Goal: Task Accomplishment & Management: Use online tool/utility

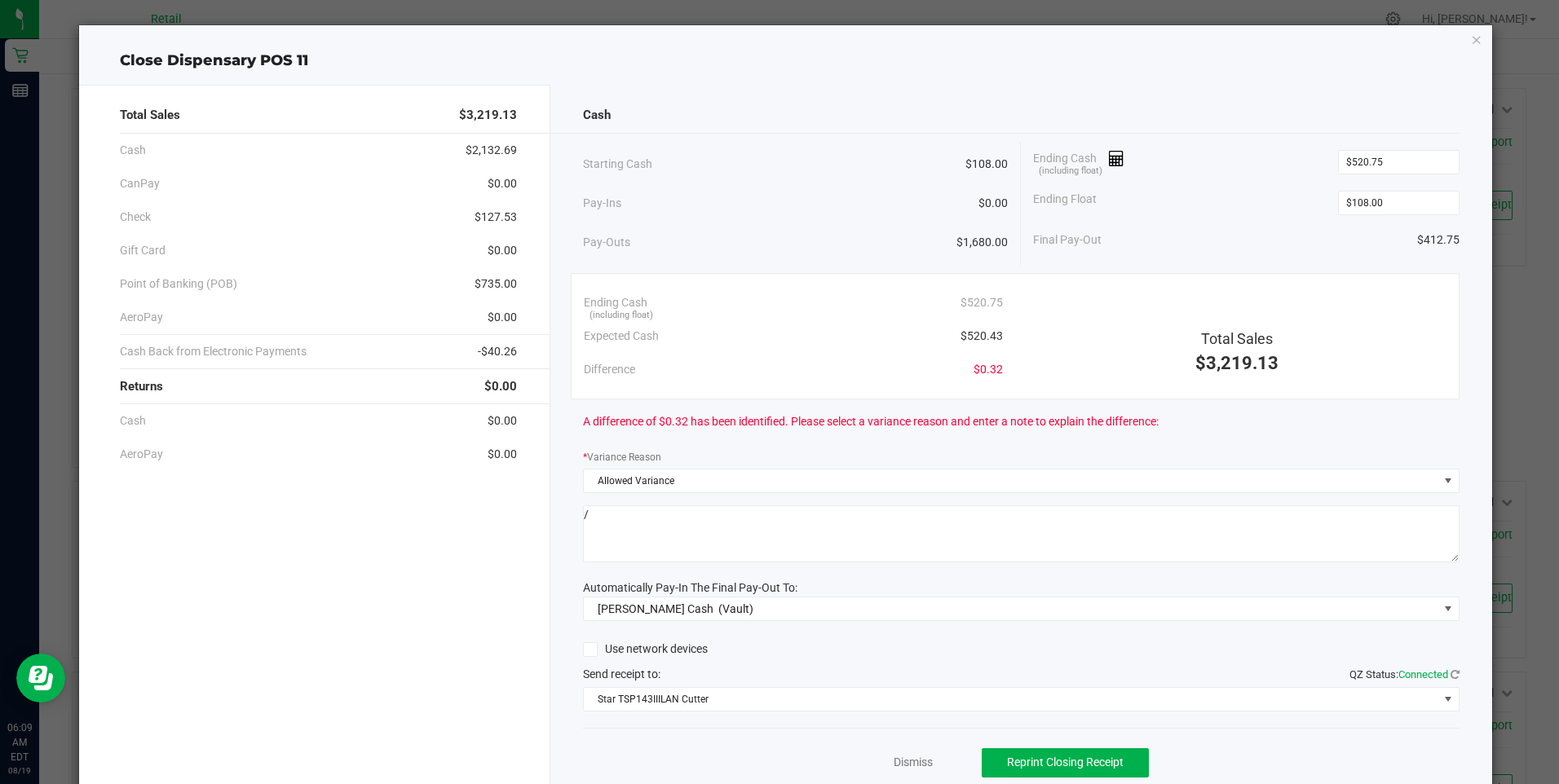
scroll to position [652, 0]
click at [900, 761] on link "Dismiss" at bounding box center [913, 763] width 39 height 18
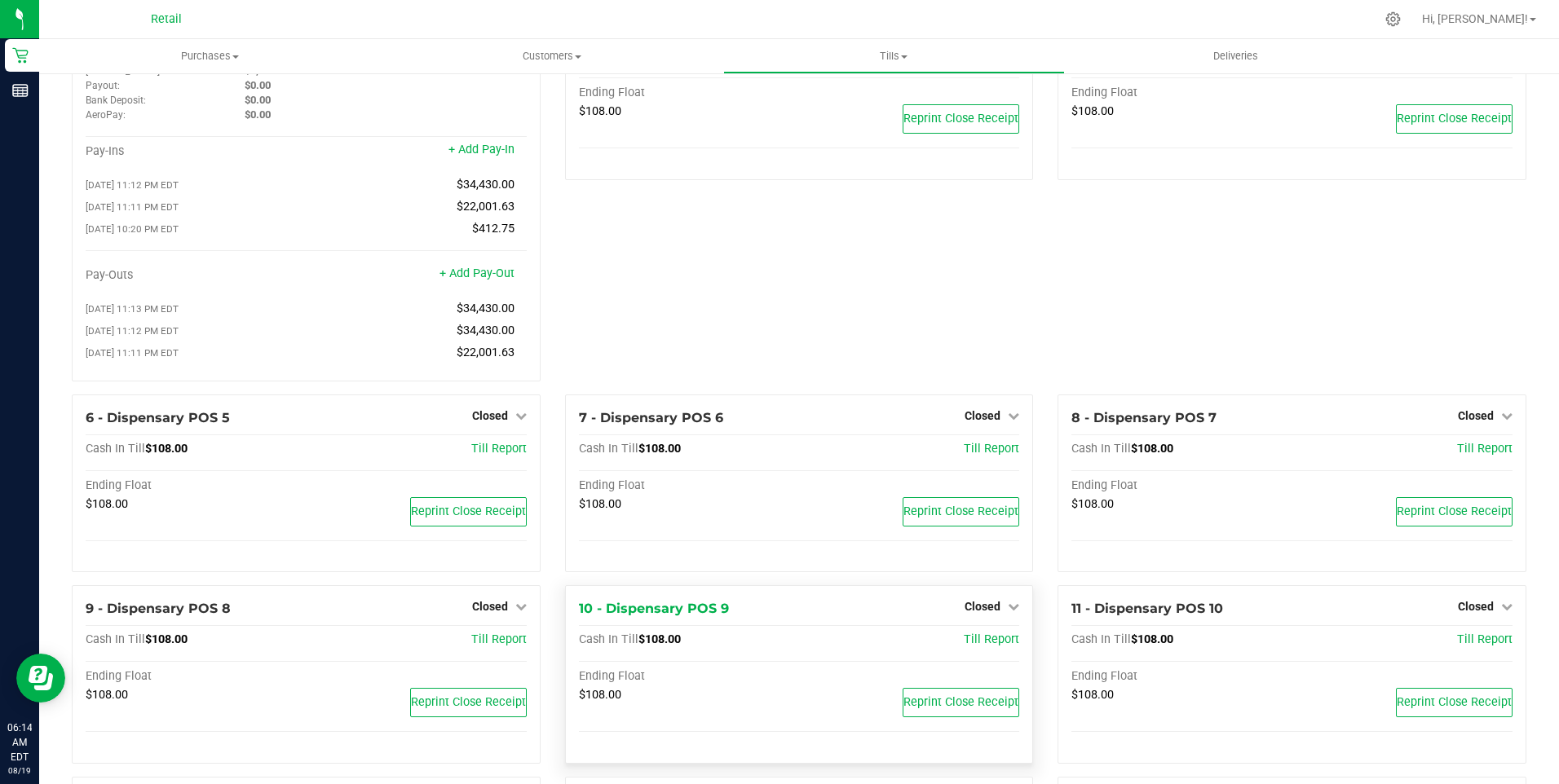
scroll to position [0, 0]
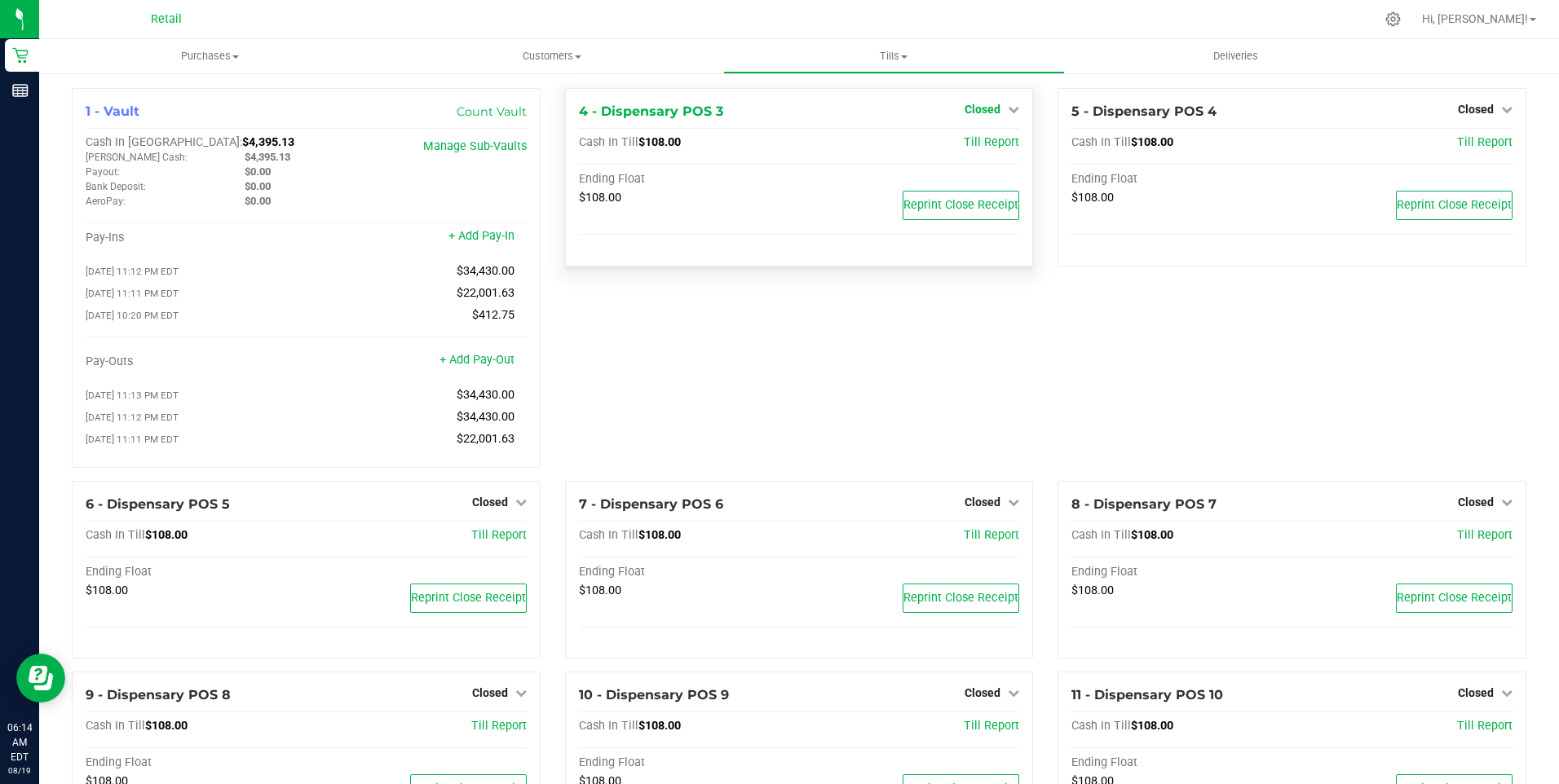
click at [986, 108] on span "Closed" at bounding box center [982, 109] width 36 height 13
click at [987, 140] on link "Open Till" at bounding box center [982, 143] width 43 height 13
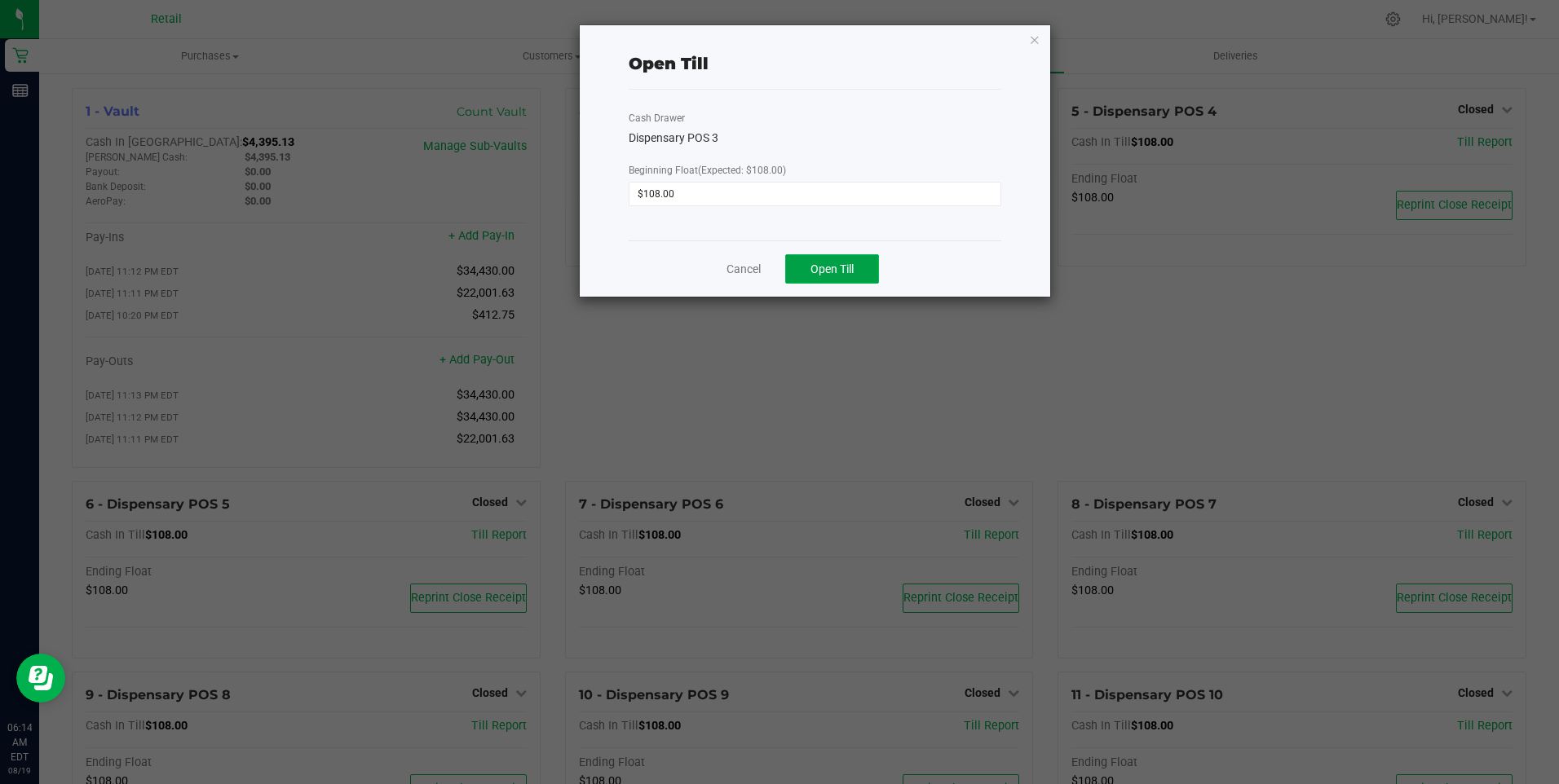
click at [843, 266] on span "Open Till" at bounding box center [832, 268] width 43 height 13
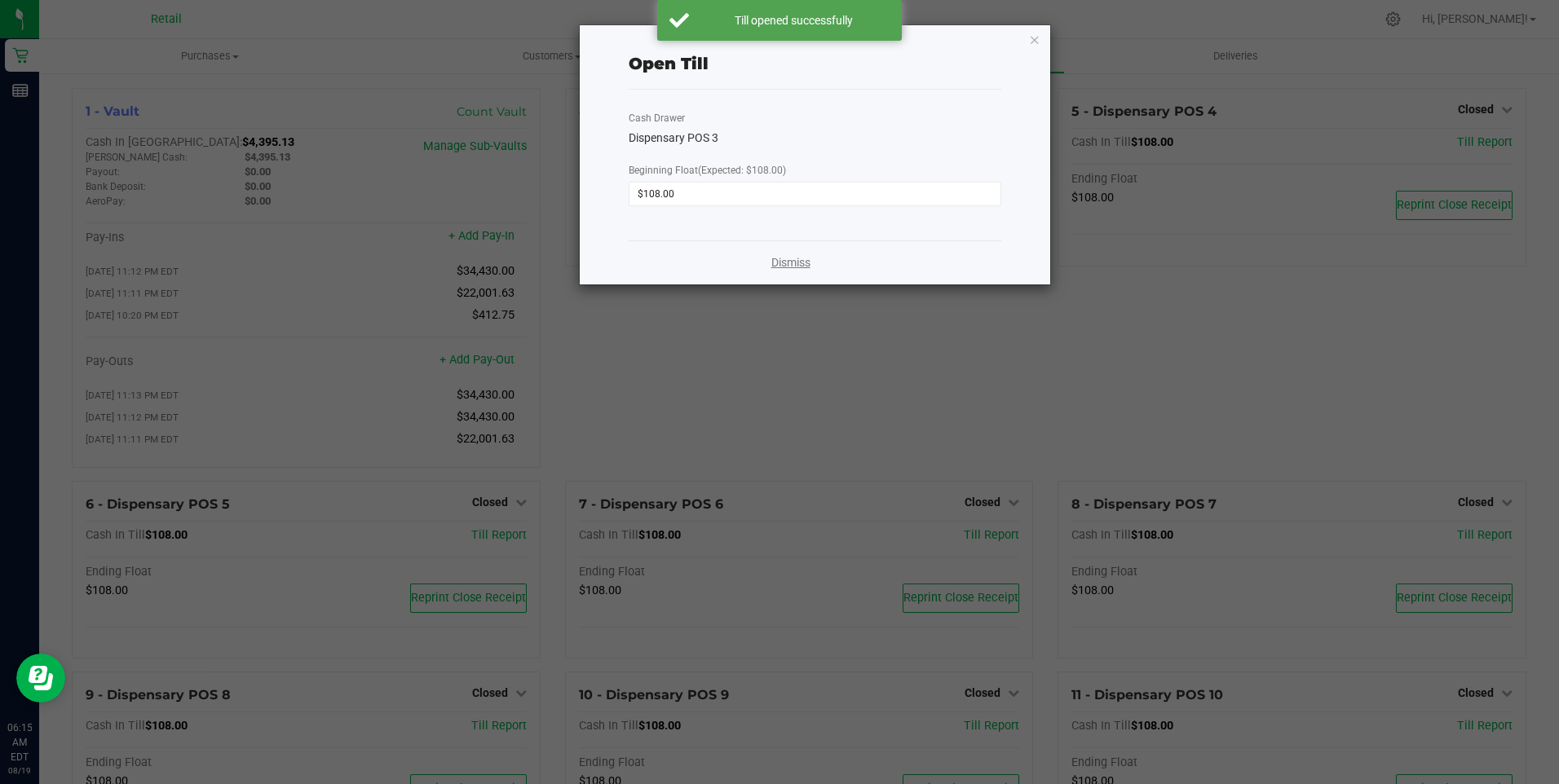
click at [787, 264] on link "Dismiss" at bounding box center [790, 263] width 39 height 18
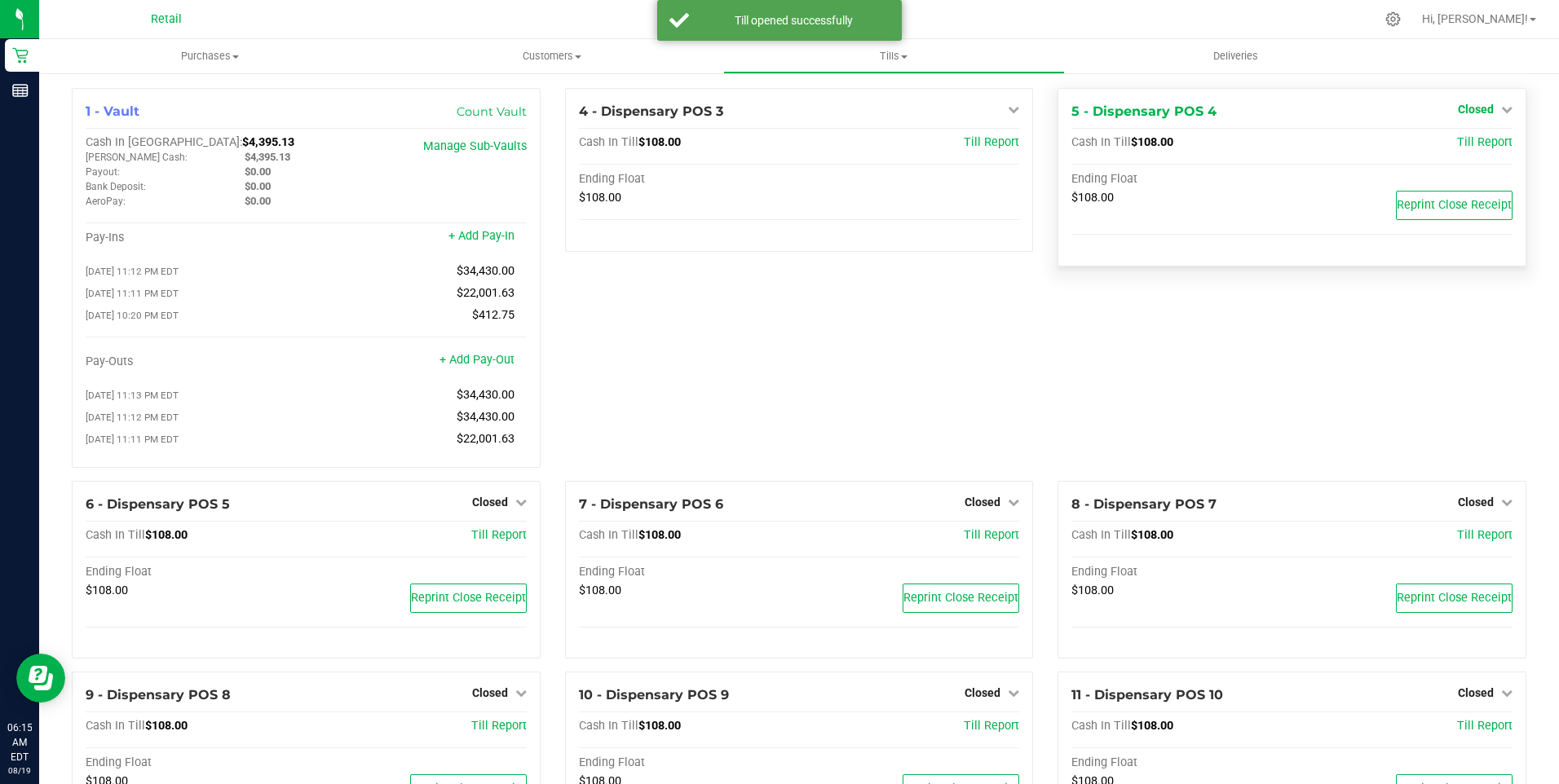
click at [1469, 116] on span "Closed" at bounding box center [1475, 109] width 36 height 13
click at [1472, 141] on link "Open Till" at bounding box center [1475, 143] width 43 height 13
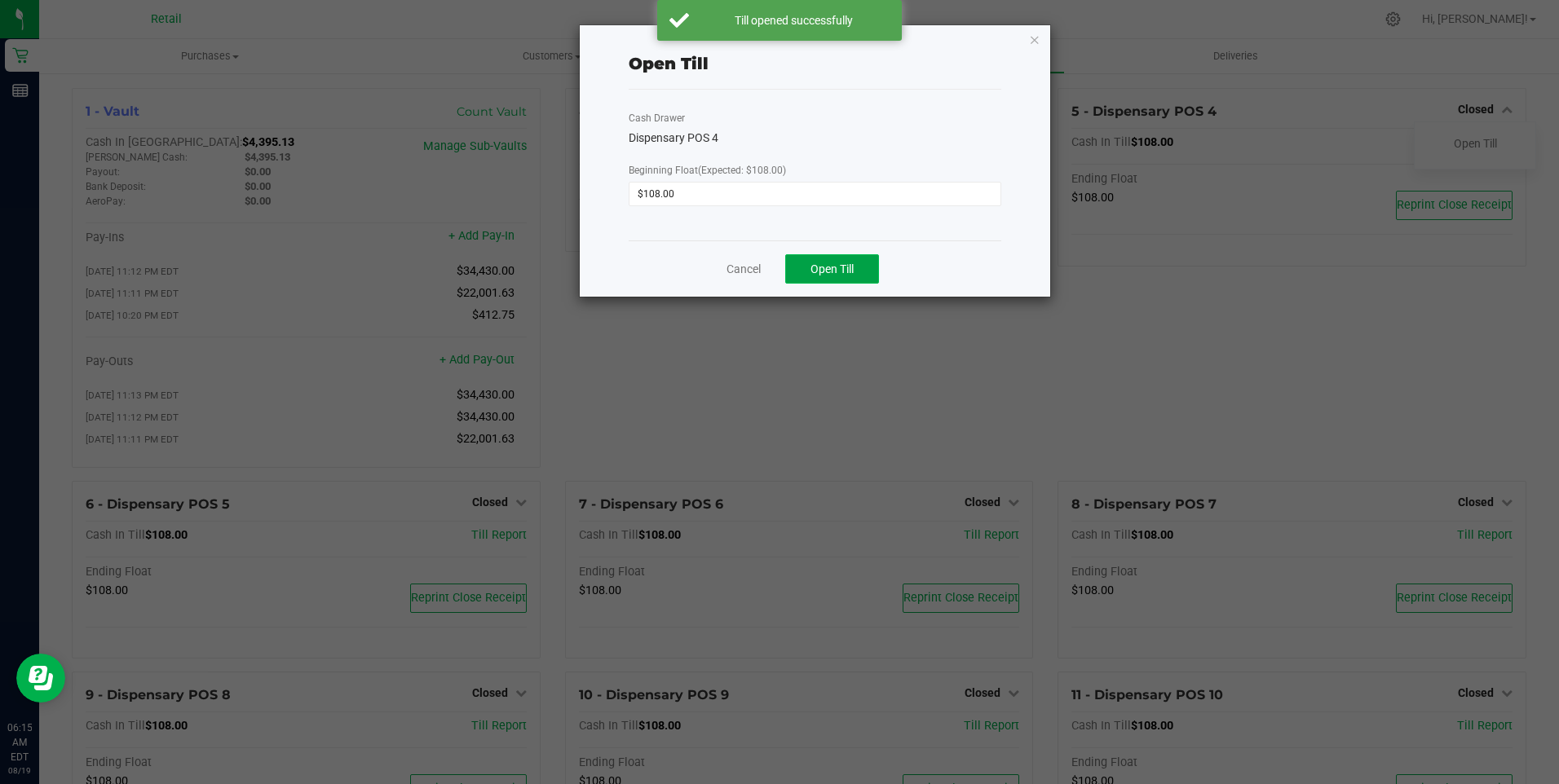
click at [826, 268] on span "Open Till" at bounding box center [832, 268] width 43 height 13
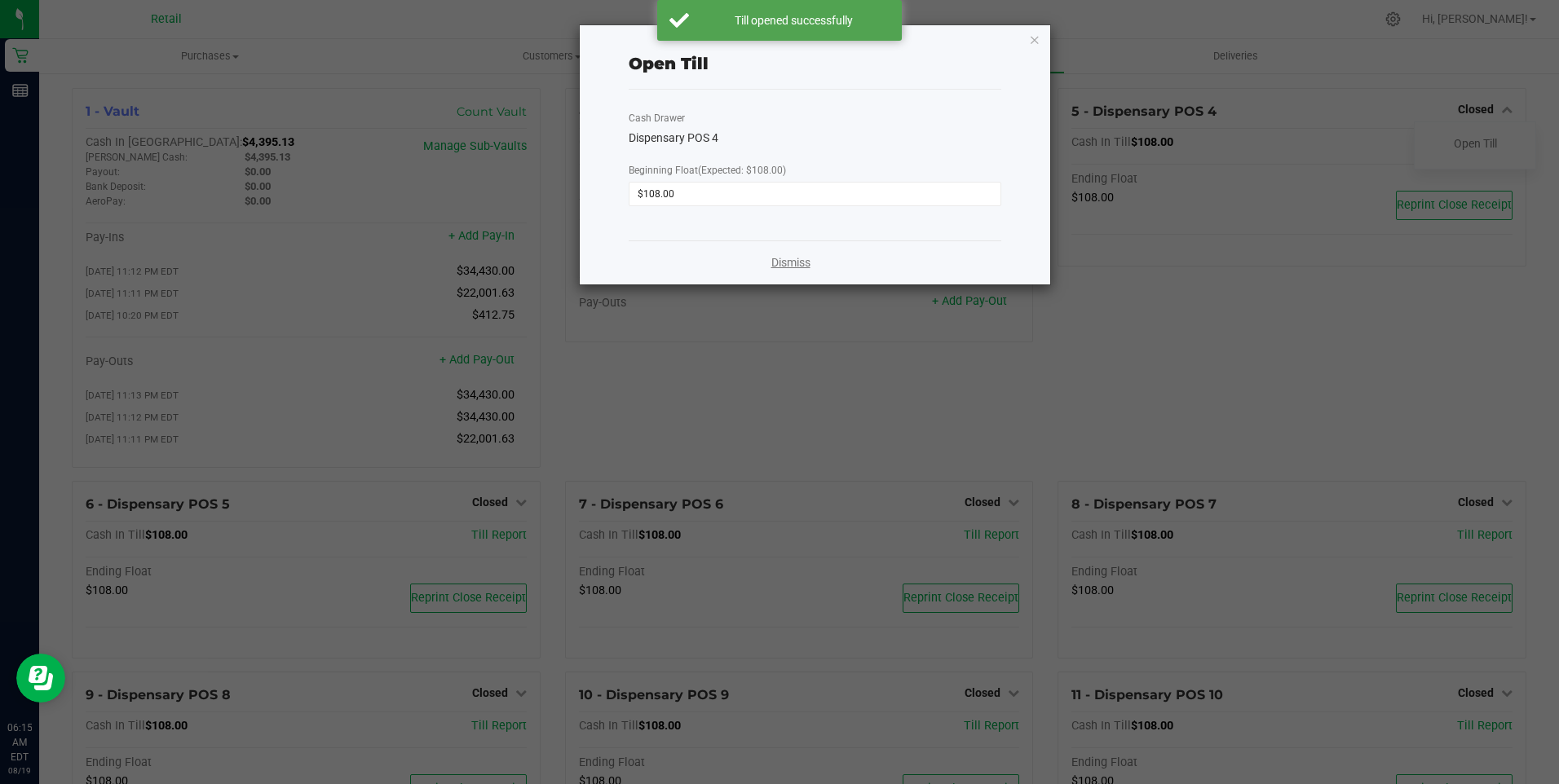
click at [797, 264] on link "Dismiss" at bounding box center [790, 263] width 39 height 18
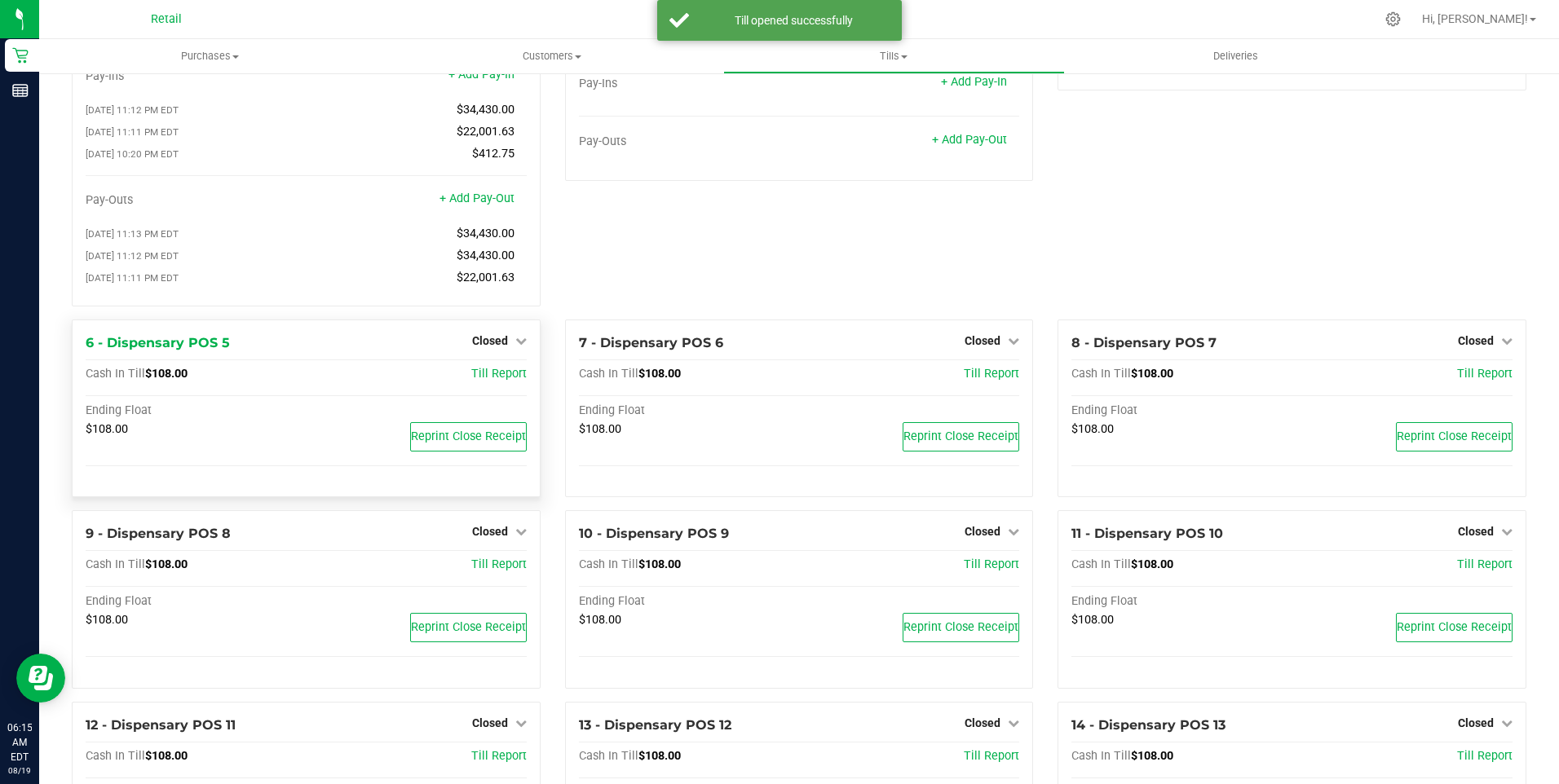
scroll to position [163, 0]
click at [472, 345] on span "Closed" at bounding box center [489, 339] width 36 height 13
click at [473, 379] on link "Open Till" at bounding box center [489, 372] width 43 height 13
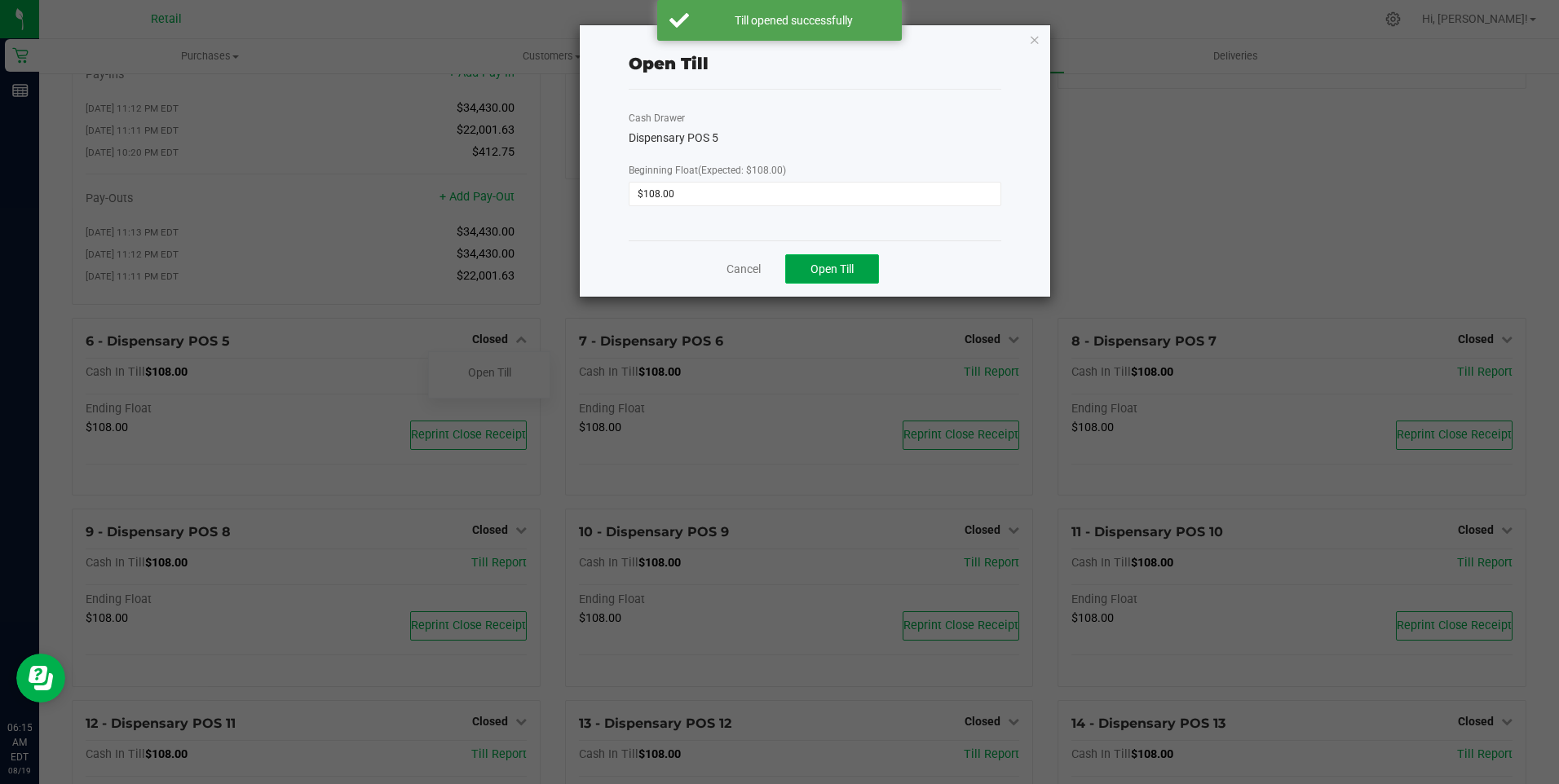
click at [805, 264] on button "Open Till" at bounding box center [832, 268] width 93 height 29
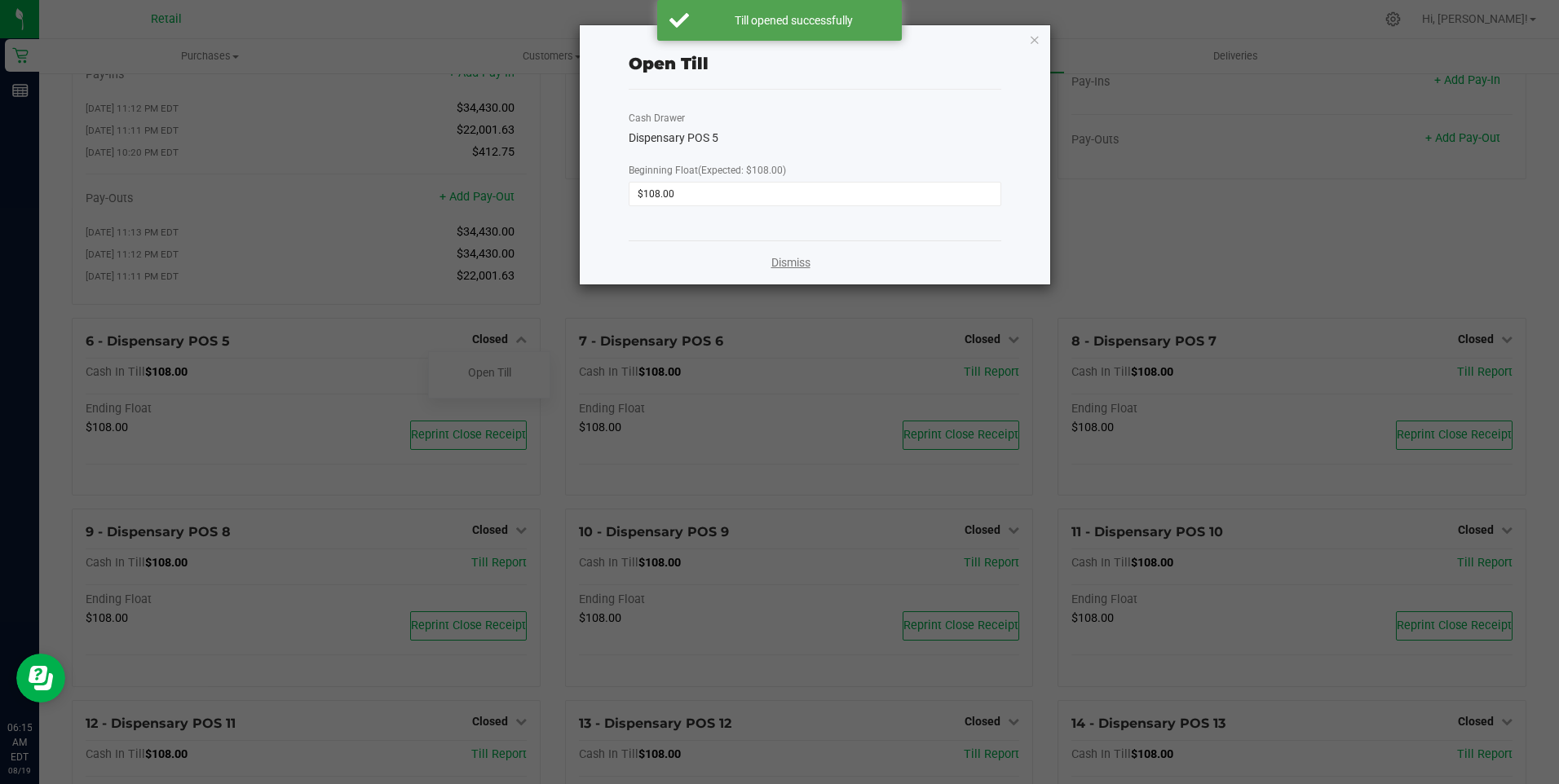
click at [791, 264] on link "Dismiss" at bounding box center [790, 263] width 39 height 18
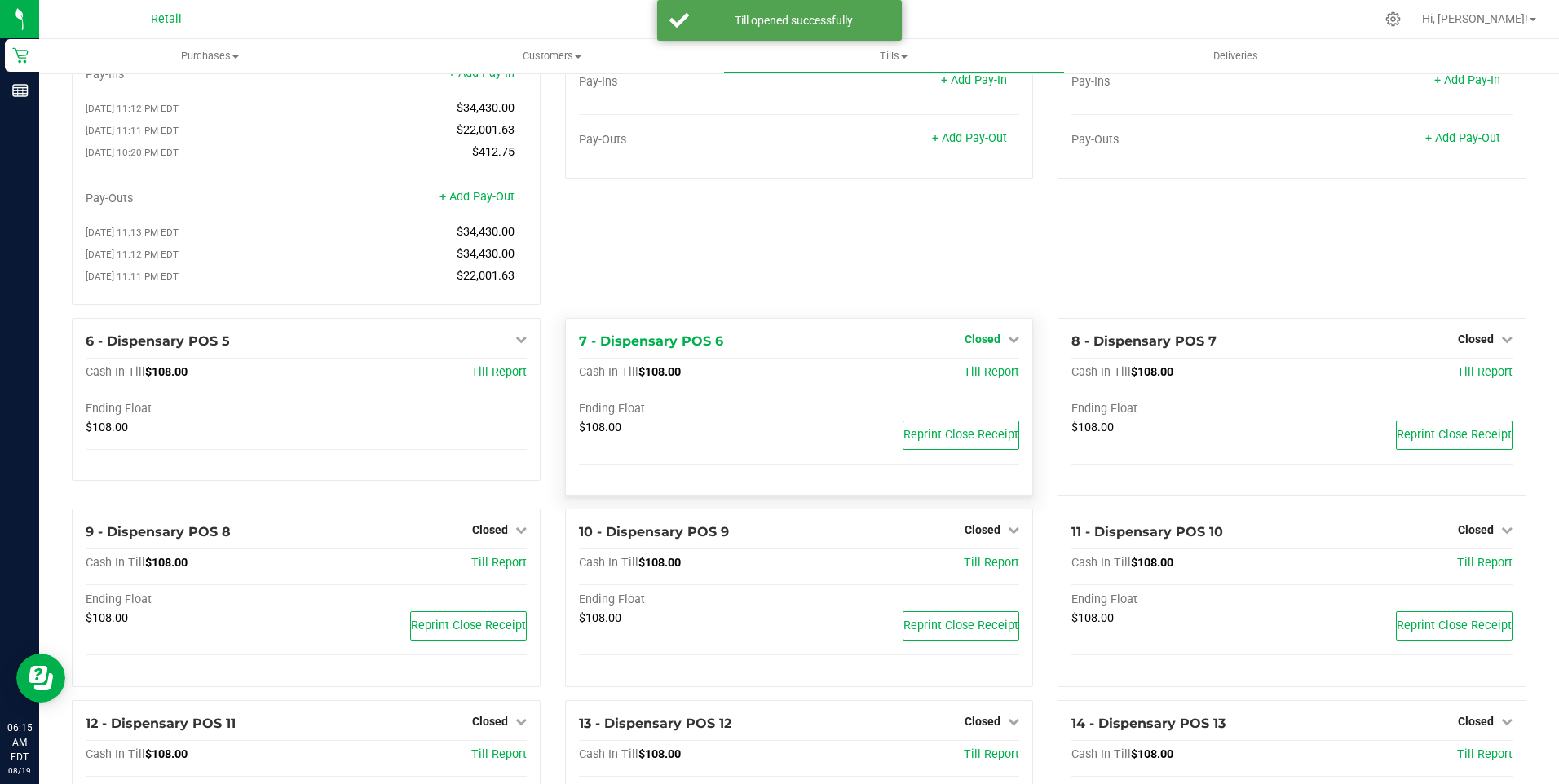
click at [975, 345] on span "Closed" at bounding box center [982, 339] width 36 height 13
click at [972, 378] on link "Open Till" at bounding box center [982, 372] width 43 height 13
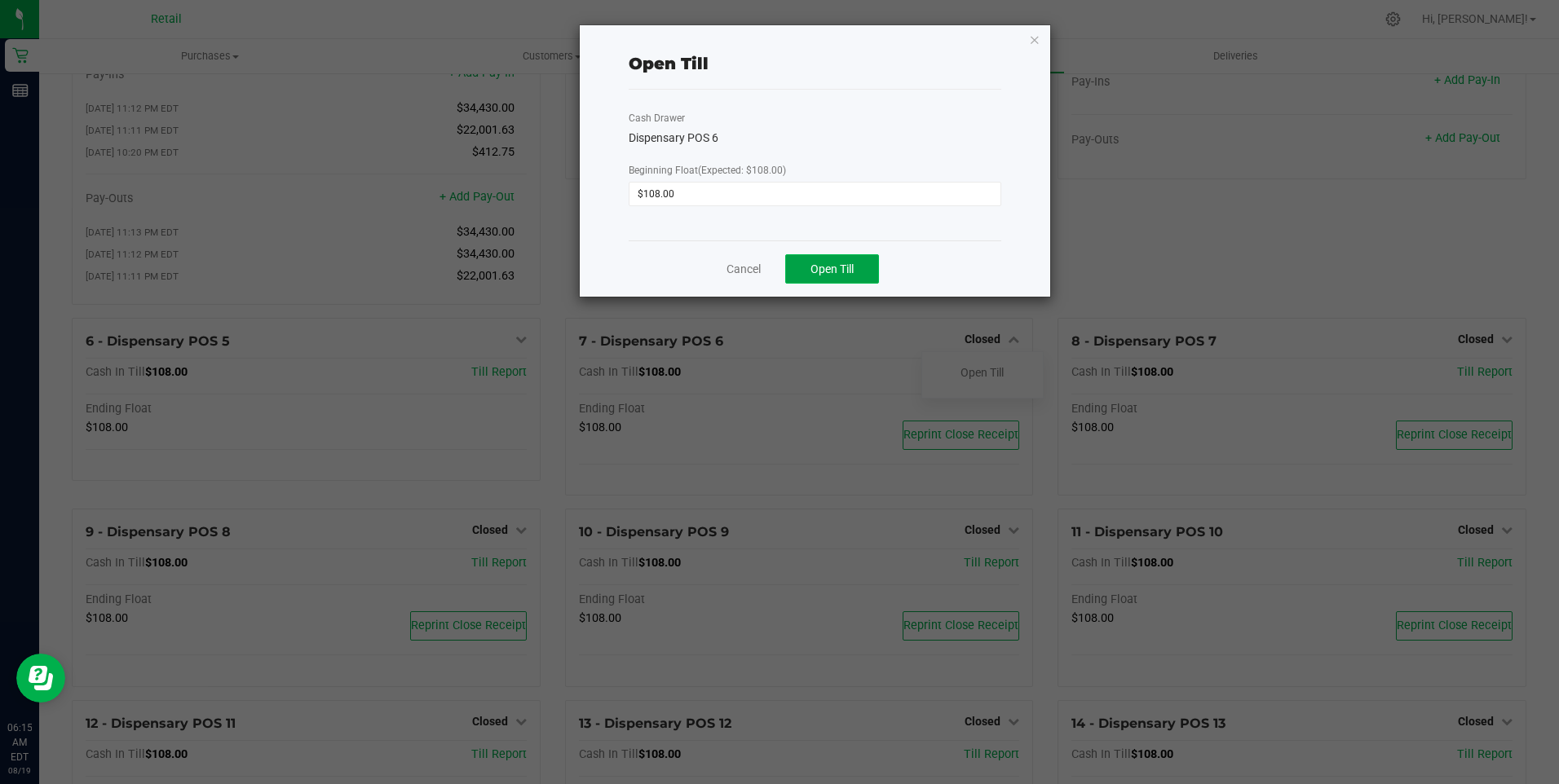
click at [814, 267] on span "Open Till" at bounding box center [832, 268] width 43 height 13
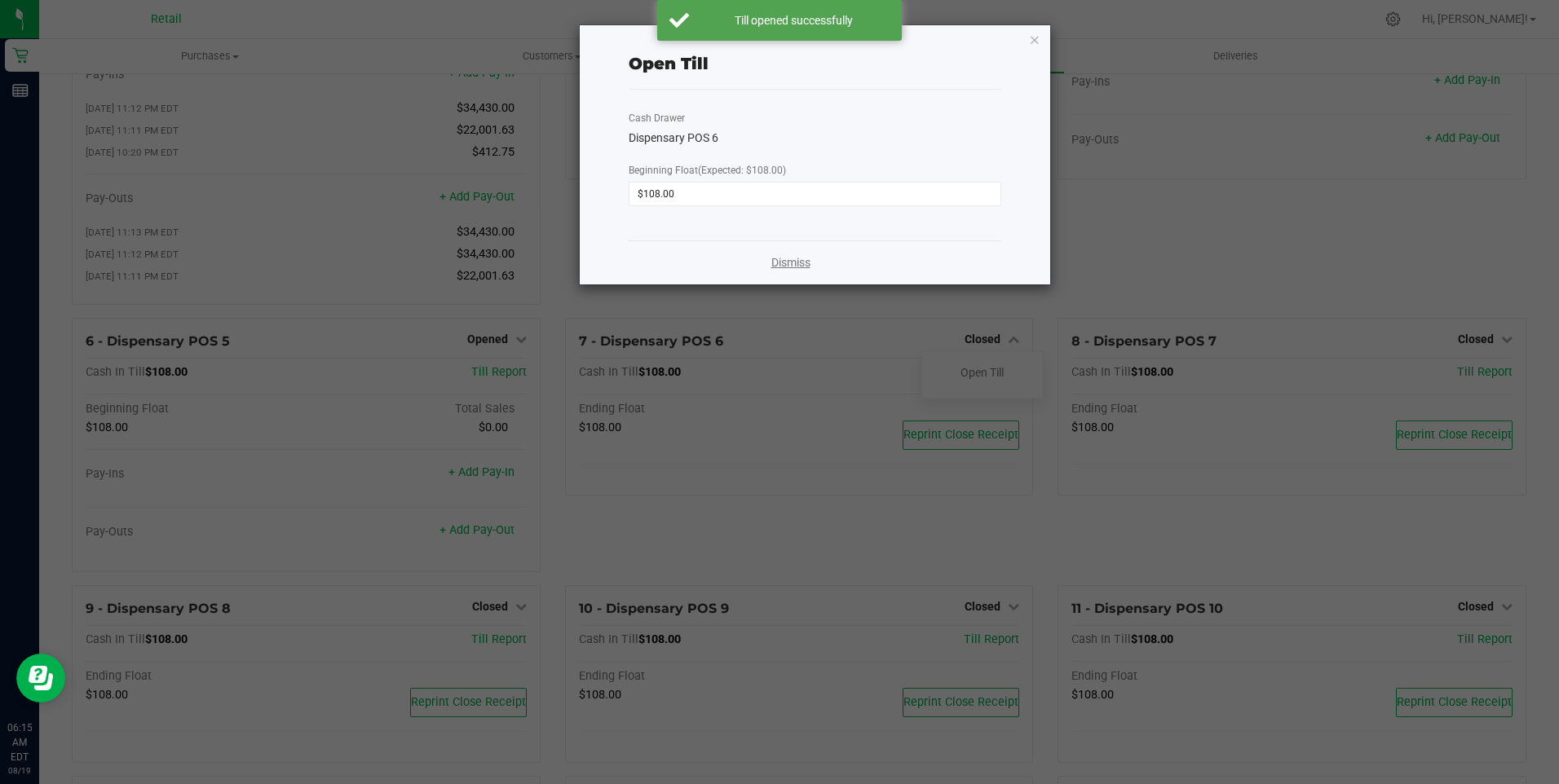
click at [797, 264] on link "Dismiss" at bounding box center [790, 263] width 39 height 18
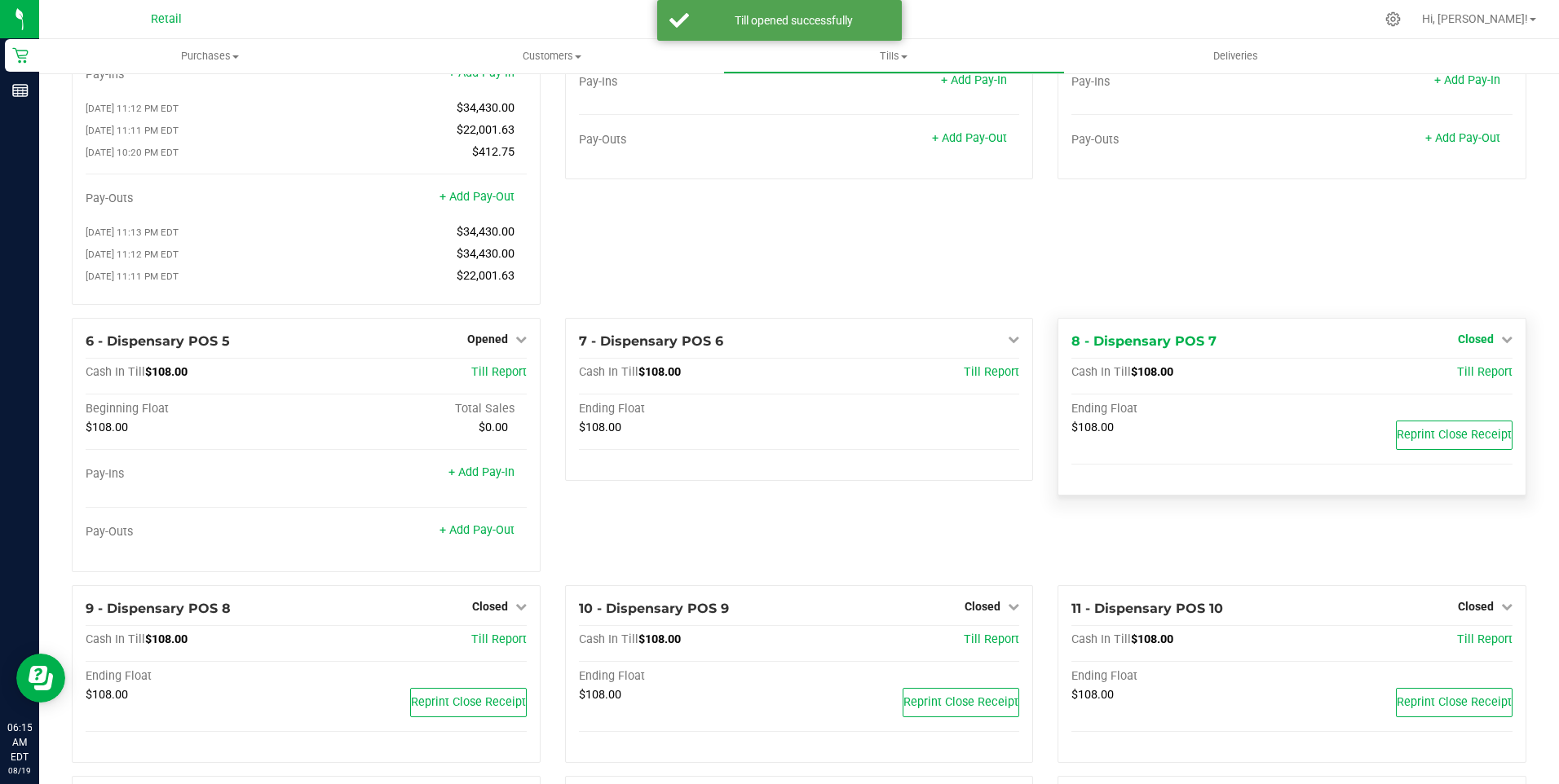
click at [1459, 344] on span "Closed" at bounding box center [1475, 339] width 36 height 13
click at [1455, 379] on link "Open Till" at bounding box center [1475, 372] width 43 height 13
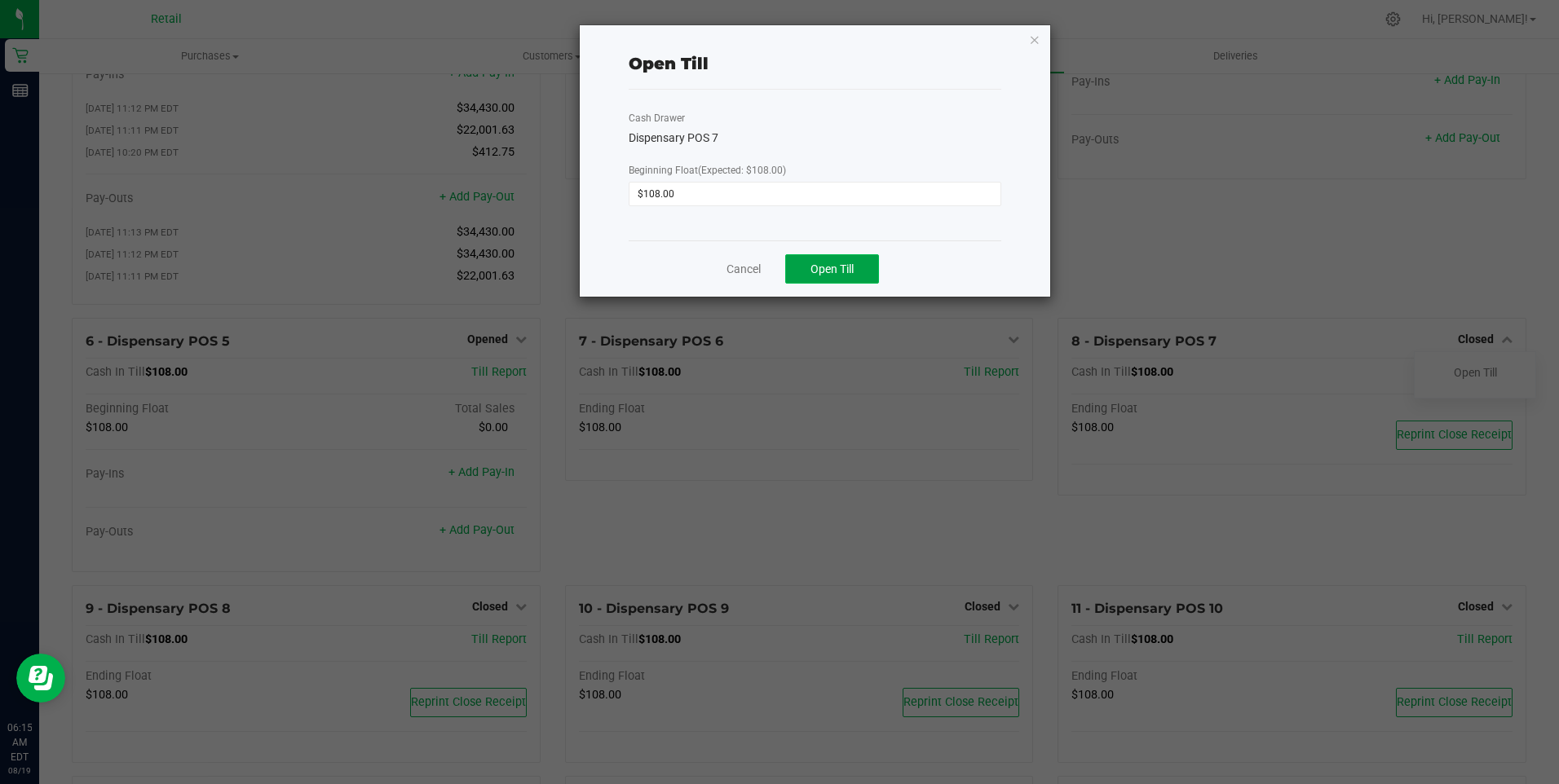
click at [849, 270] on span "Open Till" at bounding box center [832, 268] width 43 height 13
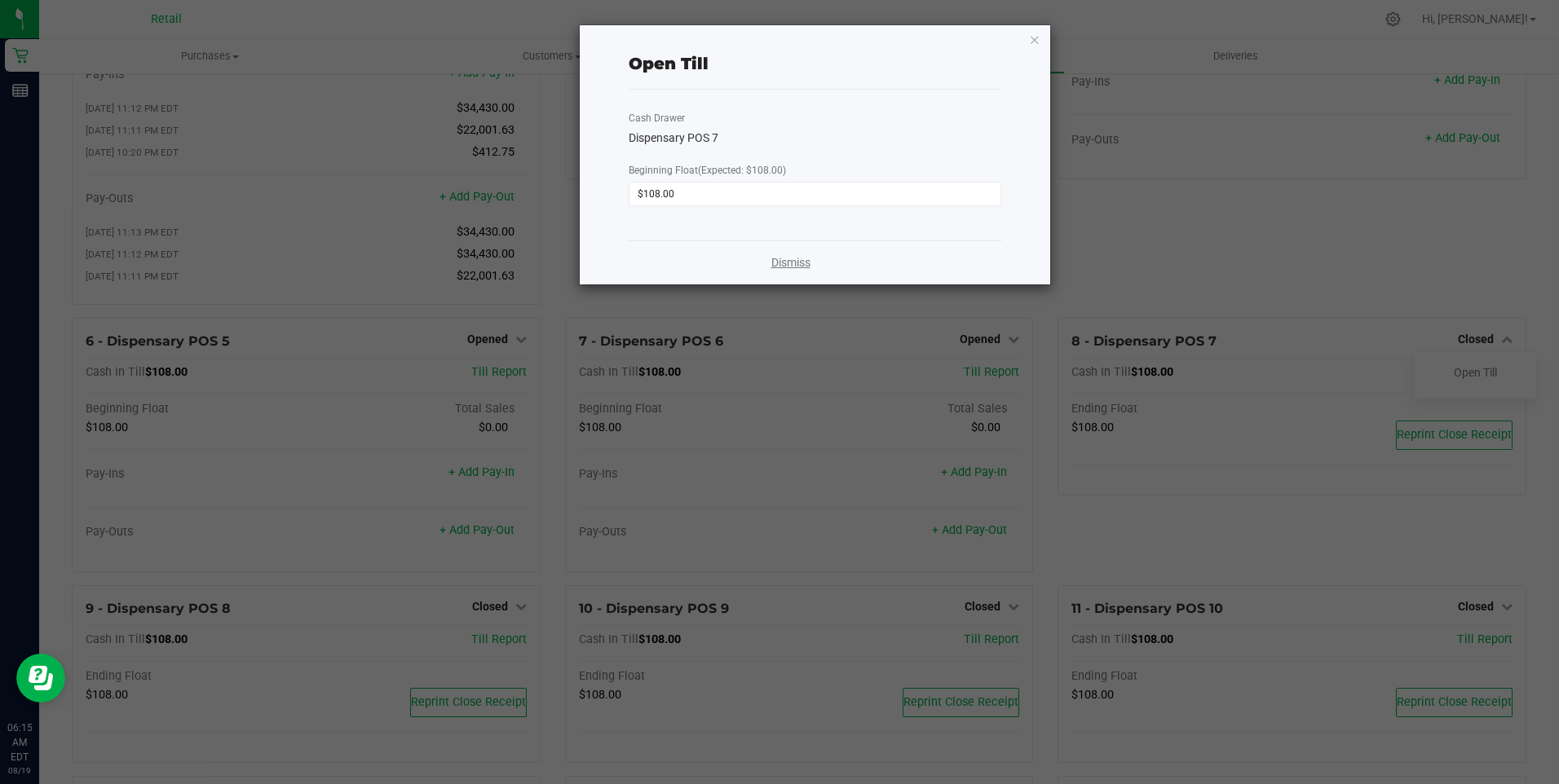
click at [790, 261] on link "Dismiss" at bounding box center [790, 263] width 39 height 18
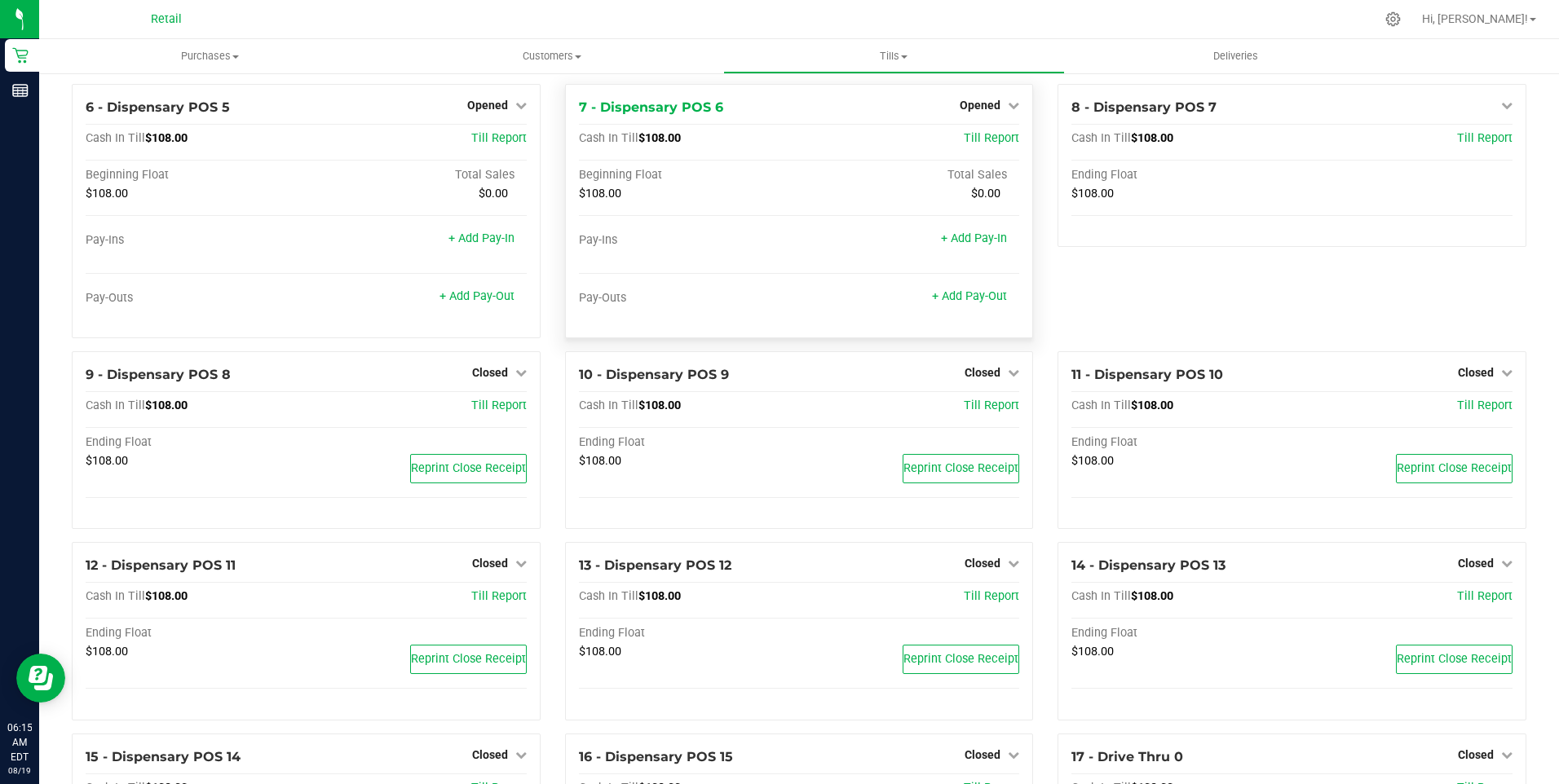
scroll to position [408, 0]
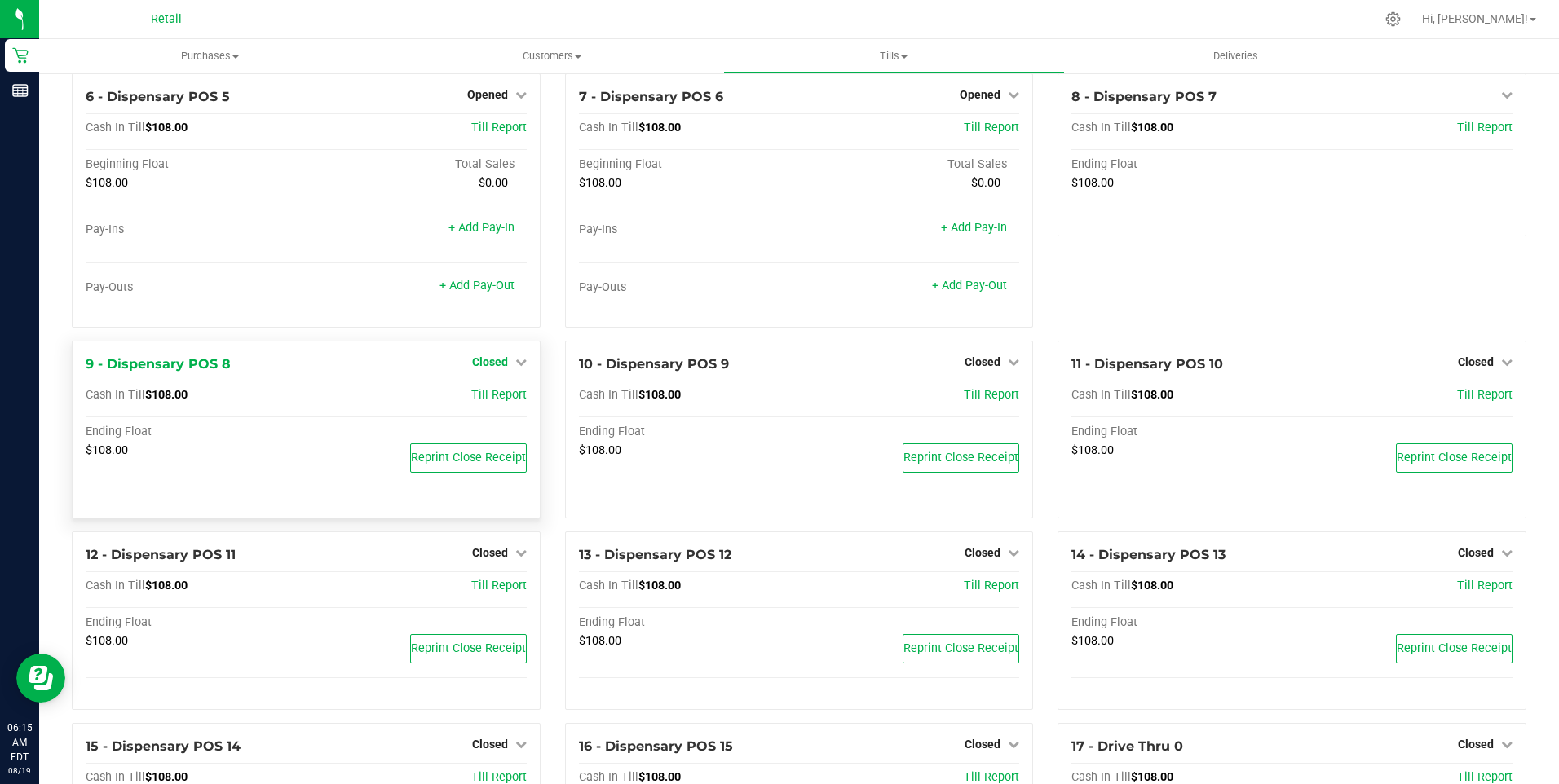
click at [484, 369] on span "Closed" at bounding box center [489, 361] width 36 height 13
click at [485, 400] on link "Open Till" at bounding box center [489, 395] width 43 height 13
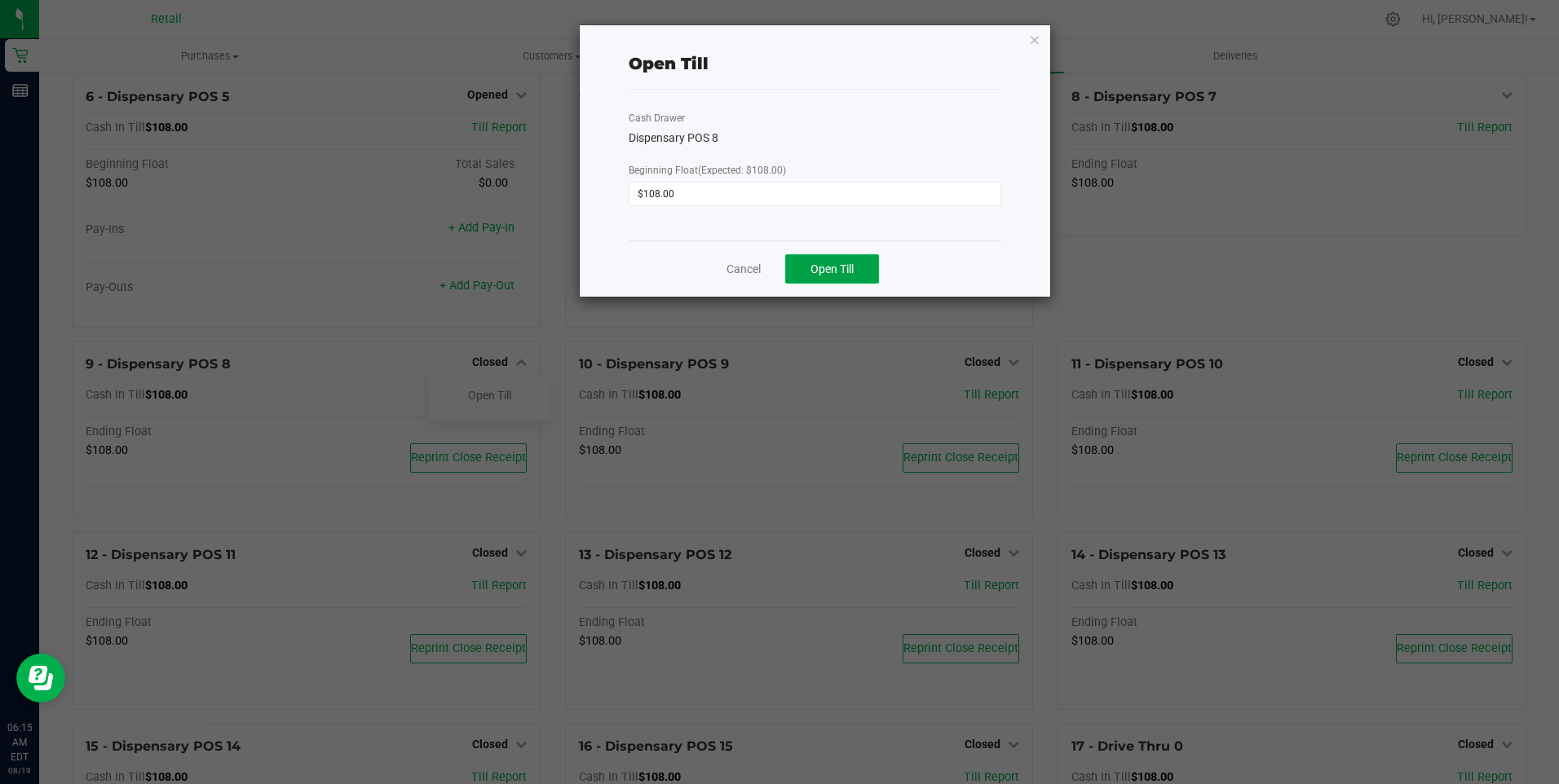
click at [826, 255] on button "Open Till" at bounding box center [832, 268] width 93 height 29
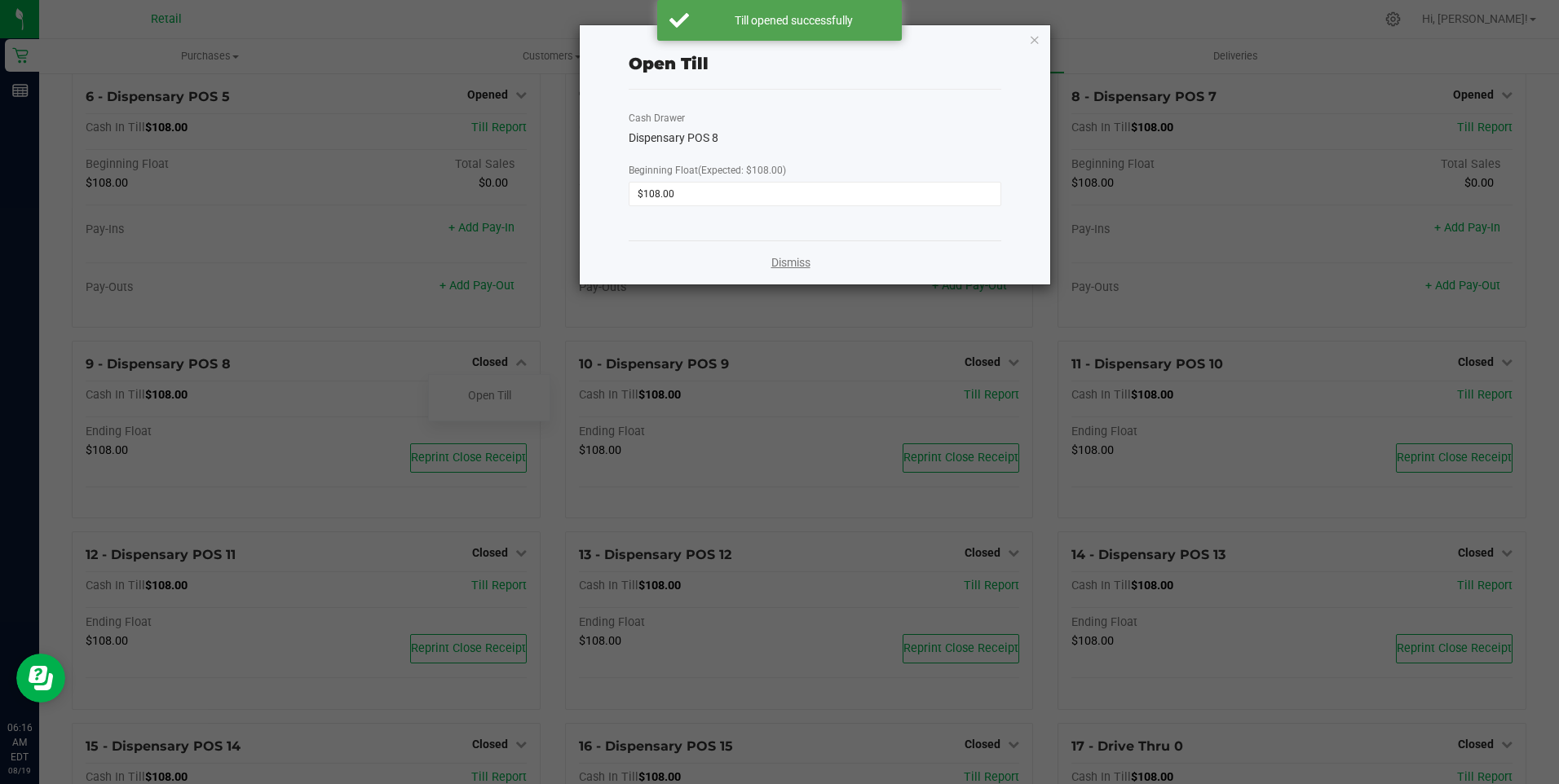
click at [780, 262] on link "Dismiss" at bounding box center [790, 263] width 39 height 18
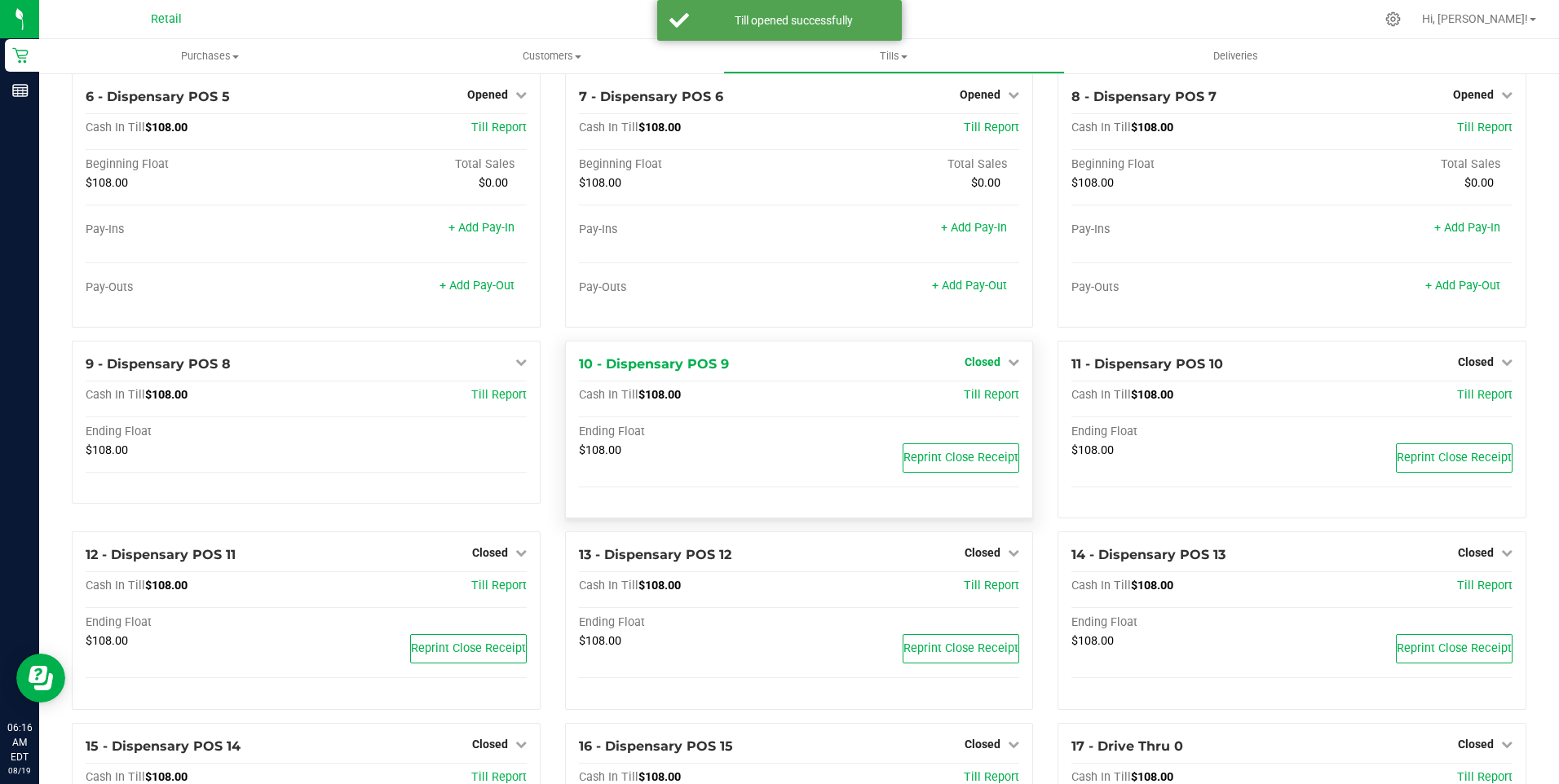
click at [964, 367] on span "Closed" at bounding box center [982, 361] width 36 height 13
click at [966, 402] on link "Open Till" at bounding box center [982, 395] width 43 height 13
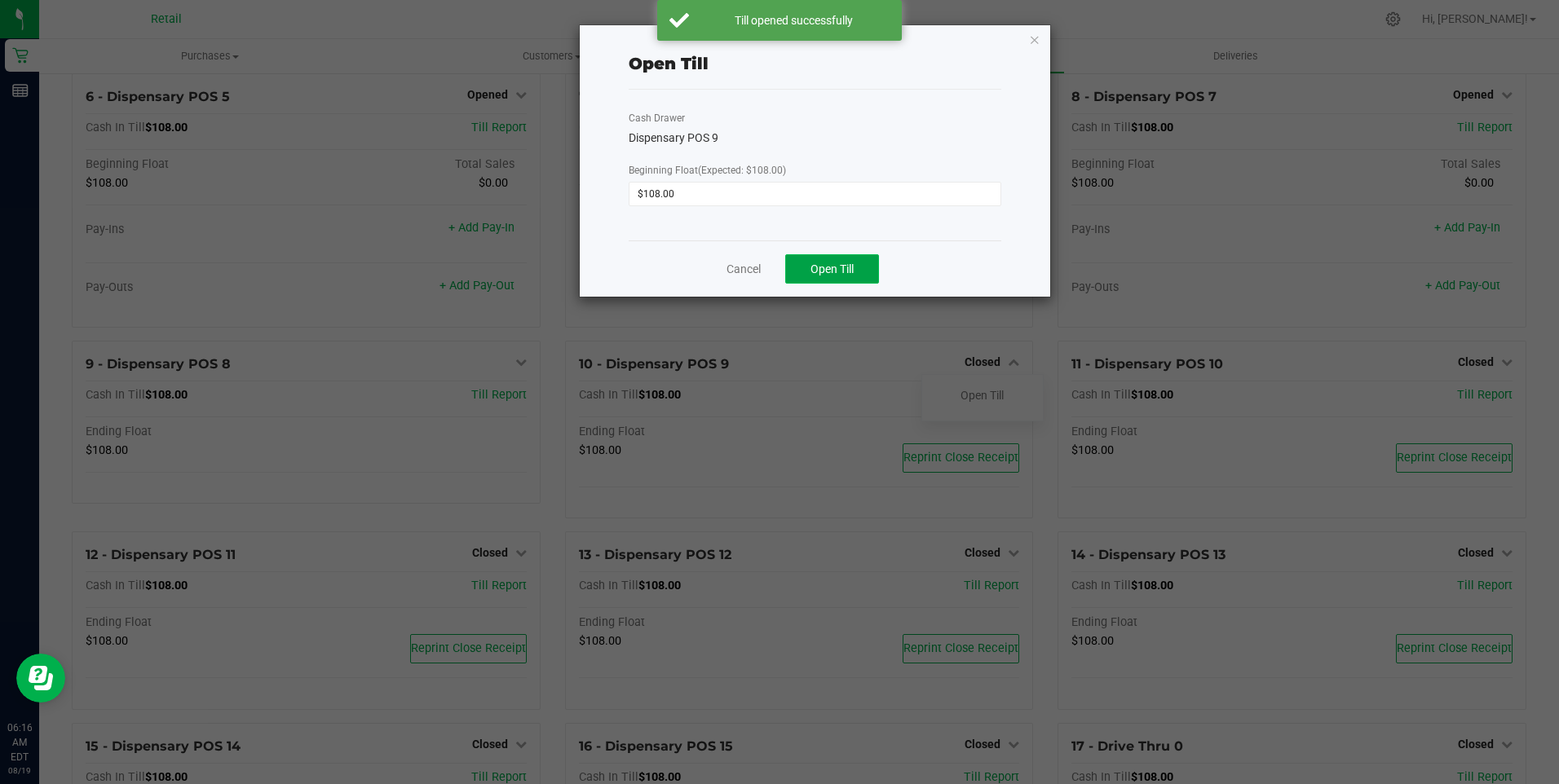
click at [836, 274] on span "Open Till" at bounding box center [832, 268] width 43 height 13
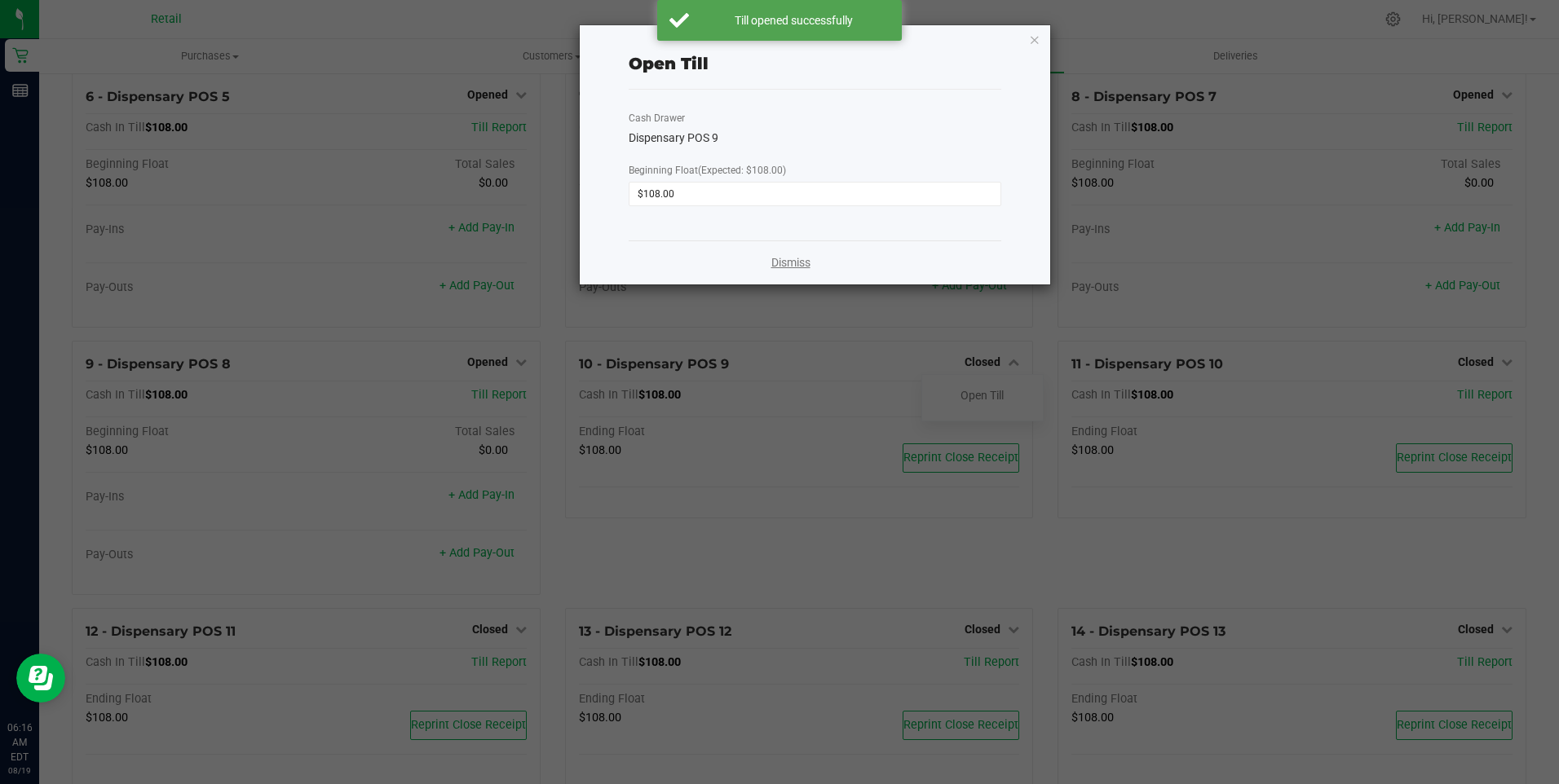
click at [794, 265] on link "Dismiss" at bounding box center [790, 263] width 39 height 18
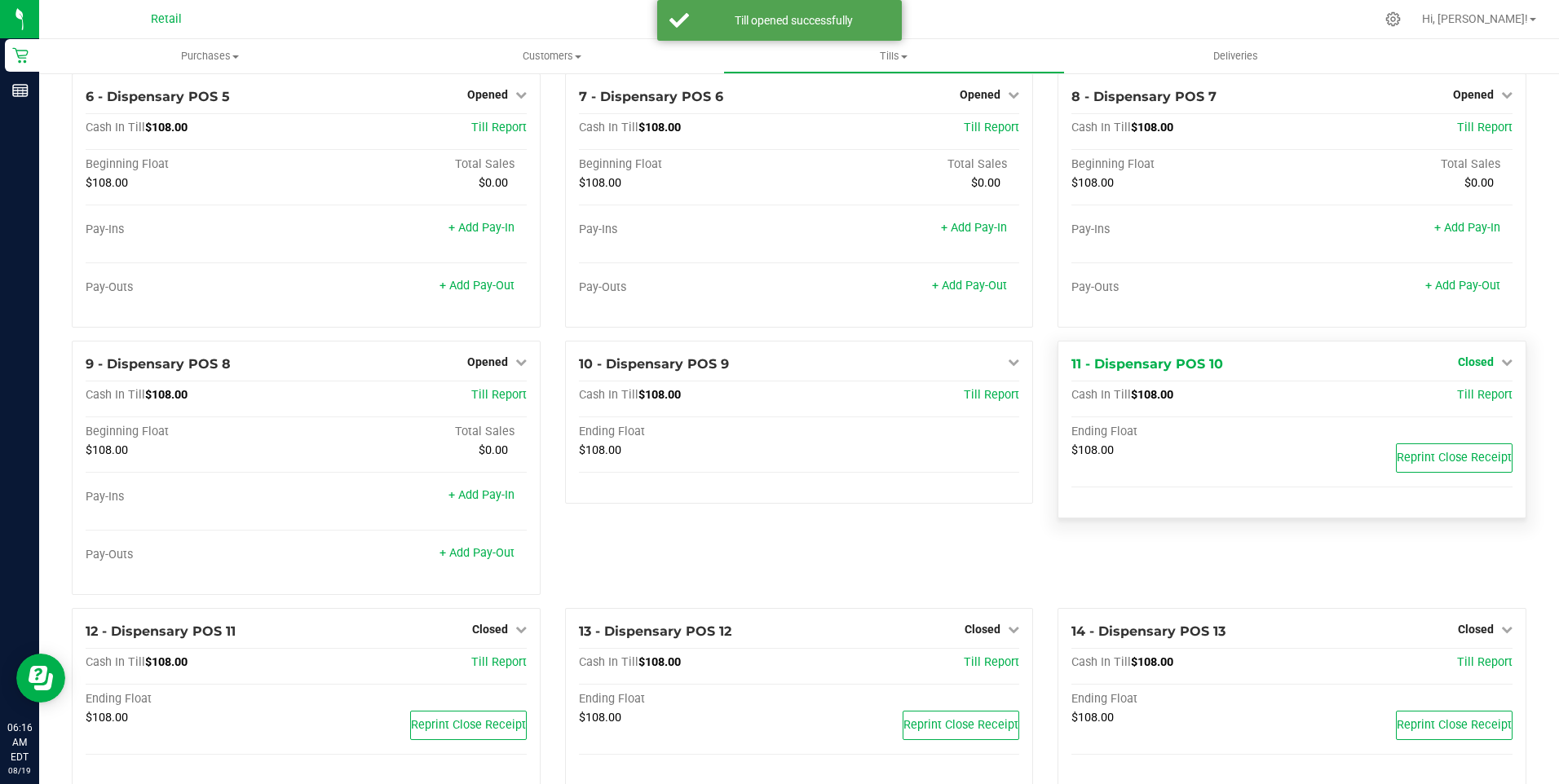
click at [1465, 369] on span "Closed" at bounding box center [1475, 361] width 36 height 13
click at [1454, 402] on link "Open Till" at bounding box center [1475, 395] width 43 height 13
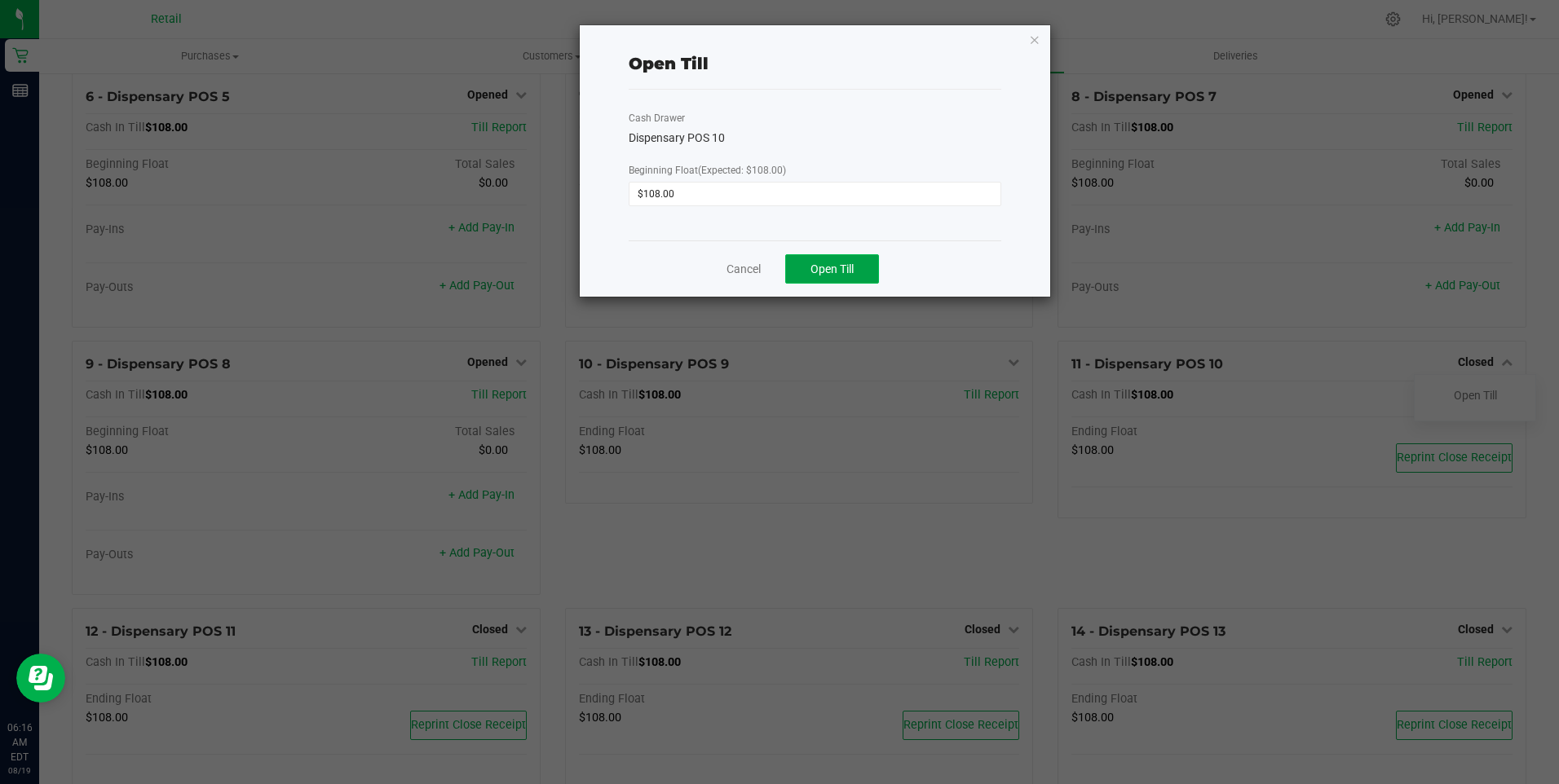
click at [825, 268] on span "Open Till" at bounding box center [832, 268] width 43 height 13
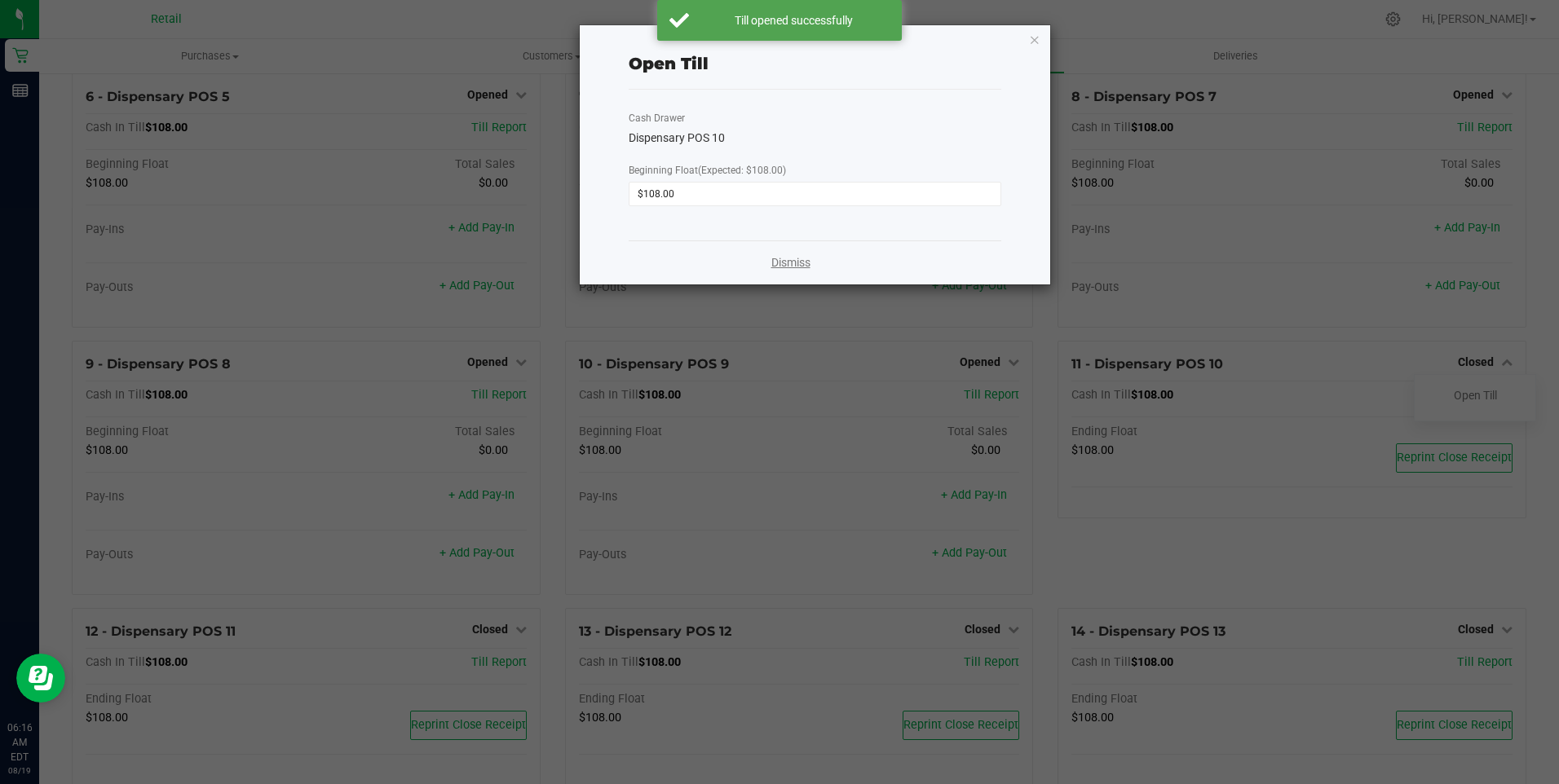
click at [800, 262] on link "Dismiss" at bounding box center [790, 263] width 39 height 18
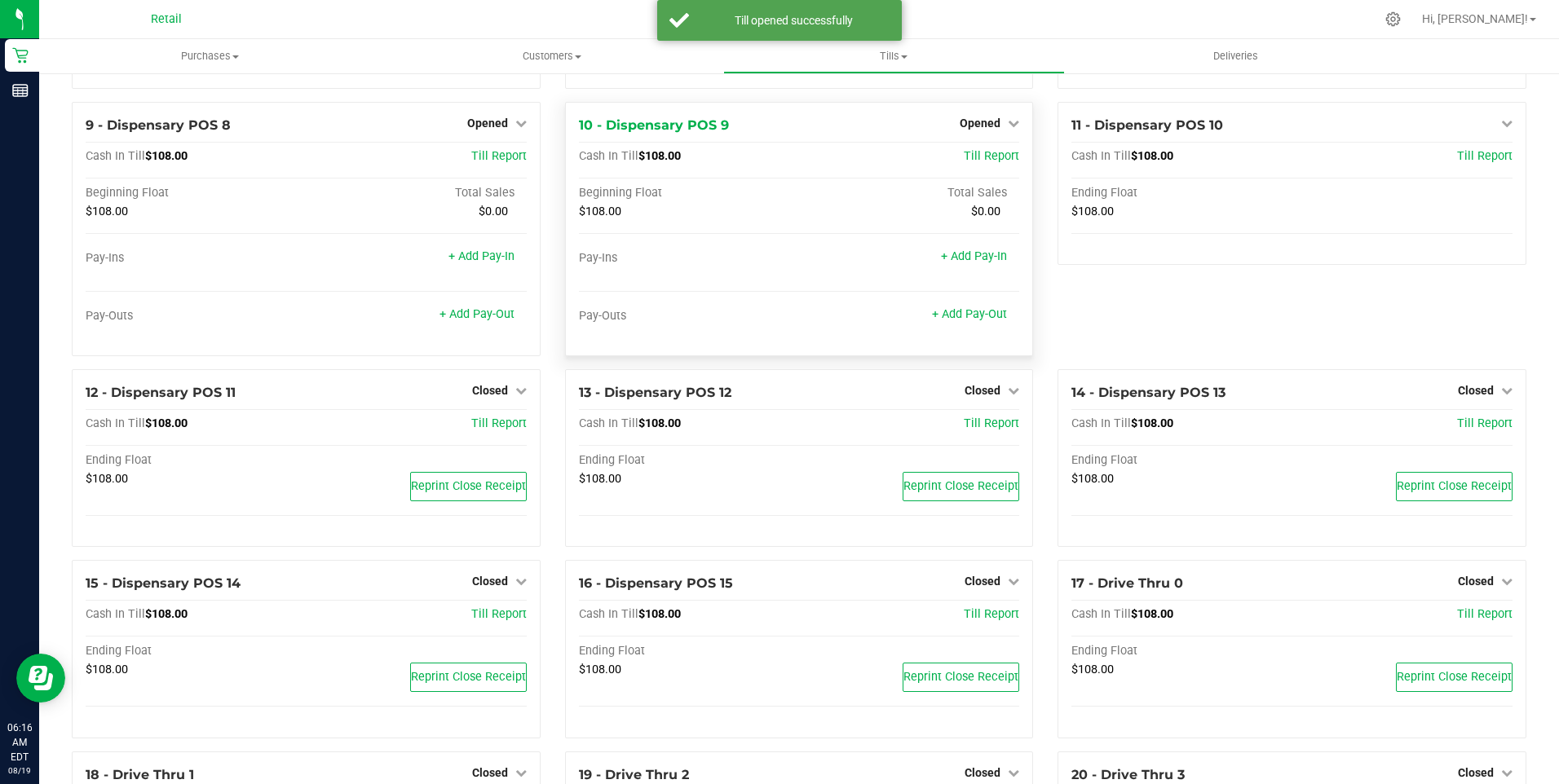
scroll to position [733, 0]
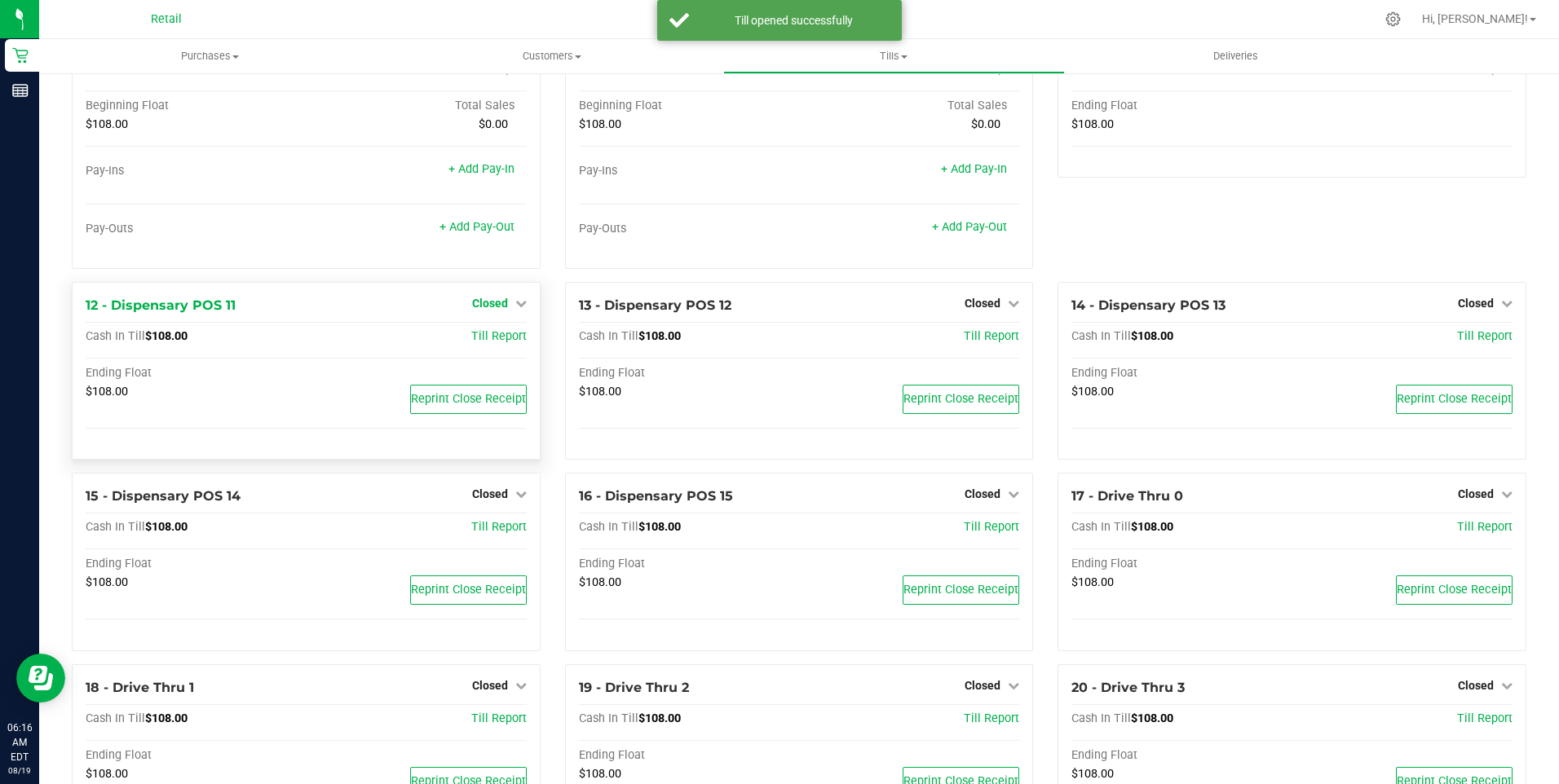
click at [476, 304] on span "Closed" at bounding box center [489, 303] width 36 height 13
click at [491, 343] on link "Open Till" at bounding box center [489, 336] width 43 height 13
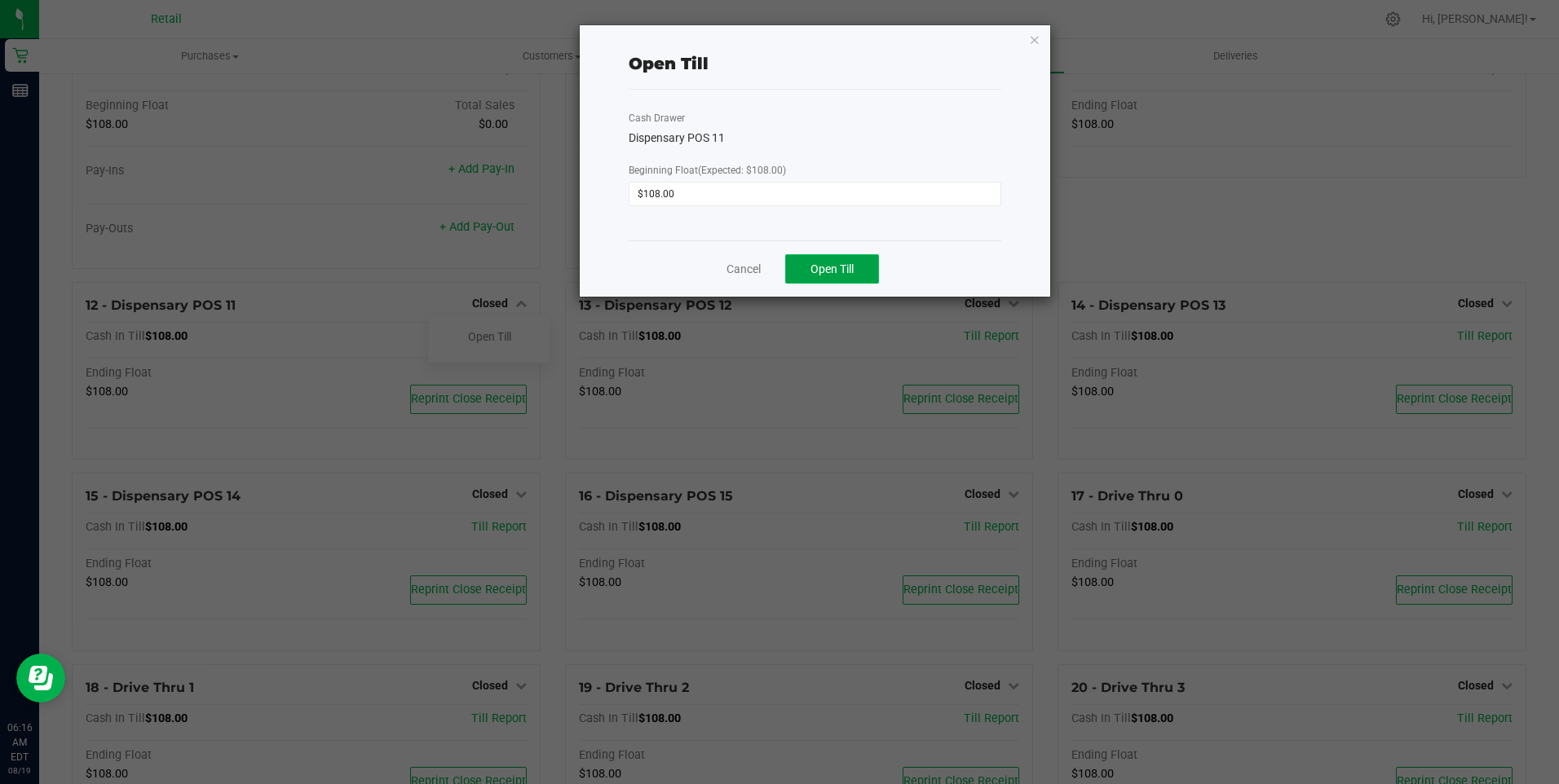
click at [831, 269] on span "Open Till" at bounding box center [832, 268] width 43 height 13
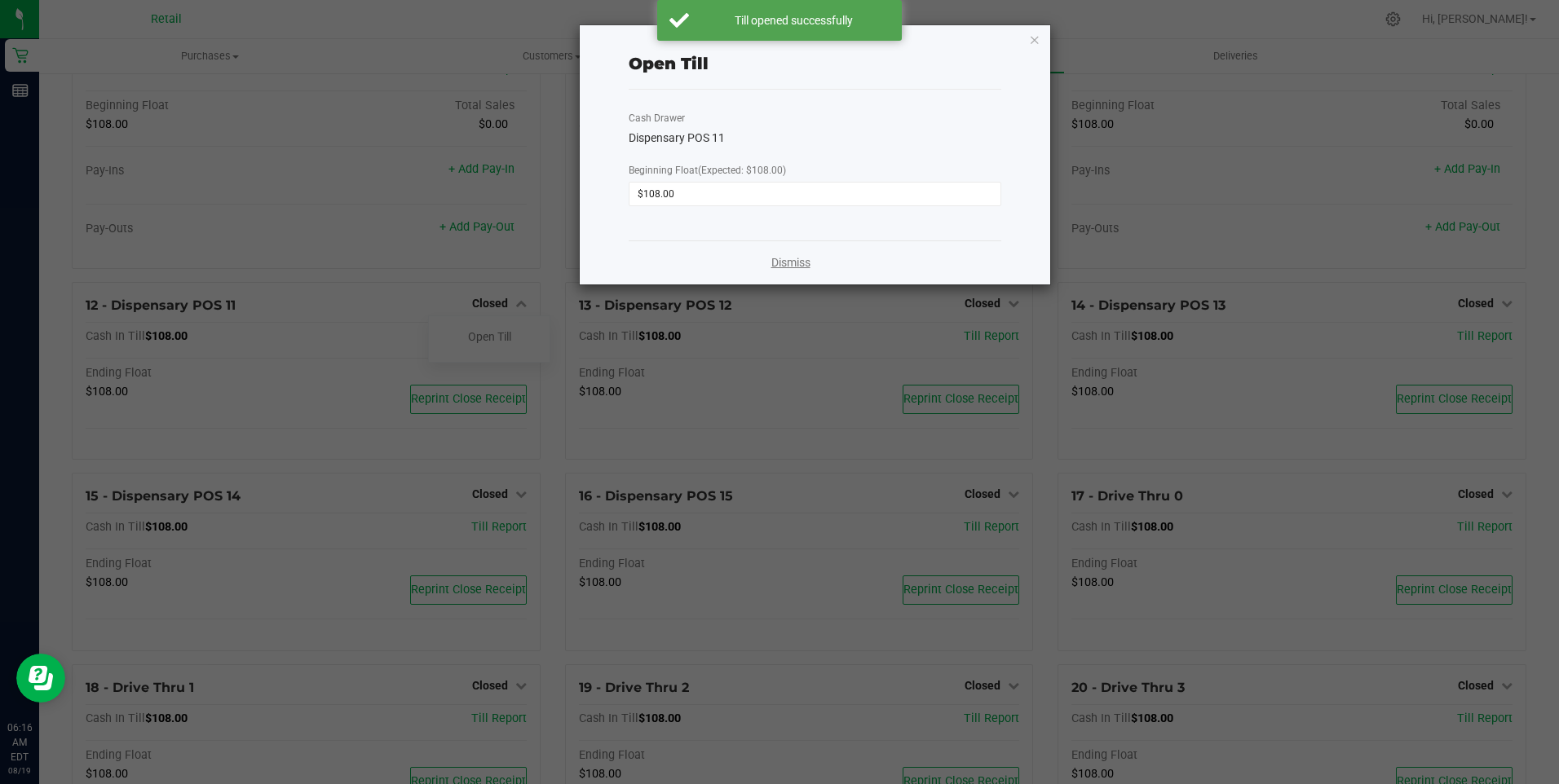
click at [796, 263] on link "Dismiss" at bounding box center [790, 263] width 39 height 18
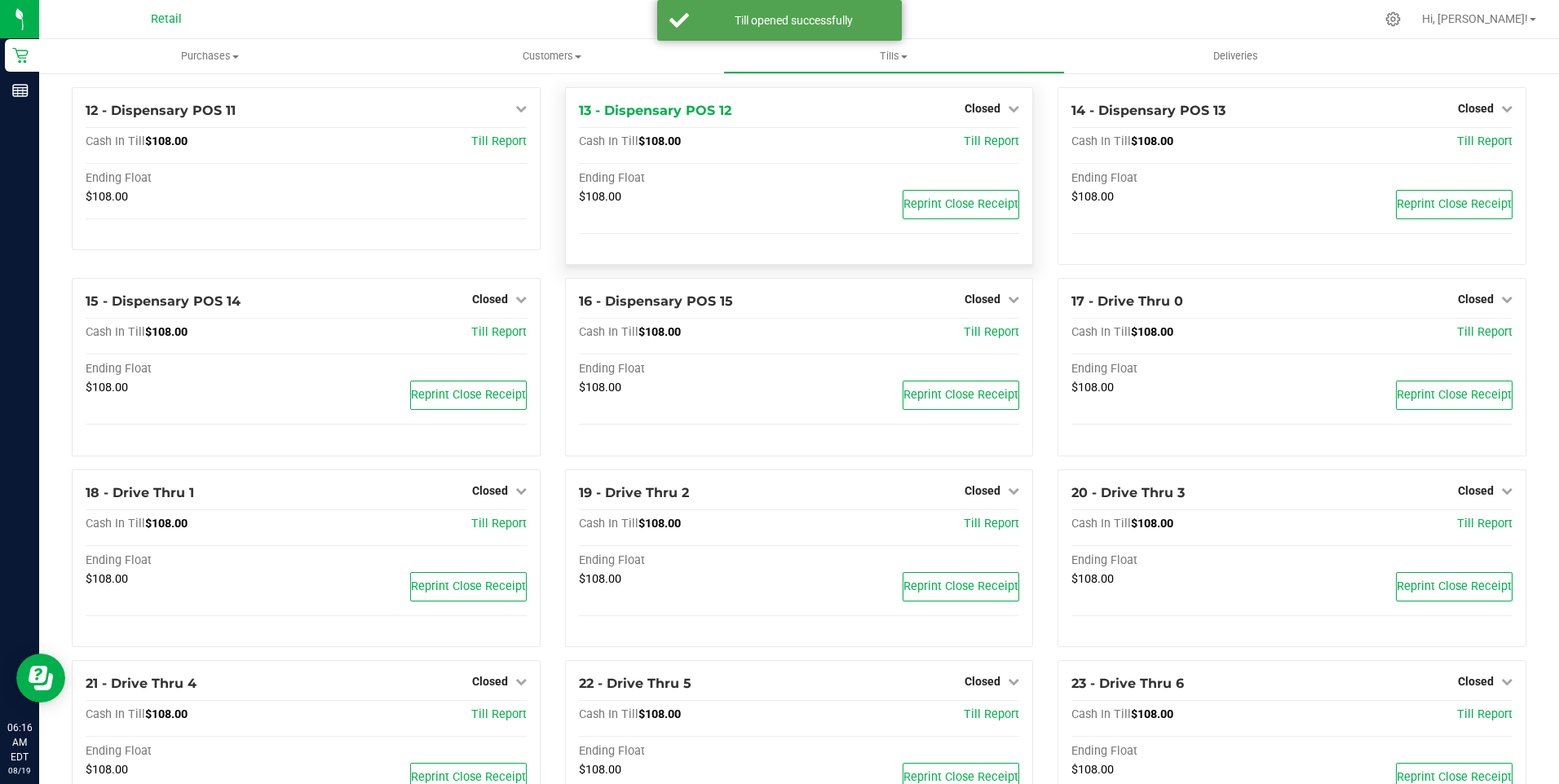
scroll to position [978, 0]
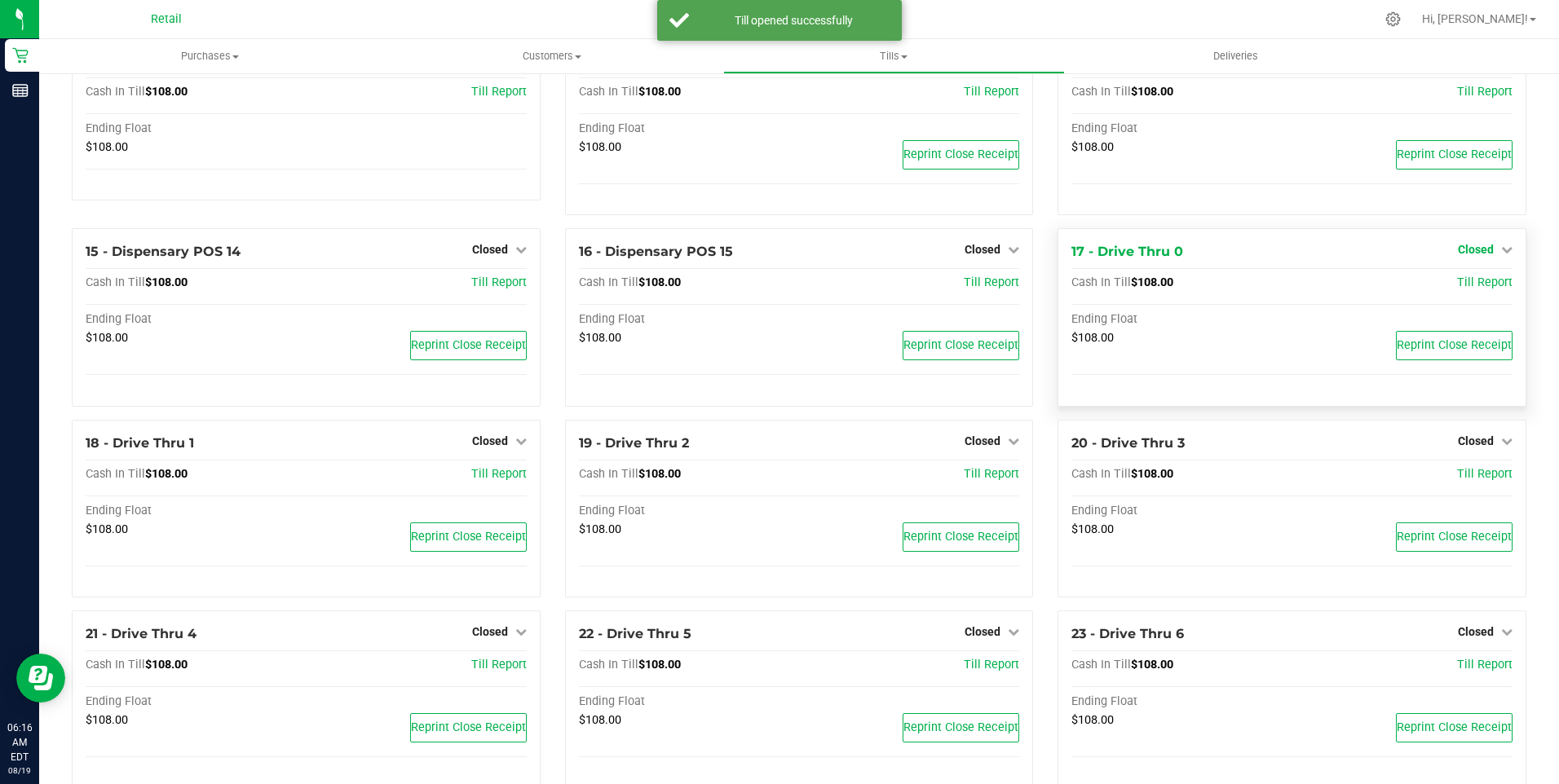
click at [1465, 254] on span "Closed" at bounding box center [1475, 249] width 36 height 13
click at [1463, 289] on link "Open Till" at bounding box center [1475, 283] width 43 height 13
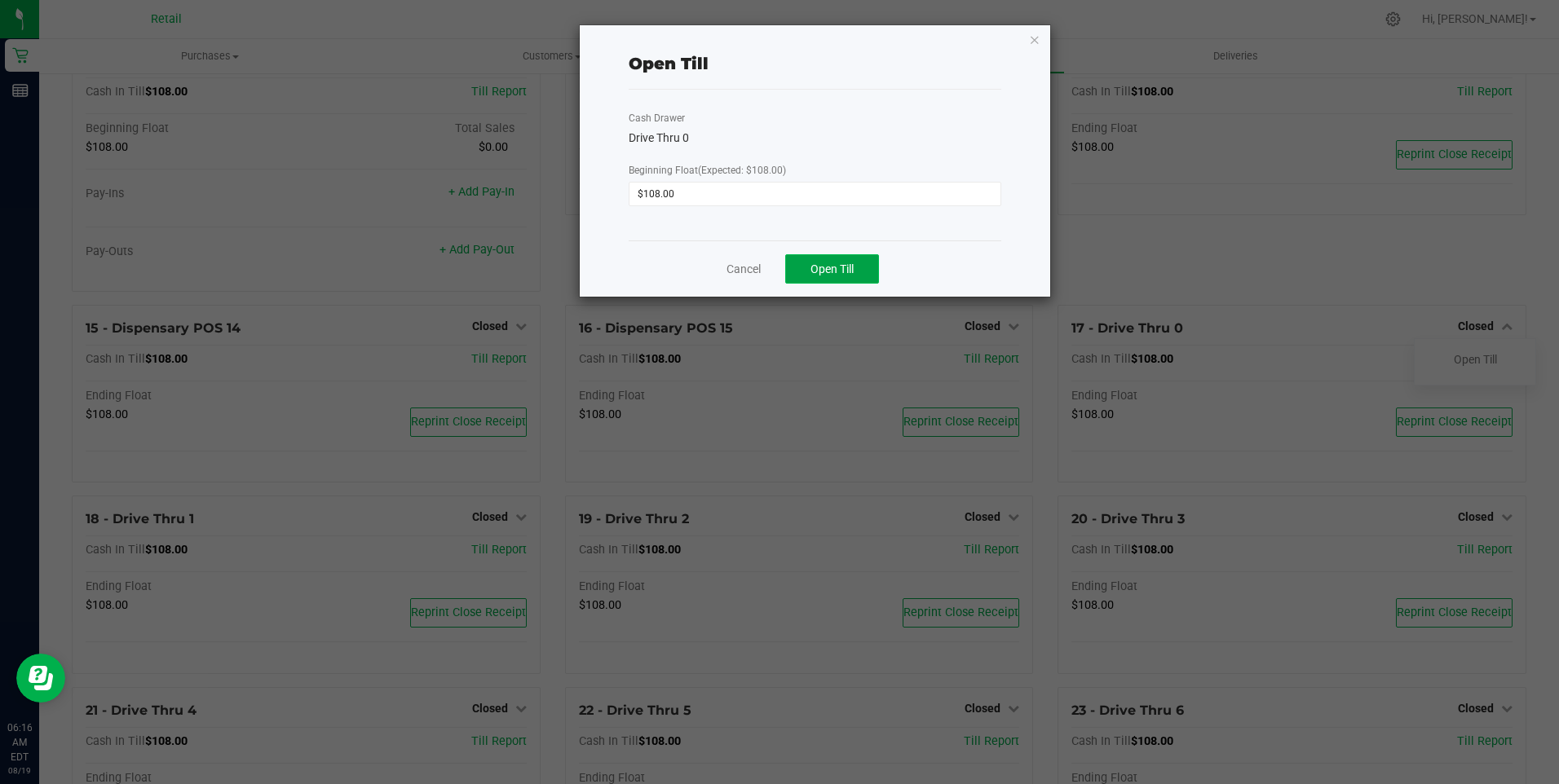
click at [861, 267] on button "Open Till" at bounding box center [832, 268] width 93 height 29
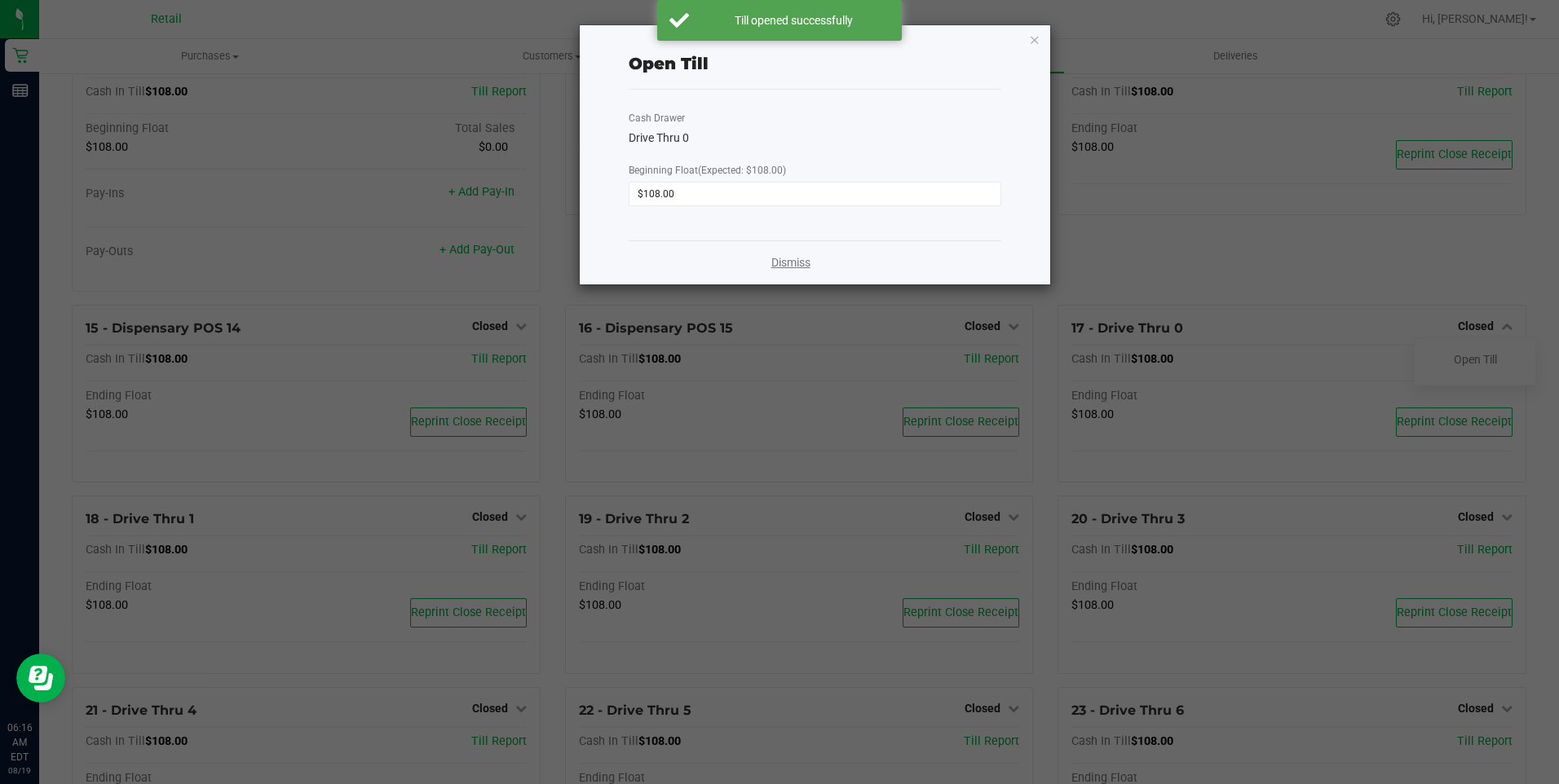
click at [786, 259] on link "Dismiss" at bounding box center [790, 263] width 39 height 18
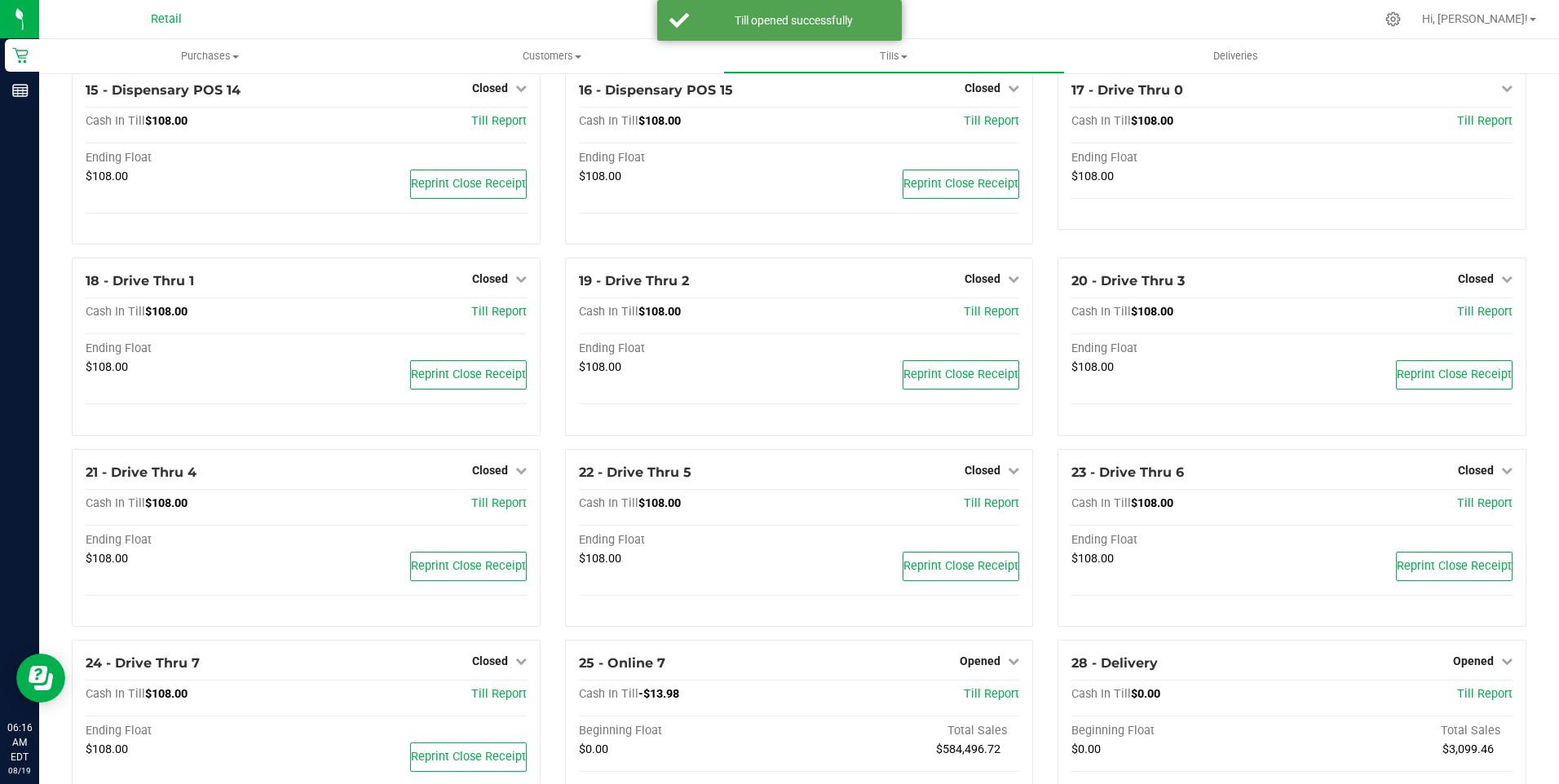
scroll to position [1223, 0]
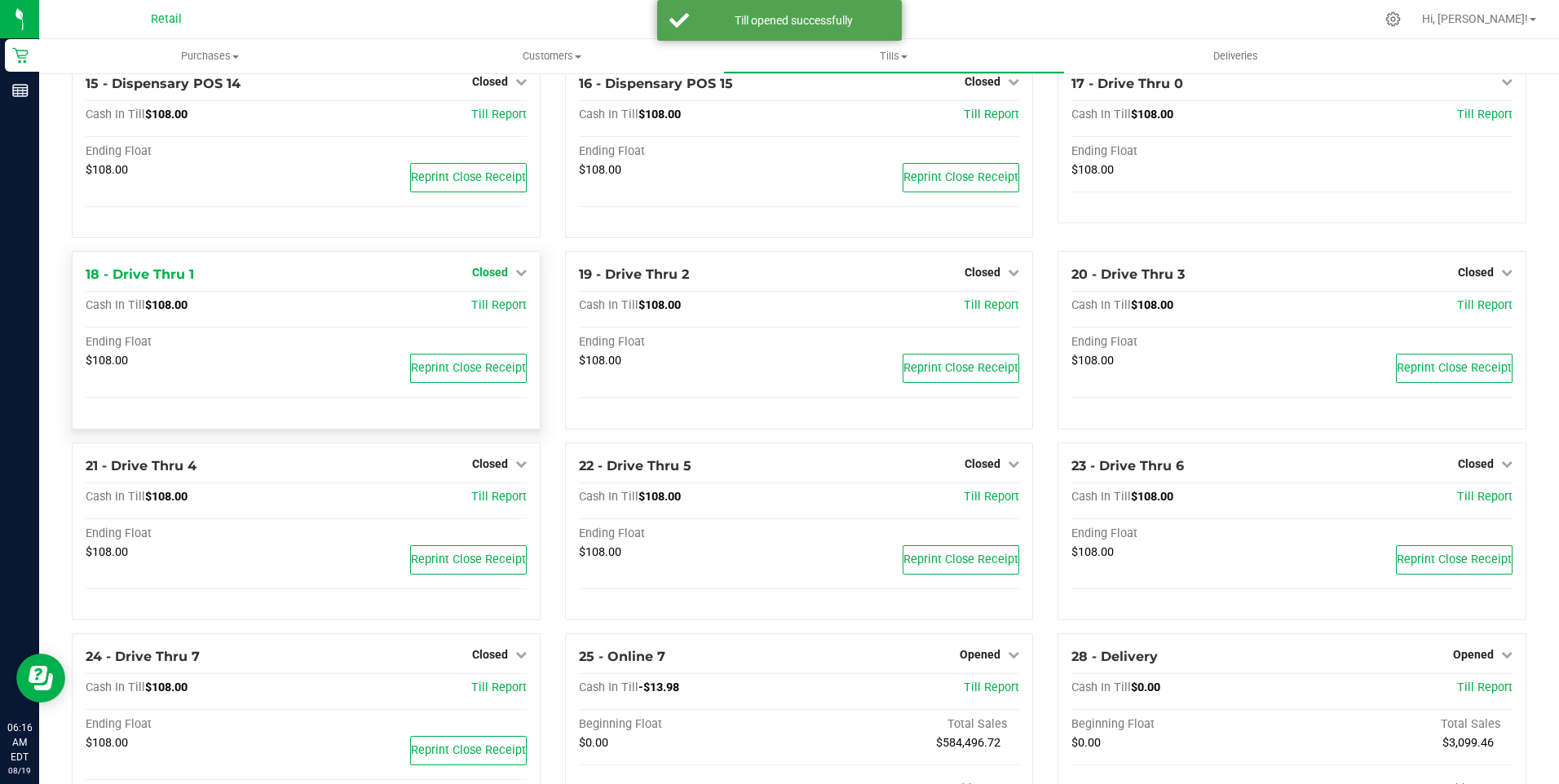
click at [494, 278] on span "Closed" at bounding box center [489, 271] width 36 height 13
click at [508, 312] on div "Open Till" at bounding box center [489, 306] width 121 height 20
click at [490, 313] on link "Open Till" at bounding box center [489, 305] width 43 height 13
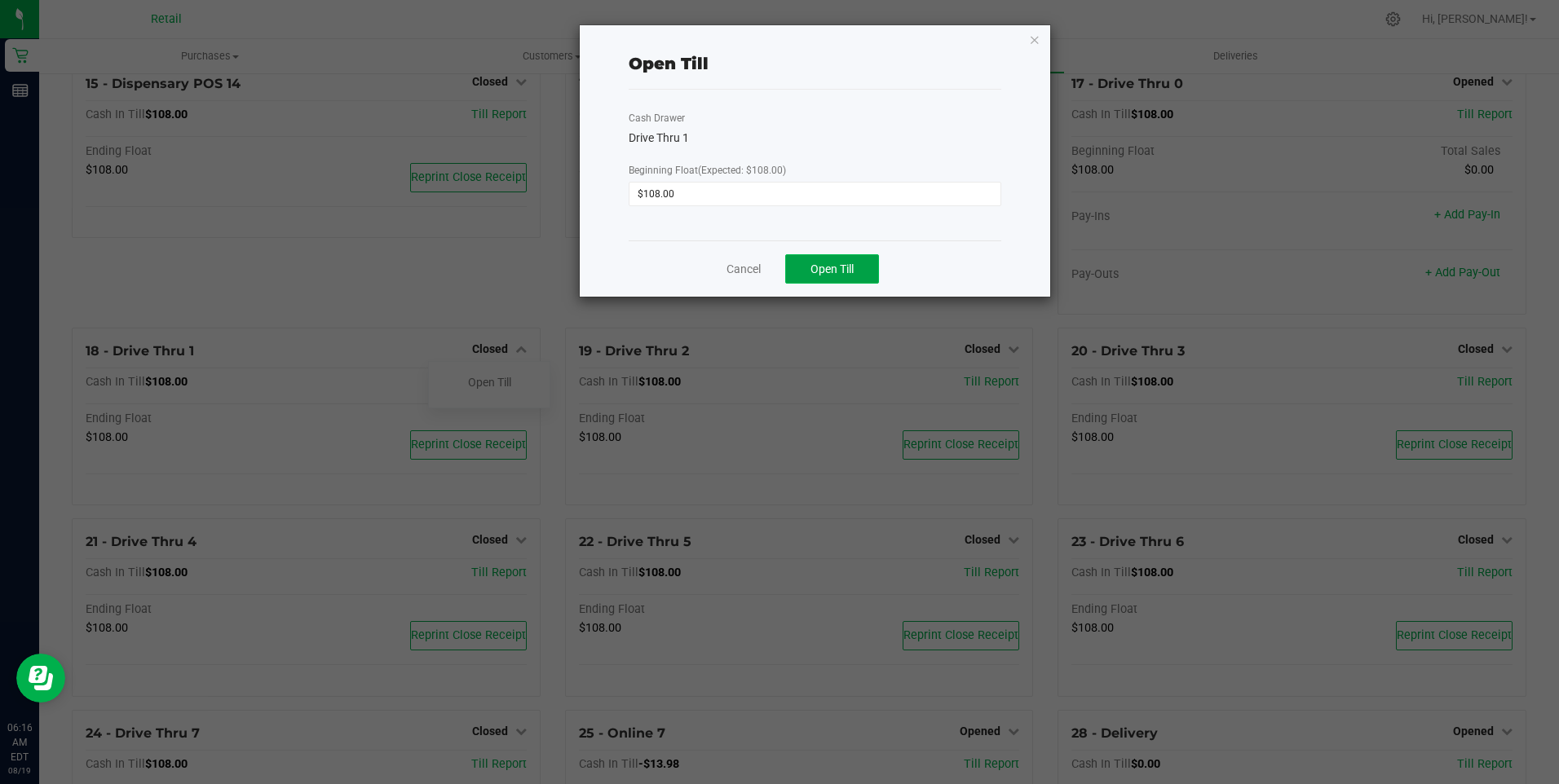
click at [846, 263] on span "Open Till" at bounding box center [832, 268] width 43 height 13
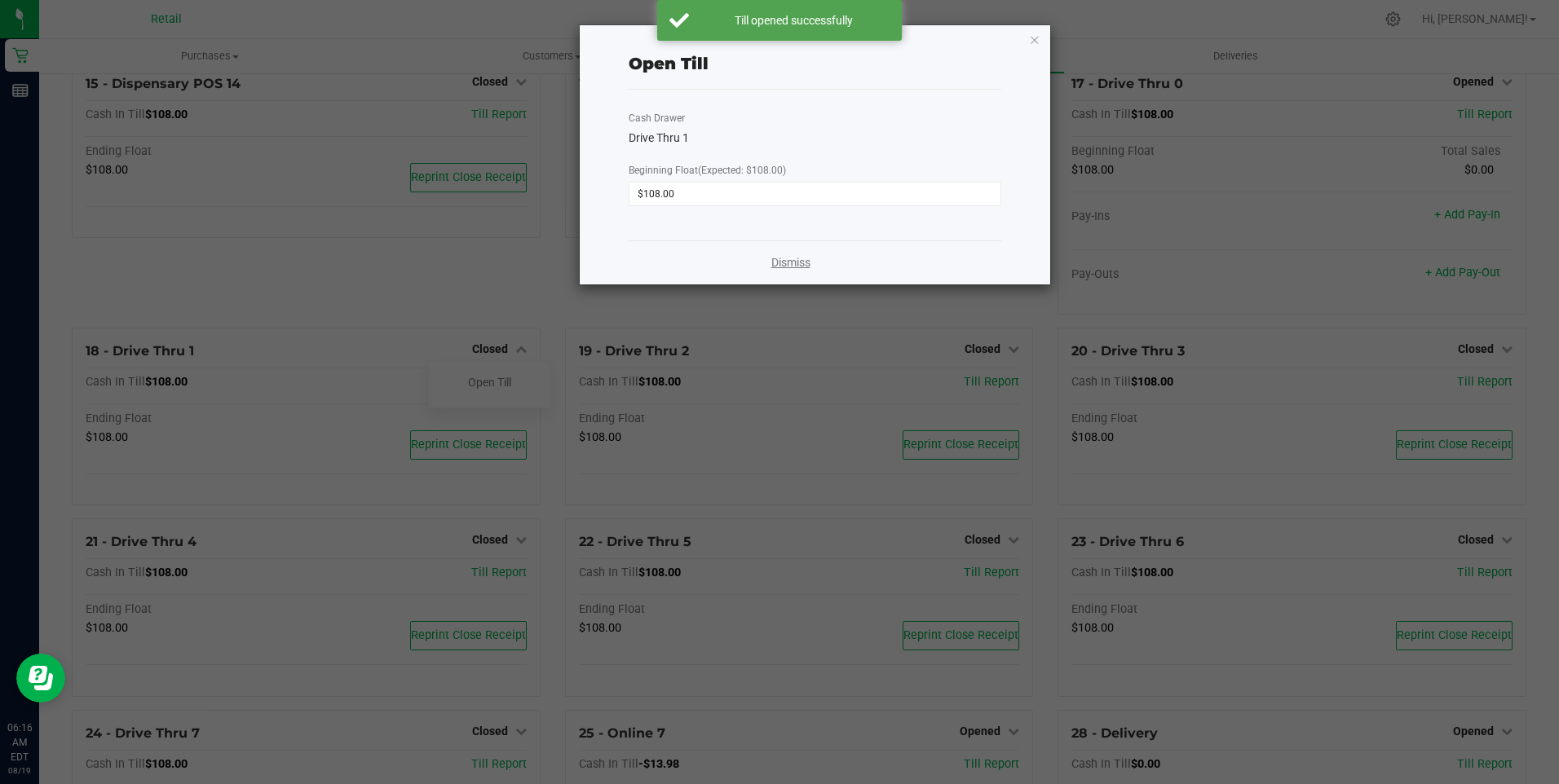
click at [793, 263] on link "Dismiss" at bounding box center [790, 263] width 39 height 18
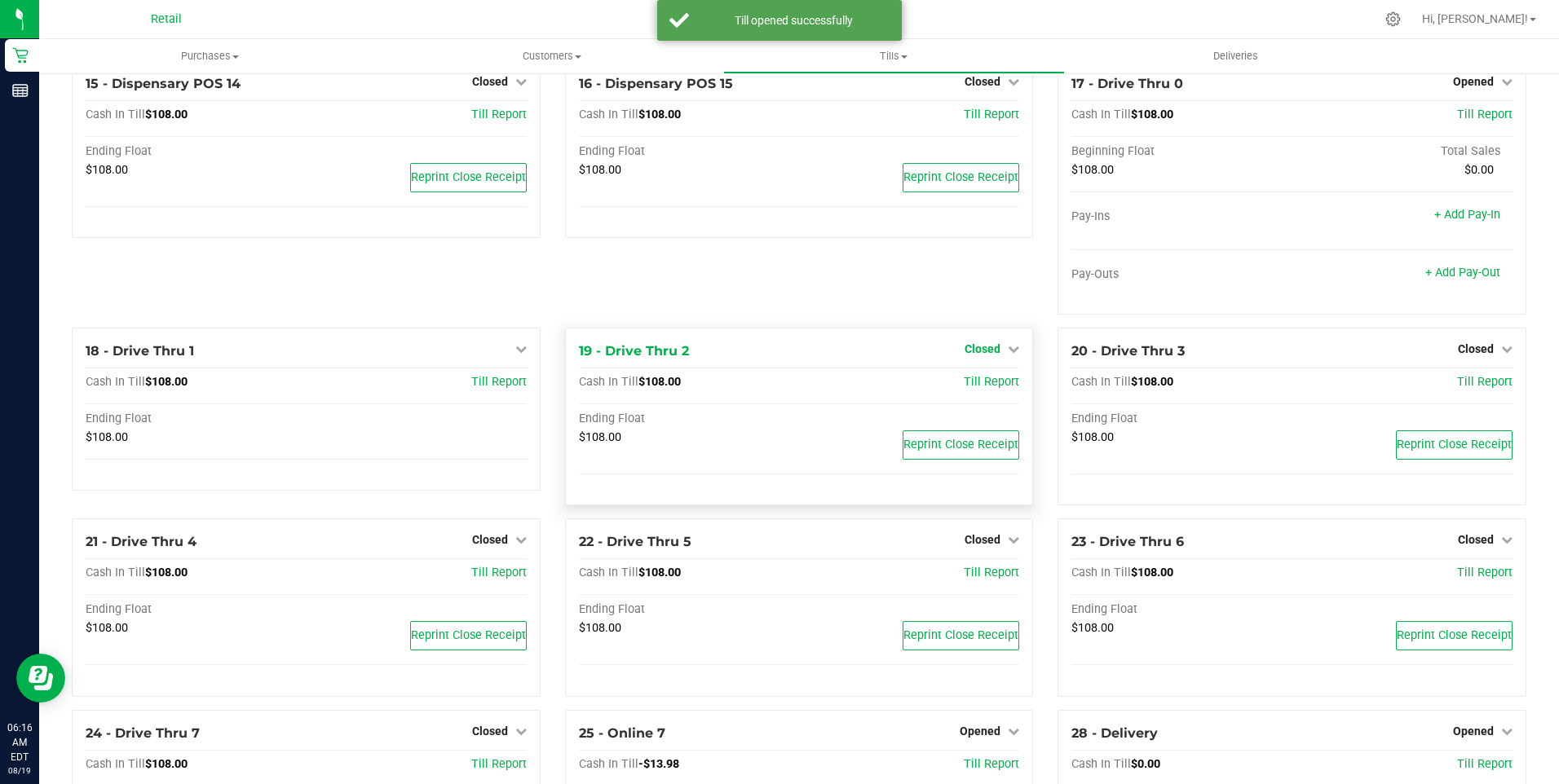
click at [977, 354] on span "Closed" at bounding box center [982, 348] width 36 height 13
click at [972, 388] on link "Open Till" at bounding box center [982, 381] width 43 height 13
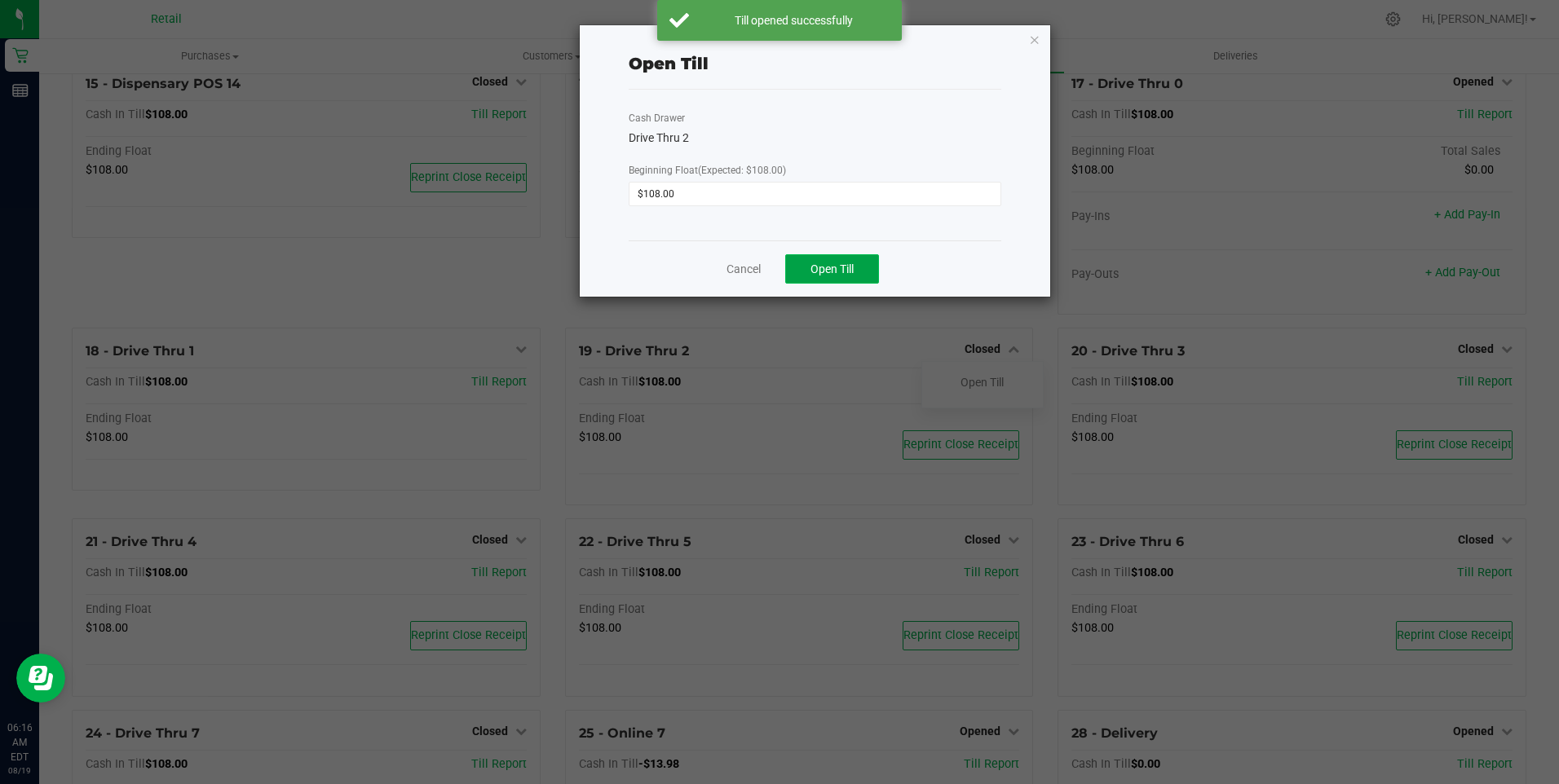
click at [827, 261] on button "Open Till" at bounding box center [832, 268] width 93 height 29
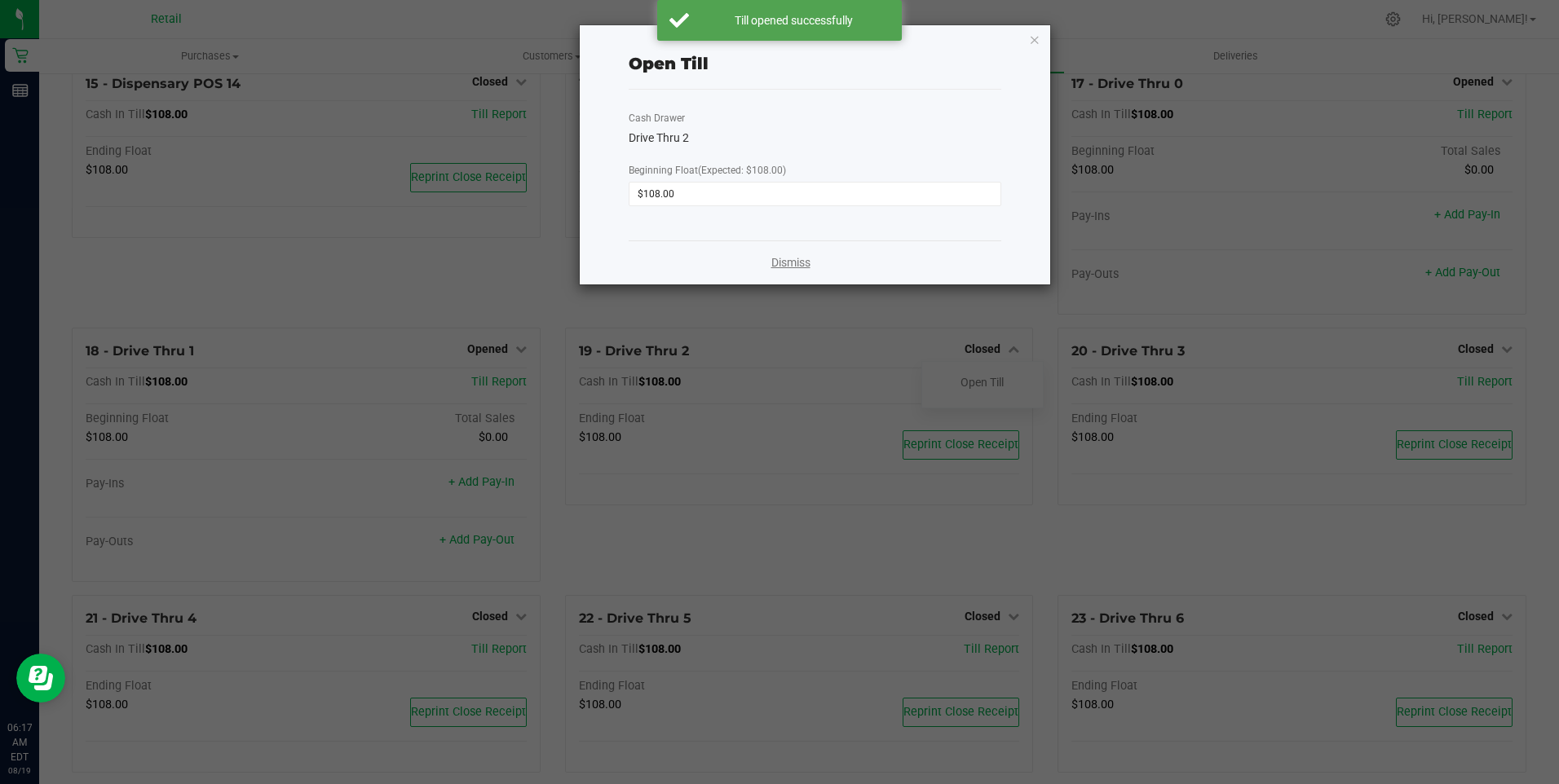
click at [797, 263] on link "Dismiss" at bounding box center [790, 263] width 39 height 18
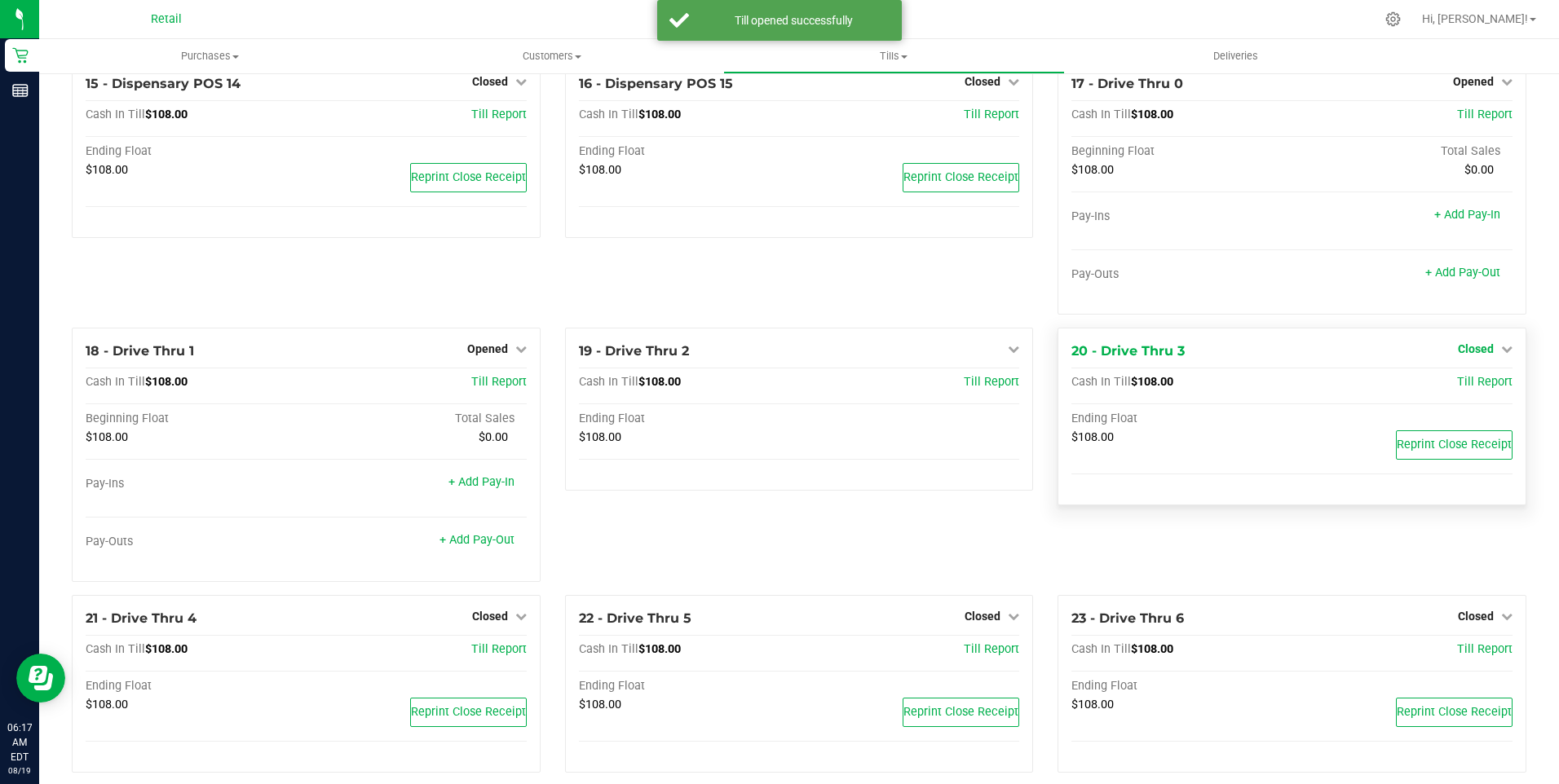
click at [1458, 352] on span "Closed" at bounding box center [1475, 348] width 36 height 13
click at [1454, 389] on link "Open Till" at bounding box center [1475, 381] width 43 height 13
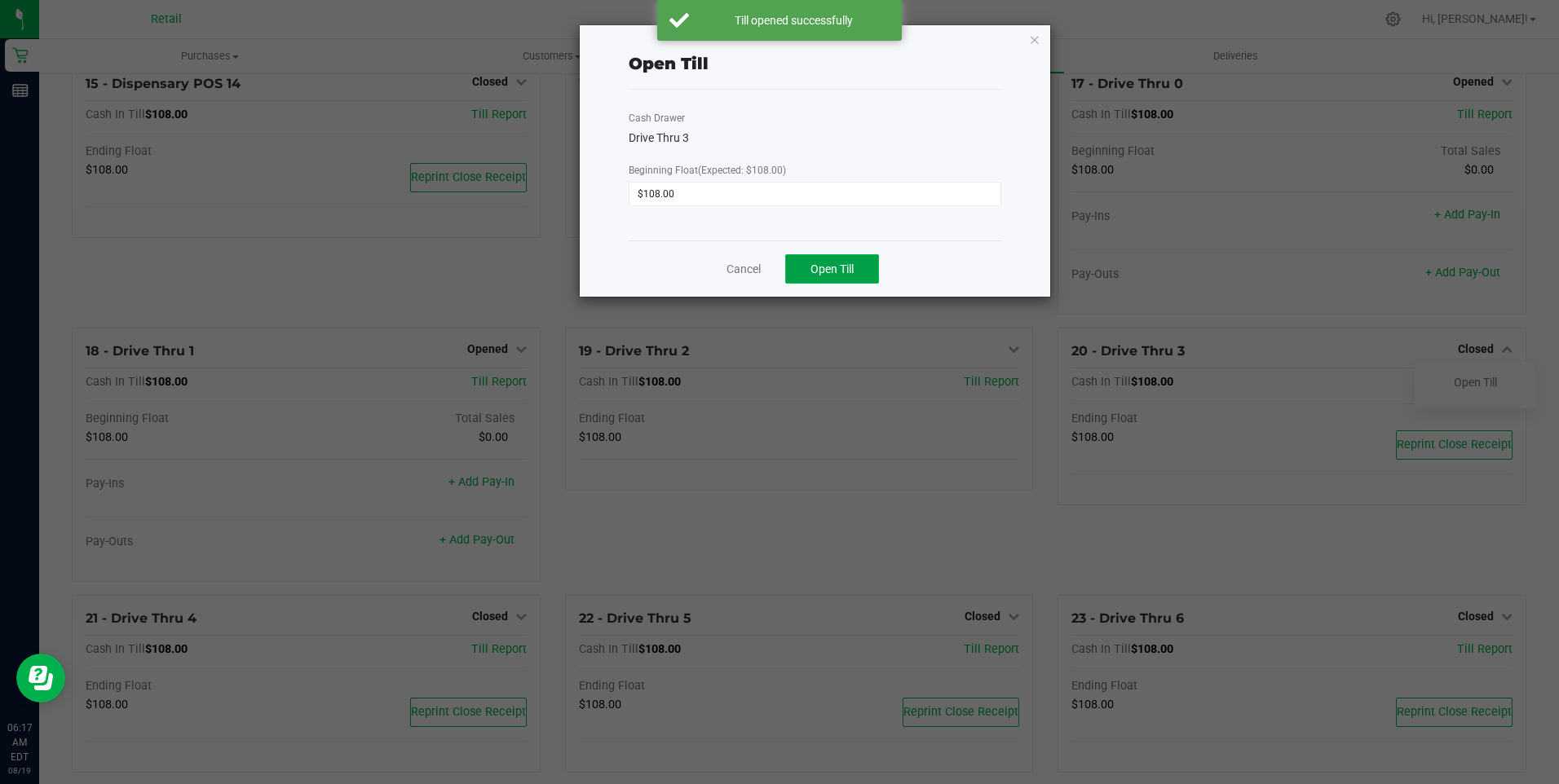
click at [839, 265] on span "Open Till" at bounding box center [832, 268] width 43 height 13
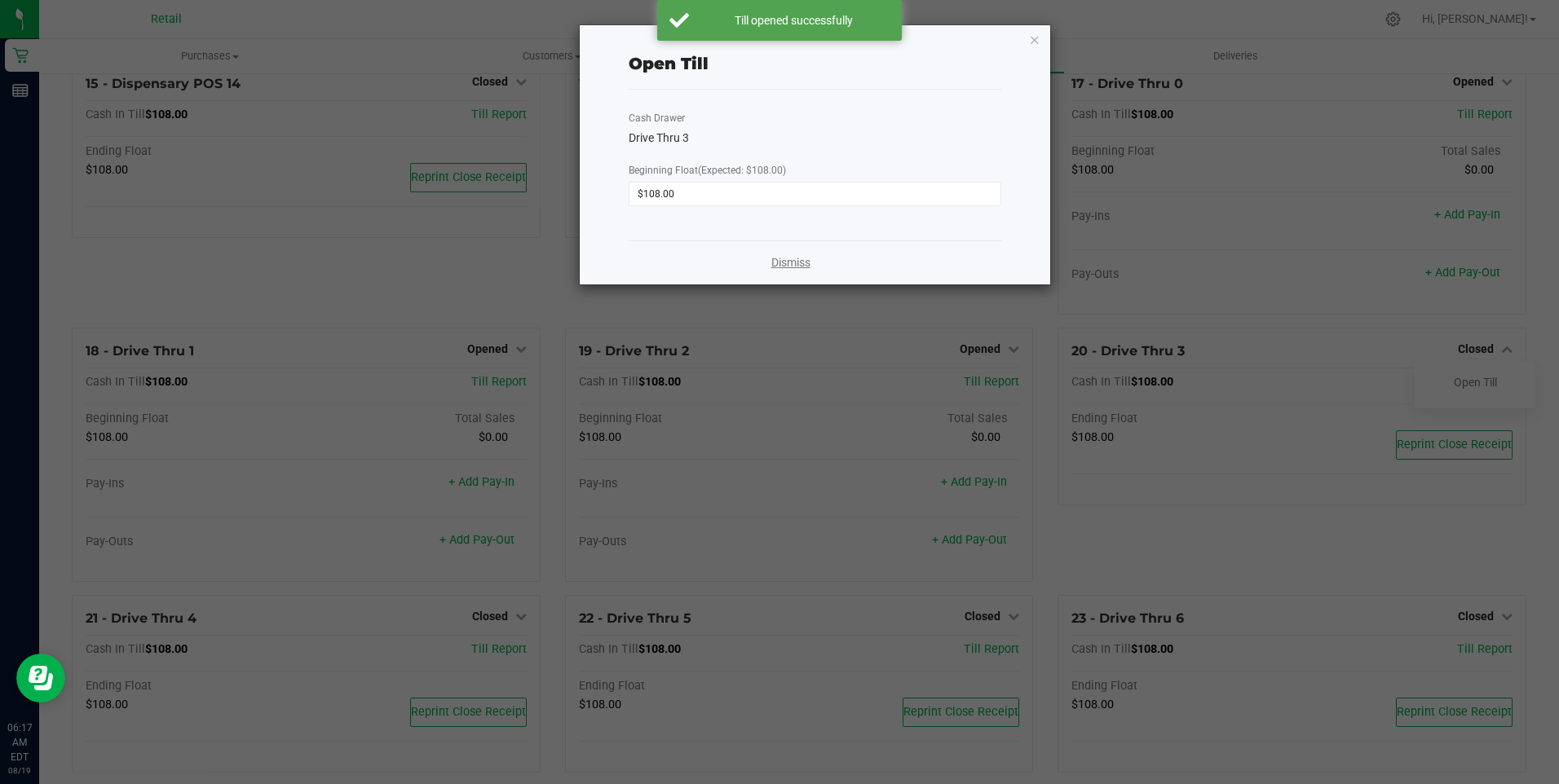
click at [796, 262] on link "Dismiss" at bounding box center [790, 263] width 39 height 18
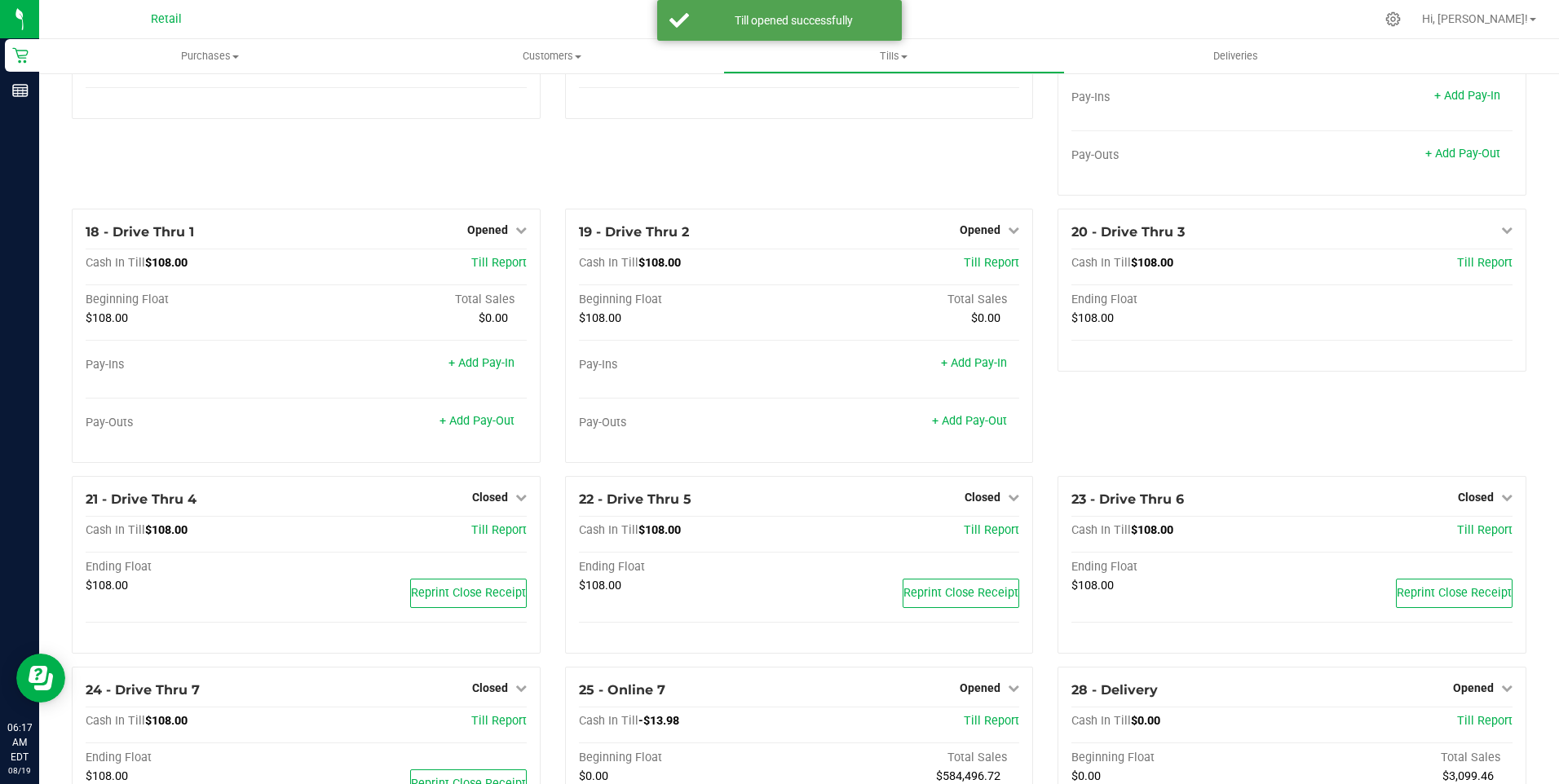
scroll to position [1467, 0]
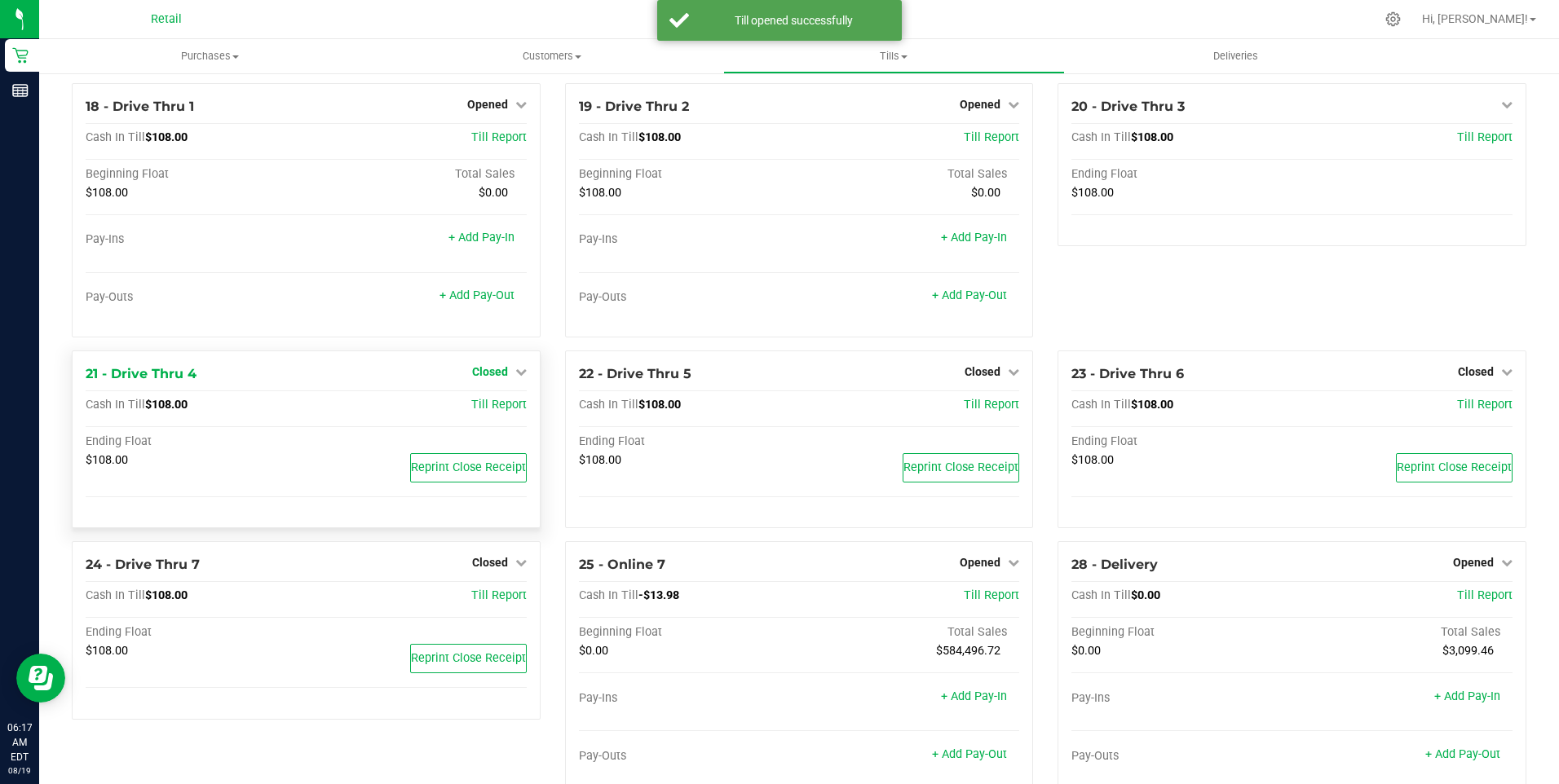
click at [496, 378] on span "Closed" at bounding box center [489, 371] width 36 height 13
click at [496, 410] on link "Open Till" at bounding box center [489, 405] width 43 height 13
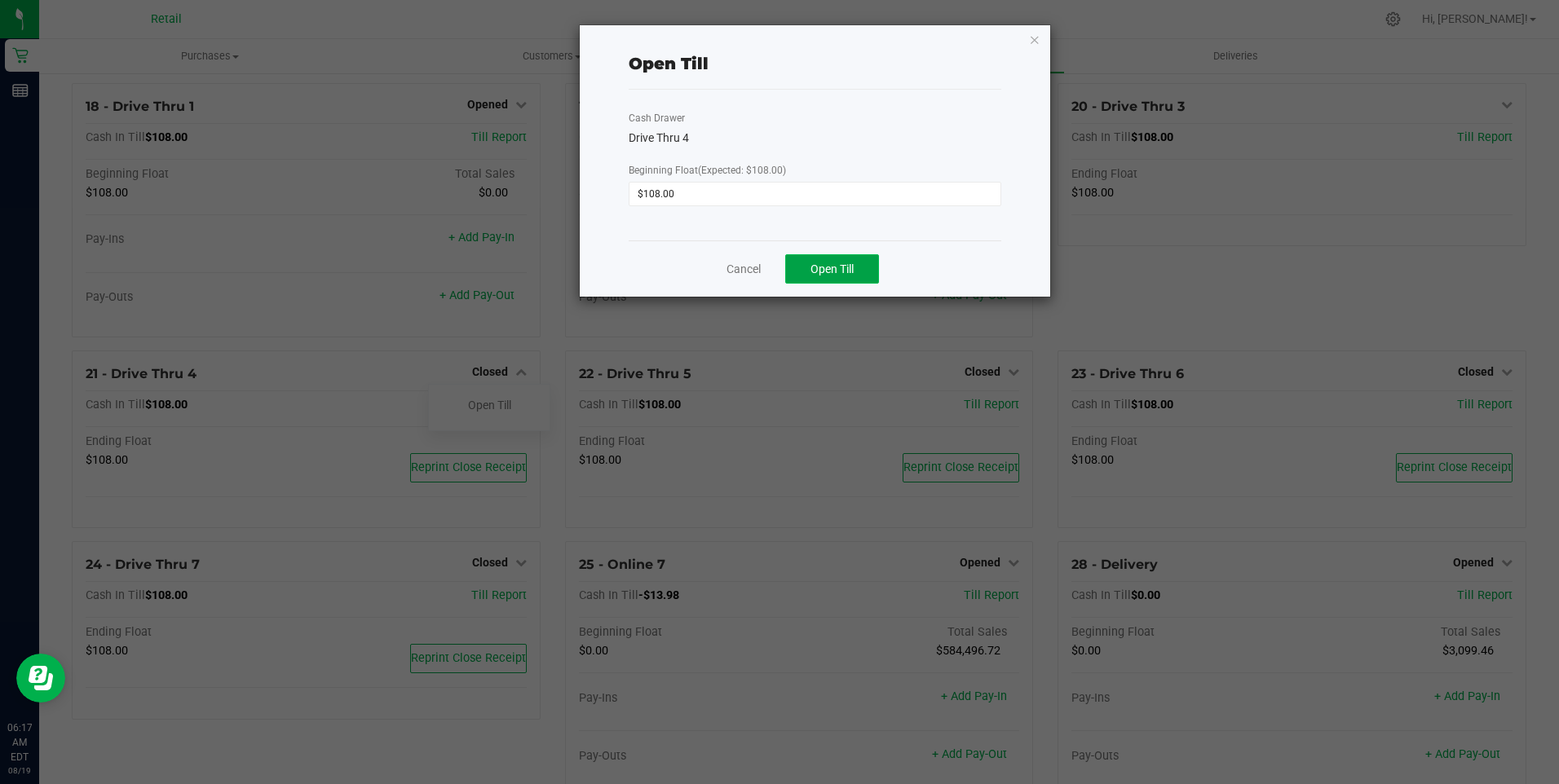
click at [837, 265] on span "Open Till" at bounding box center [832, 268] width 43 height 13
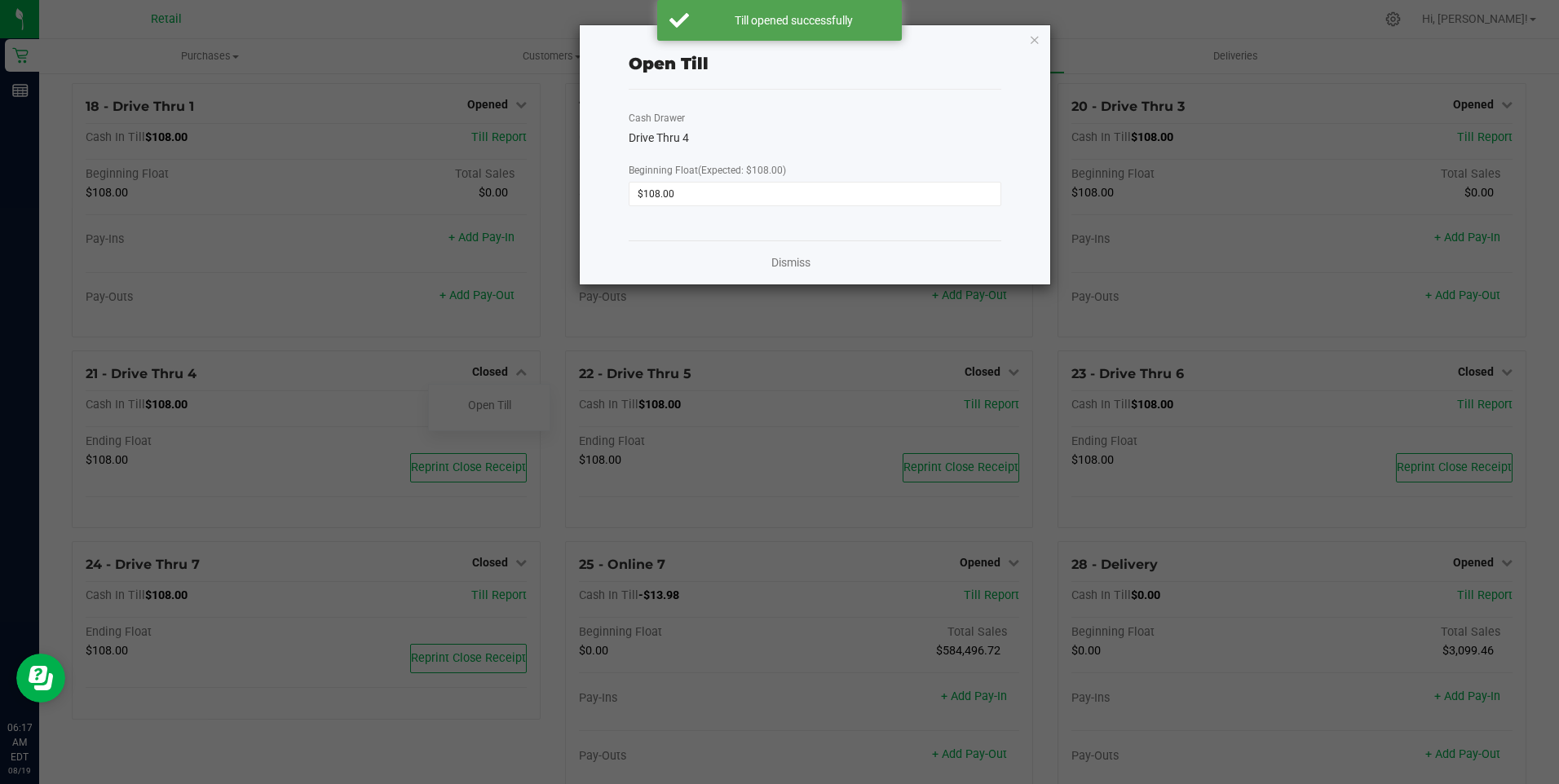
click at [768, 263] on div "Dismiss" at bounding box center [815, 262] width 372 height 44
click at [774, 264] on link "Dismiss" at bounding box center [790, 263] width 39 height 18
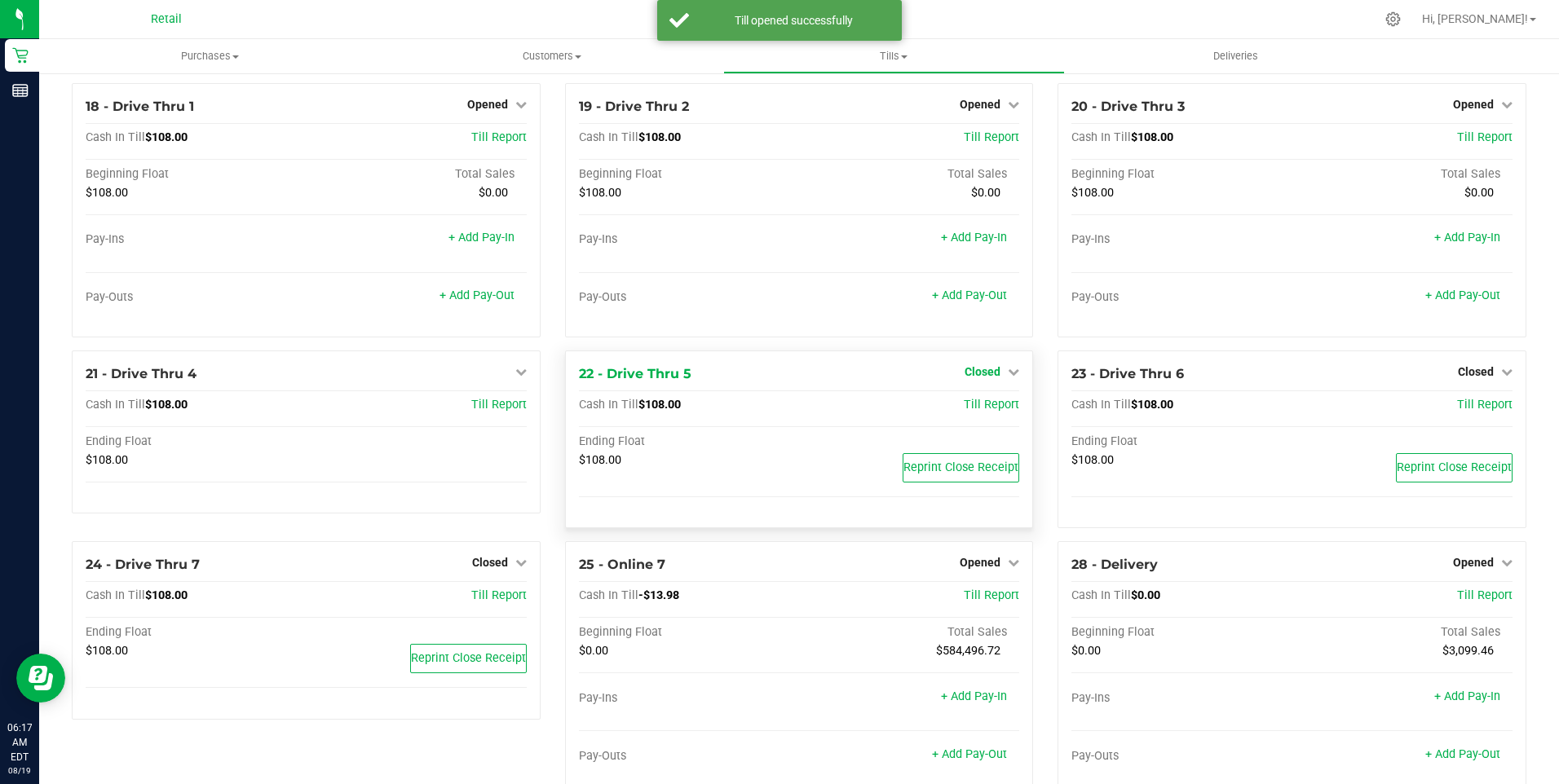
click at [982, 378] on span "Closed" at bounding box center [982, 371] width 36 height 13
click at [976, 411] on link "Open Till" at bounding box center [982, 405] width 43 height 13
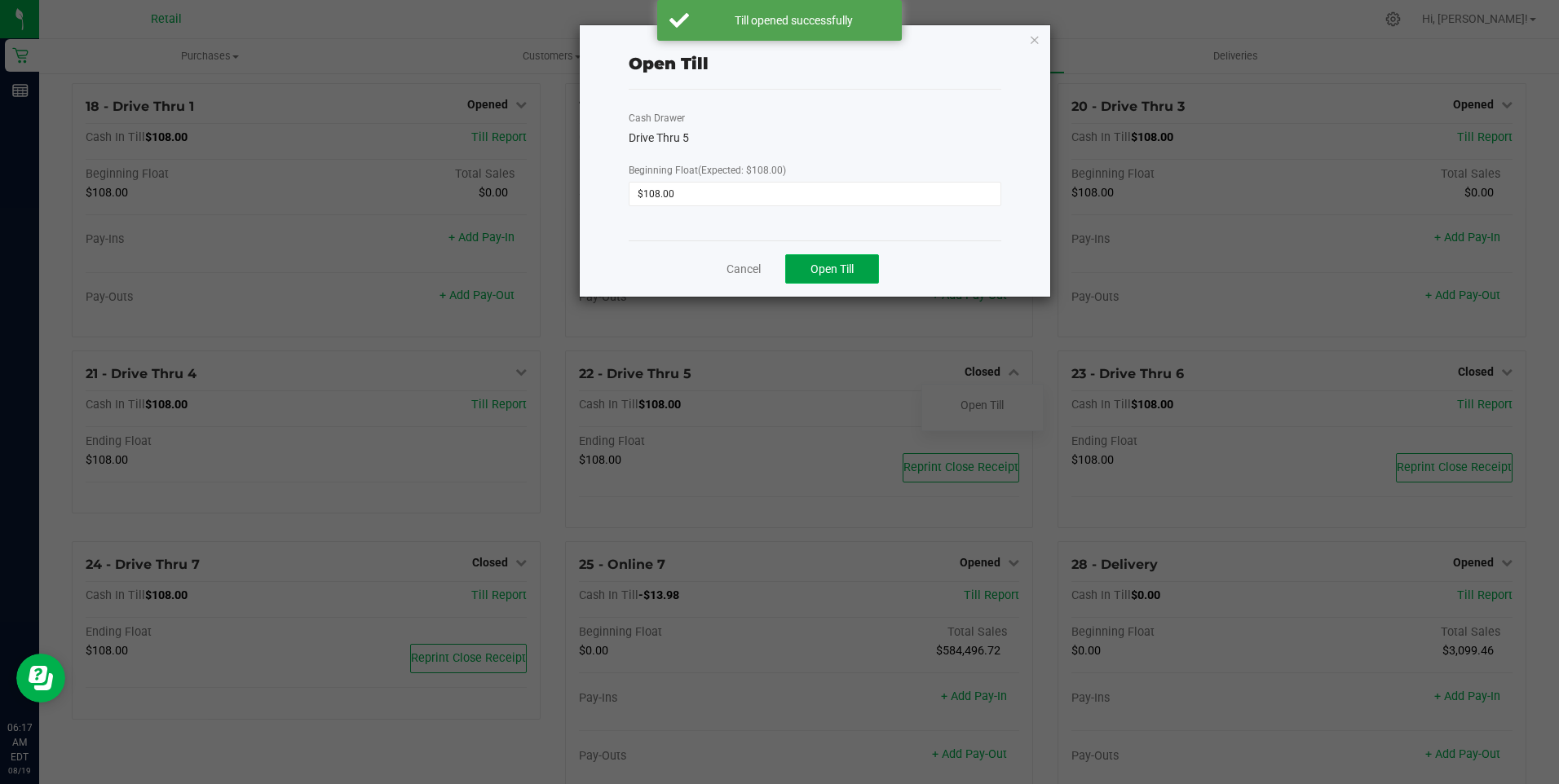
click at [817, 267] on span "Open Till" at bounding box center [832, 268] width 43 height 13
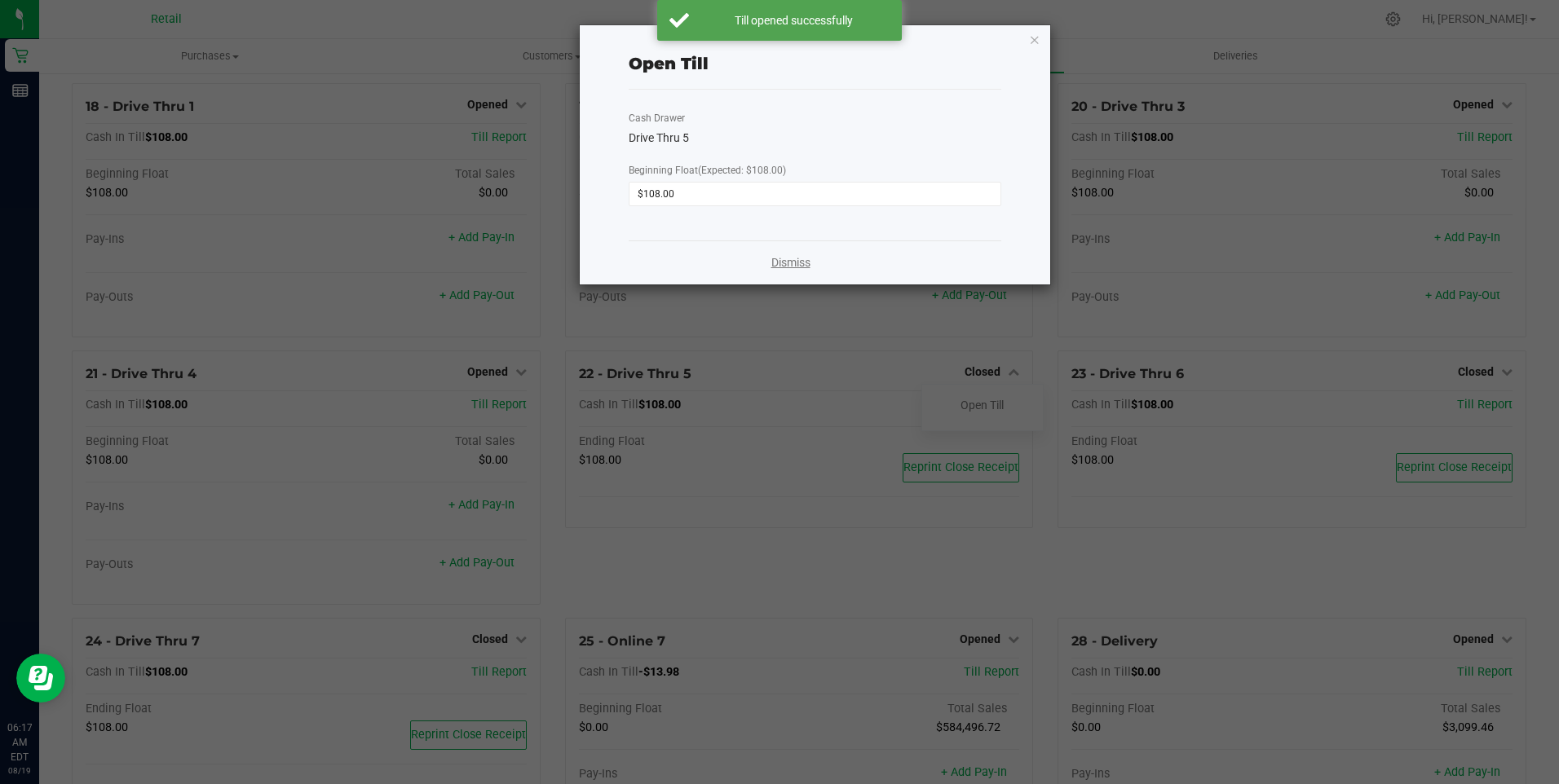
click at [794, 261] on link "Dismiss" at bounding box center [790, 263] width 39 height 18
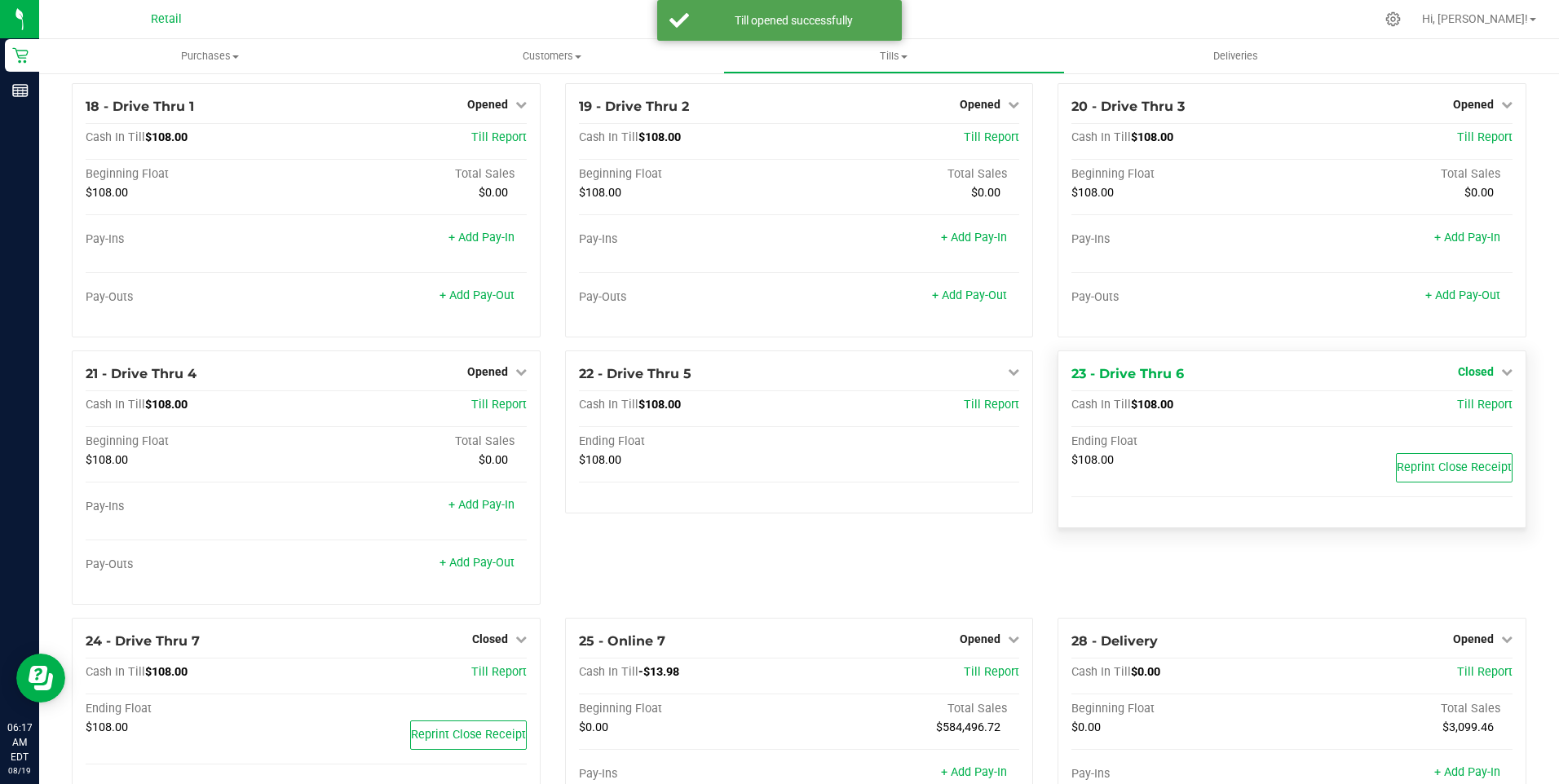
click at [1469, 377] on span "Closed" at bounding box center [1475, 371] width 36 height 13
click at [1464, 411] on link "Open Till" at bounding box center [1475, 405] width 43 height 13
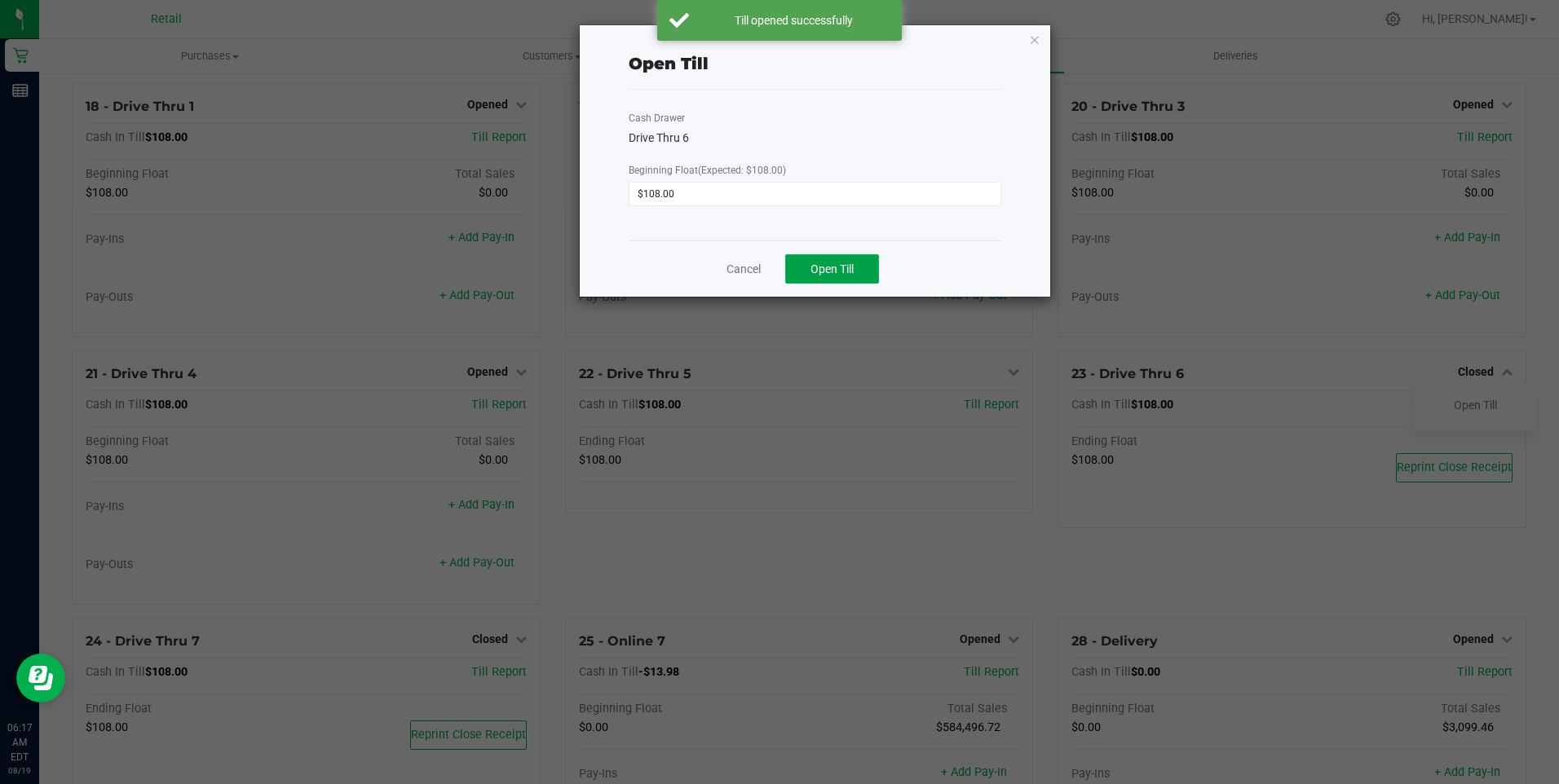
click at [835, 267] on span "Open Till" at bounding box center [832, 268] width 43 height 13
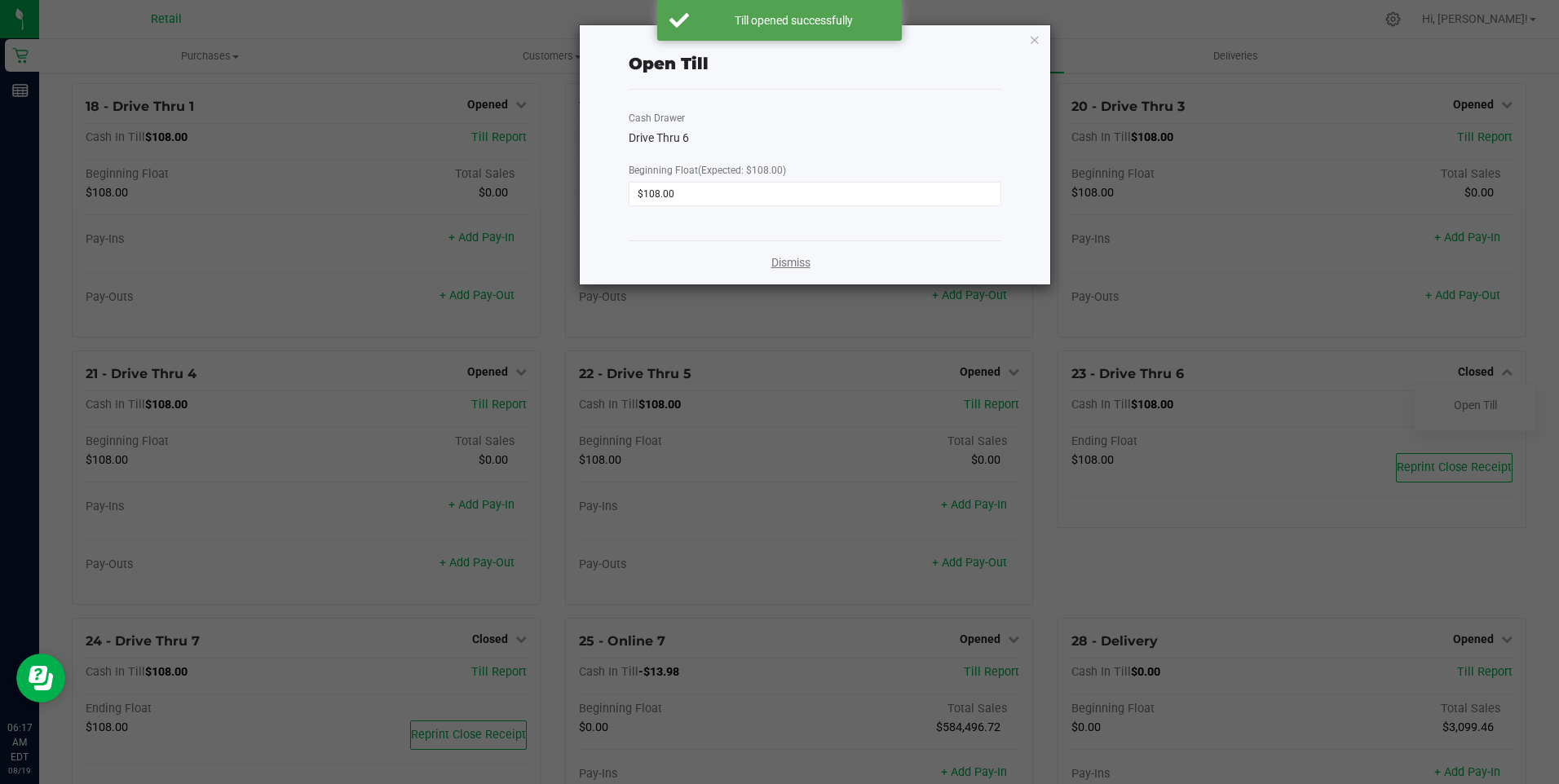
click at [781, 262] on link "Dismiss" at bounding box center [790, 263] width 39 height 18
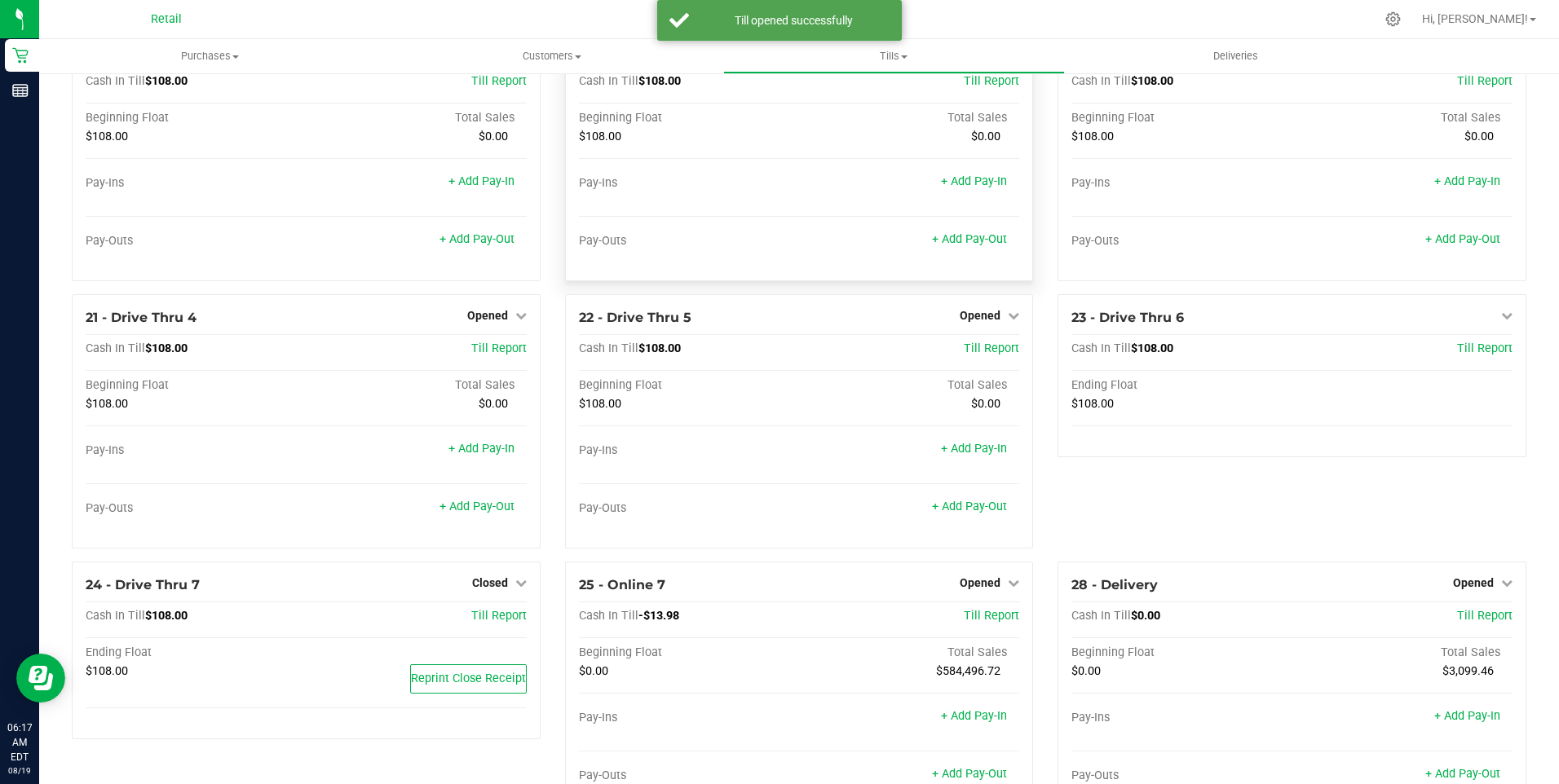
scroll to position [1592, 0]
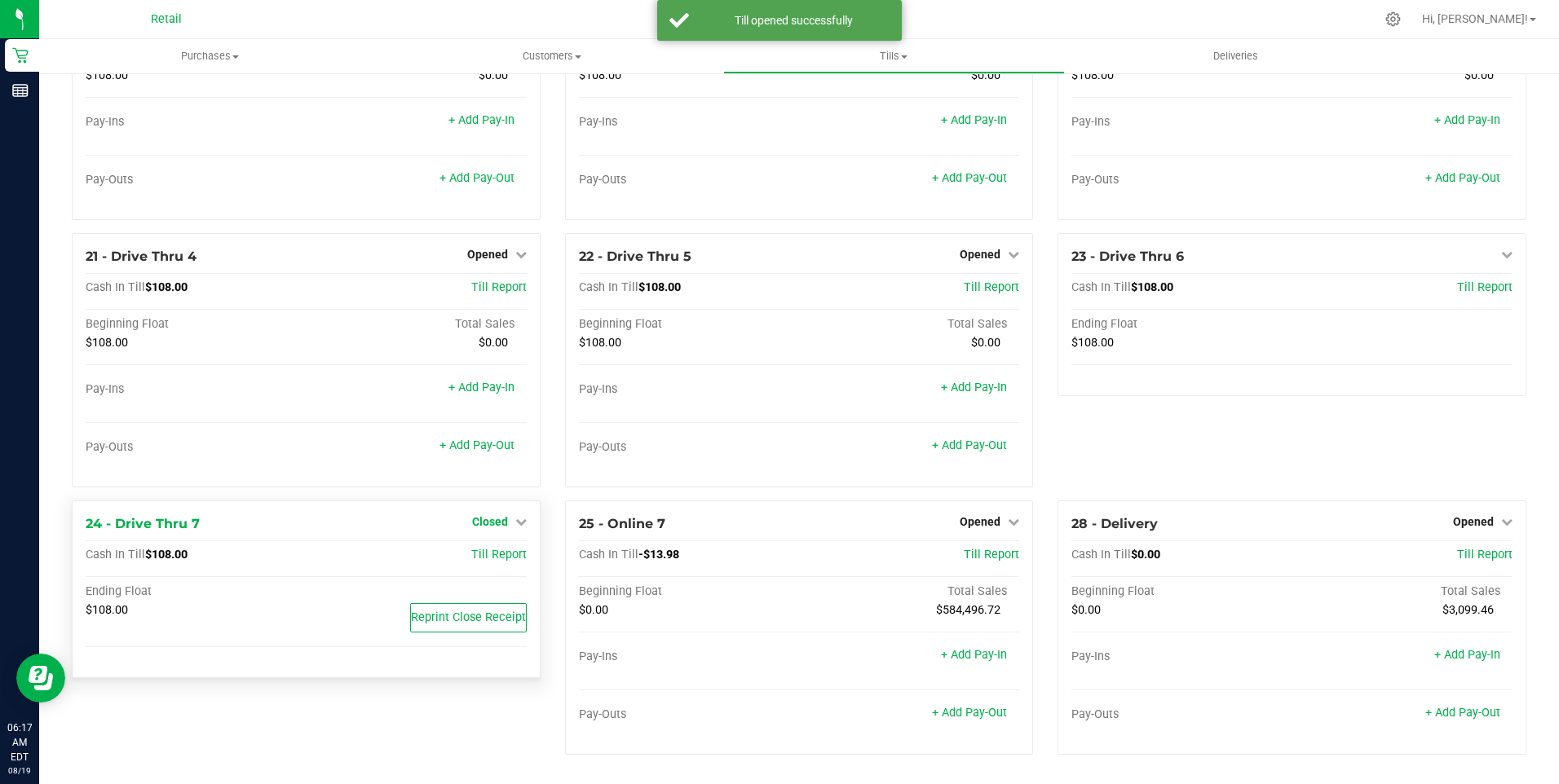
click at [484, 525] on span "Closed" at bounding box center [489, 520] width 36 height 13
click at [489, 554] on link "Open Till" at bounding box center [489, 554] width 43 height 13
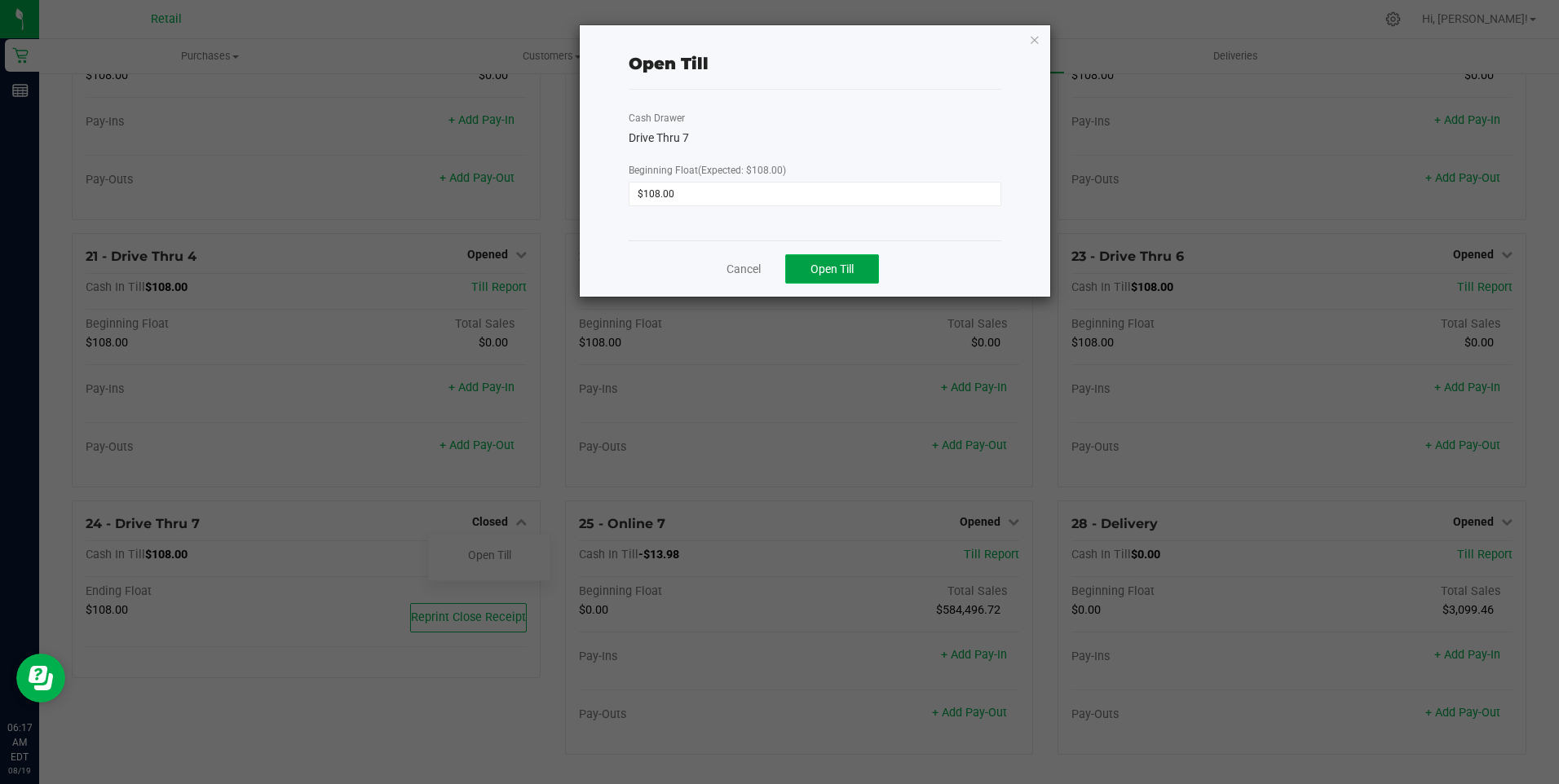
click at [816, 264] on span "Open Till" at bounding box center [832, 268] width 43 height 13
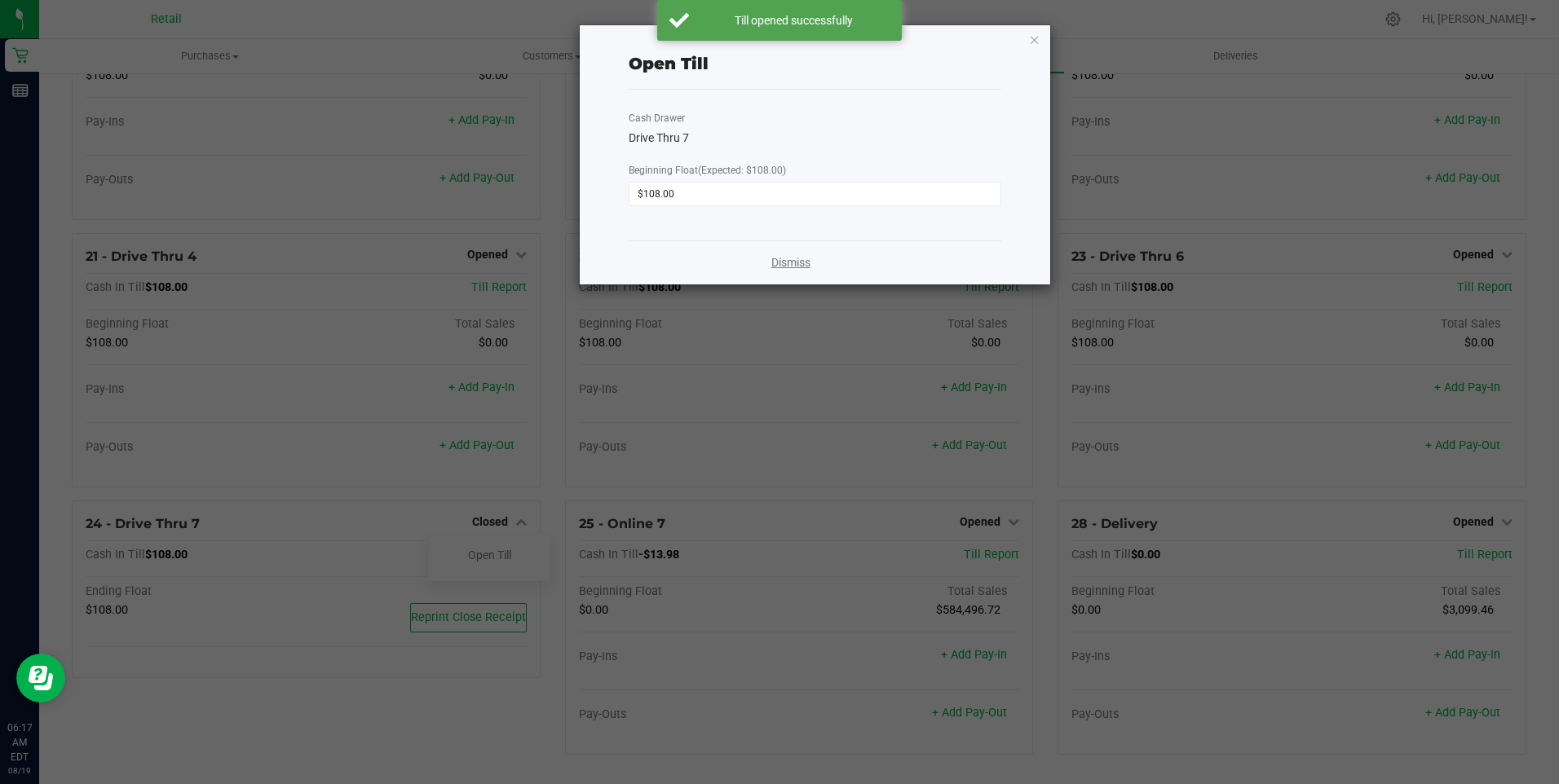
click at [802, 262] on link "Dismiss" at bounding box center [790, 263] width 39 height 18
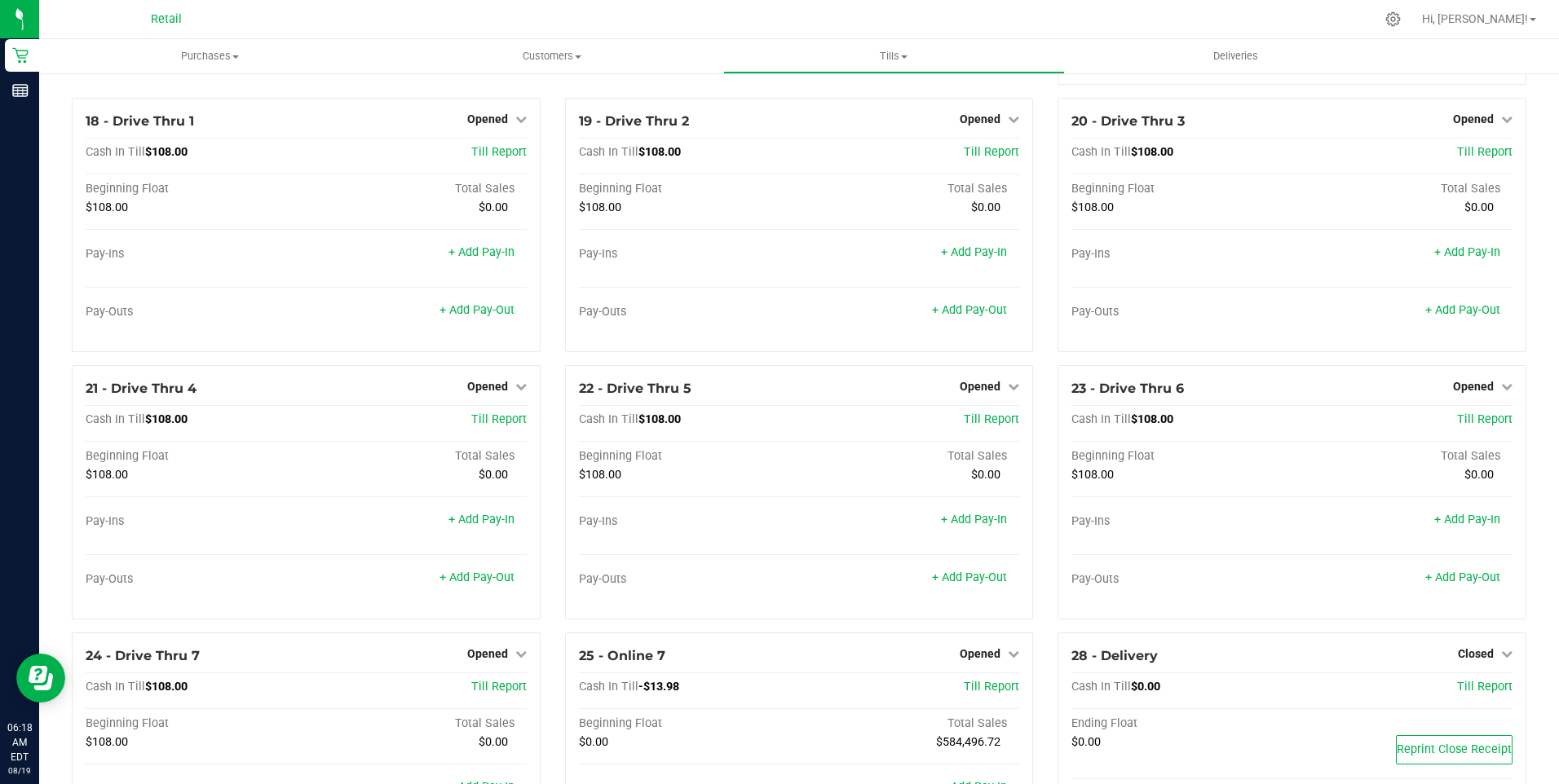
scroll to position [1592, 0]
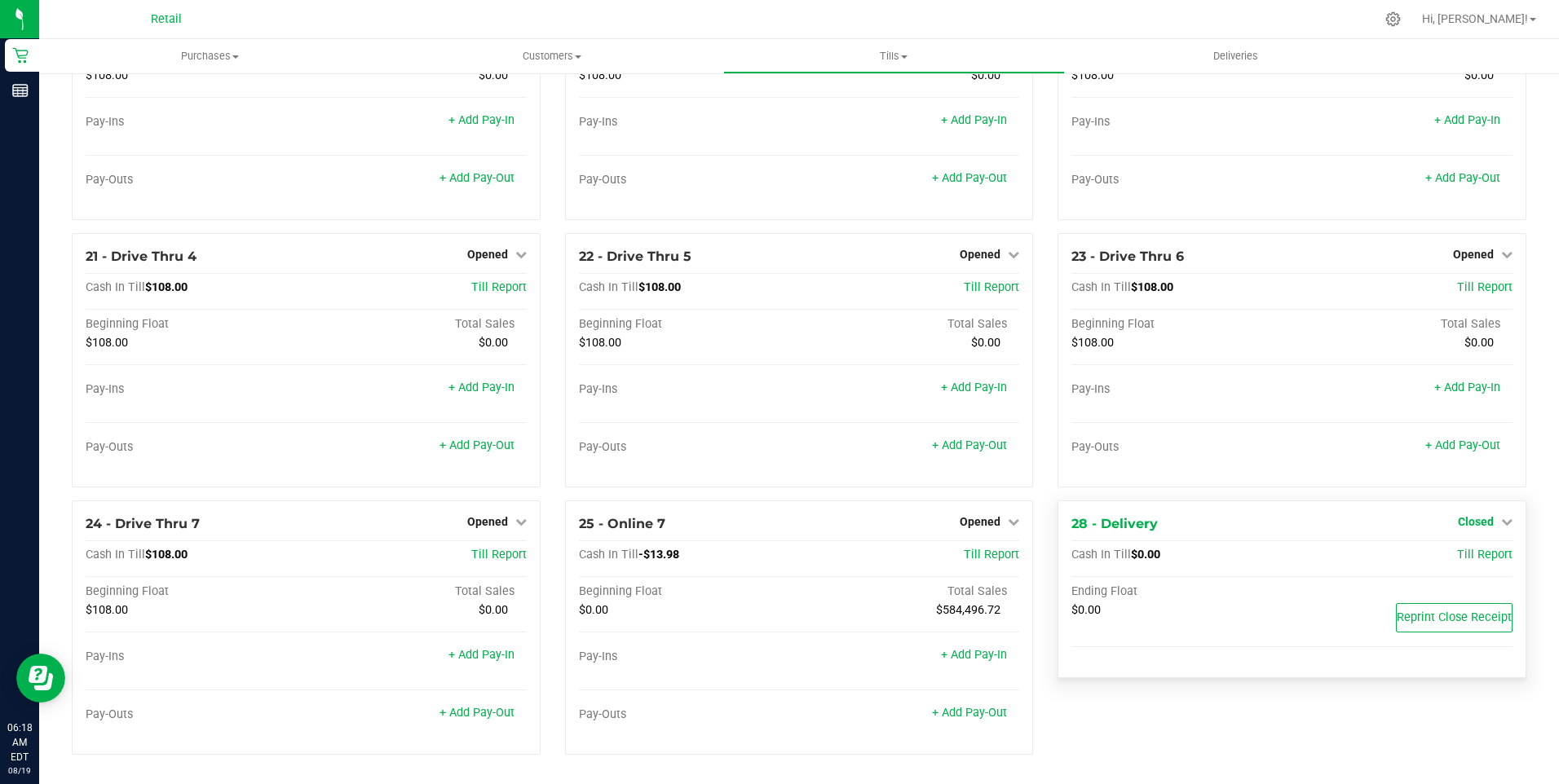
click at [1467, 522] on span "Closed" at bounding box center [1475, 520] width 36 height 13
click at [1463, 553] on link "Open Till" at bounding box center [1475, 554] width 43 height 13
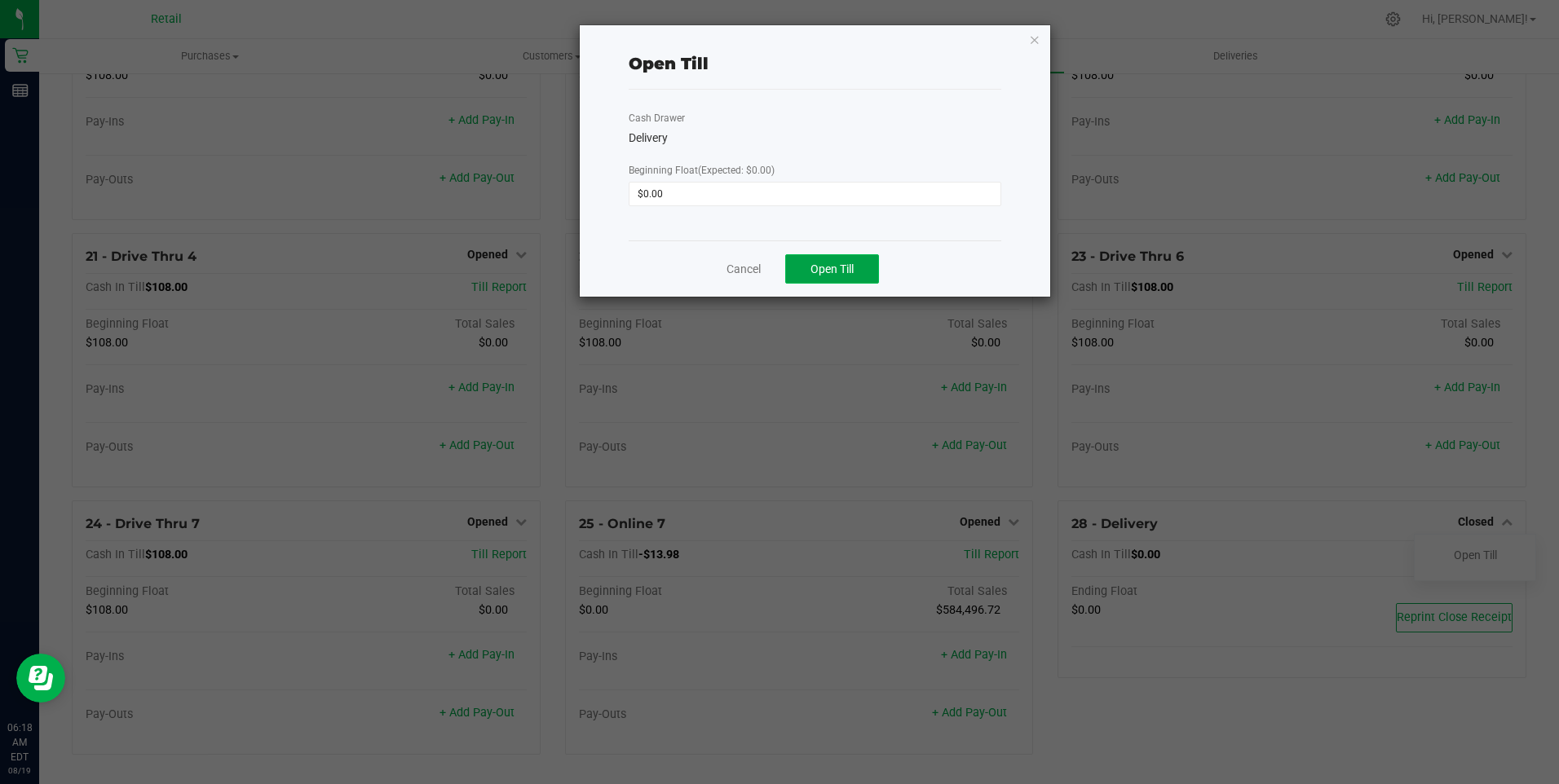
click at [824, 263] on span "Open Till" at bounding box center [832, 268] width 43 height 13
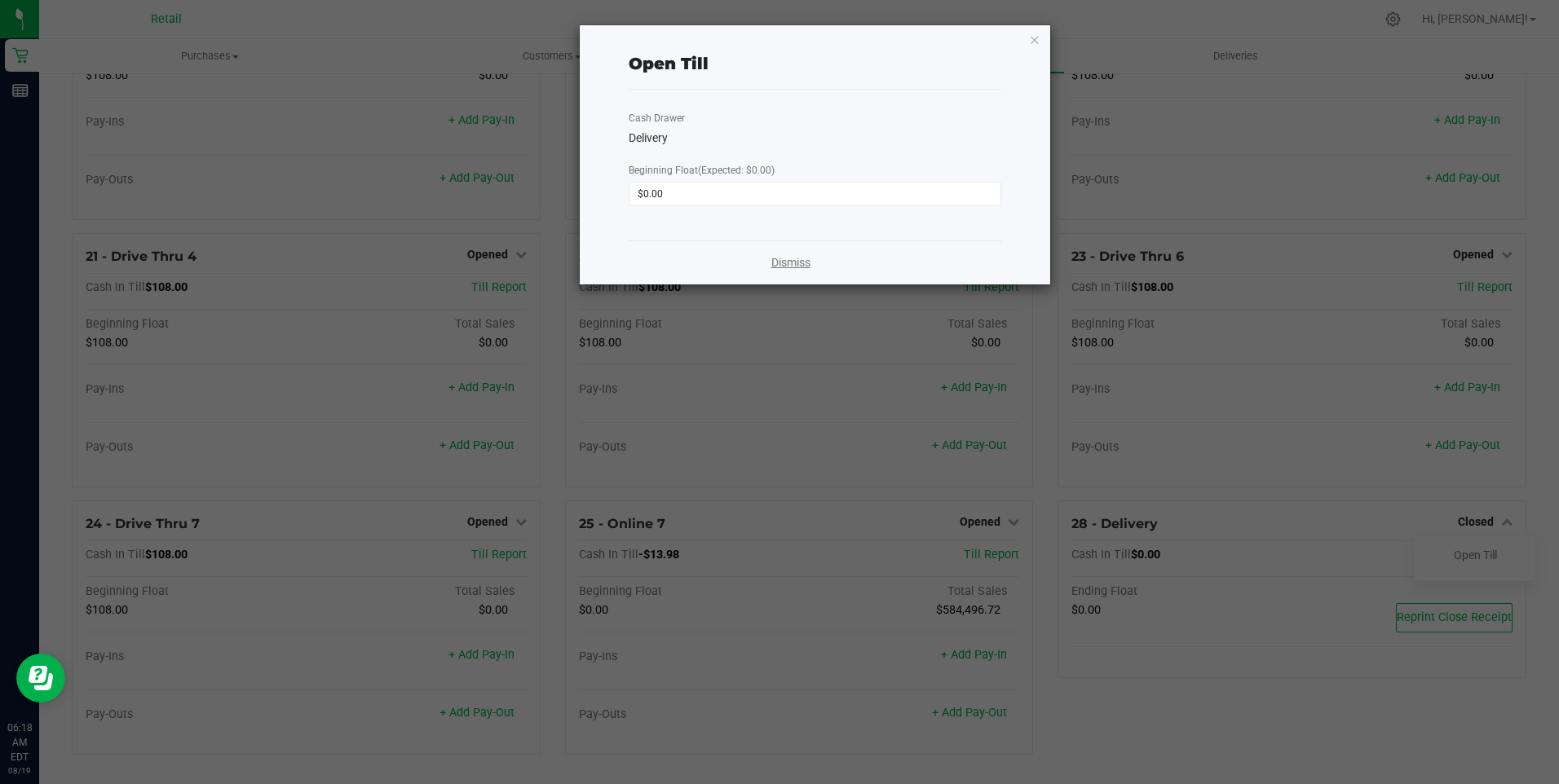
click at [782, 259] on link "Dismiss" at bounding box center [790, 263] width 39 height 18
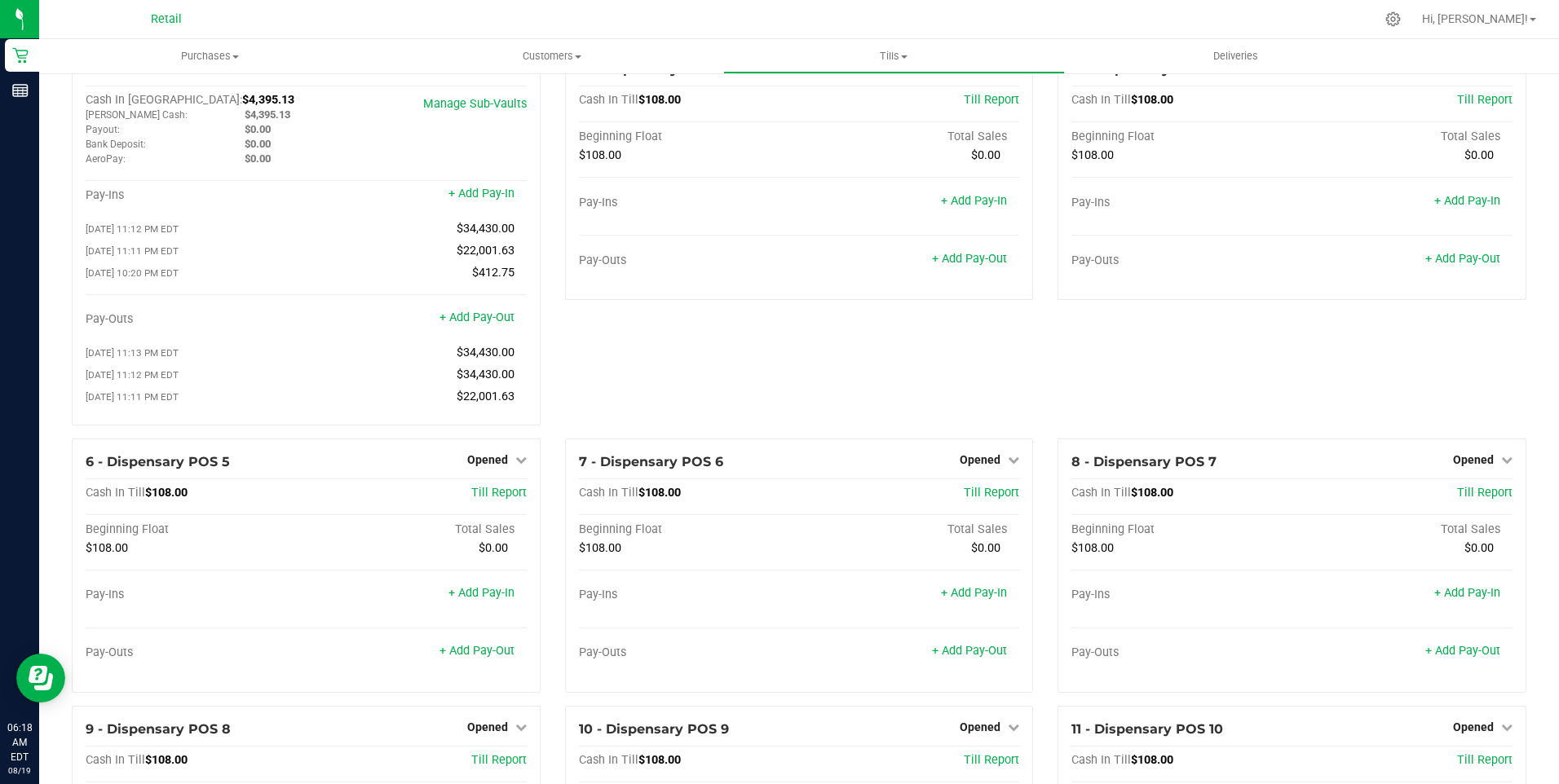
scroll to position [0, 0]
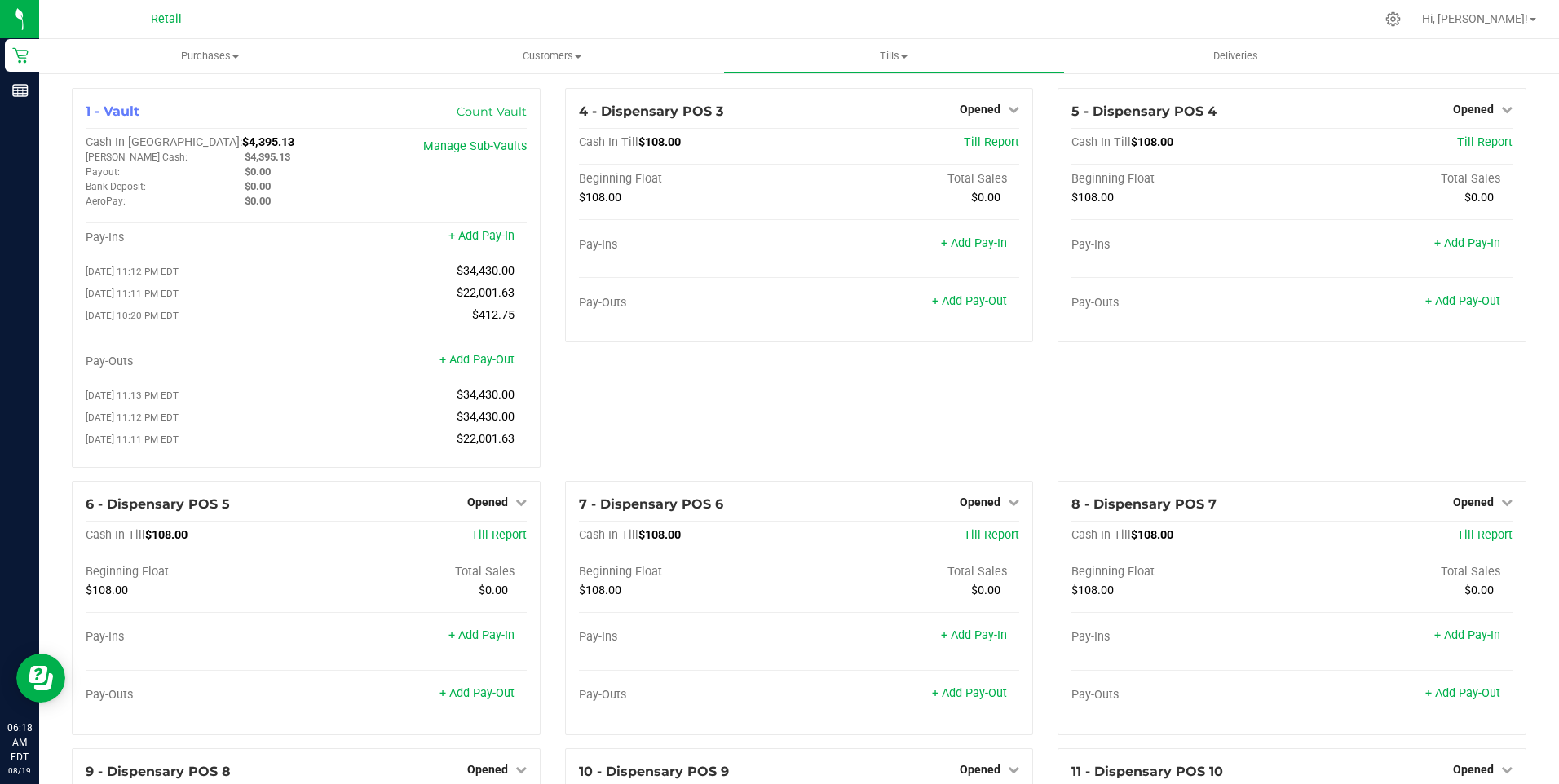
click at [545, 153] on div "1 - Vault Count Vault Cash In Vault: $4,395.13 Petty Cash: $4,395.13 Payout: $0…" at bounding box center [306, 284] width 493 height 393
